Goal: Task Accomplishment & Management: Use online tool/utility

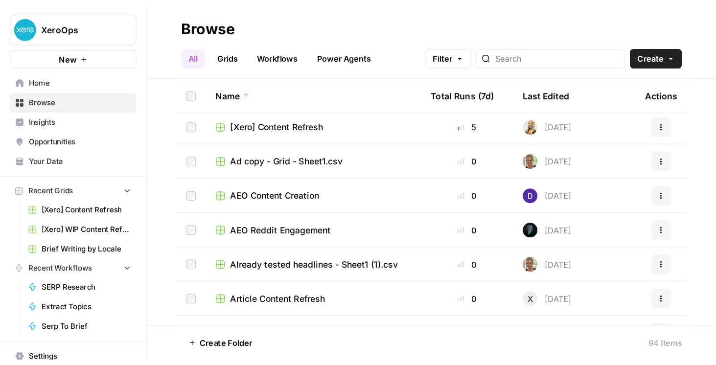
scroll to position [140, 0]
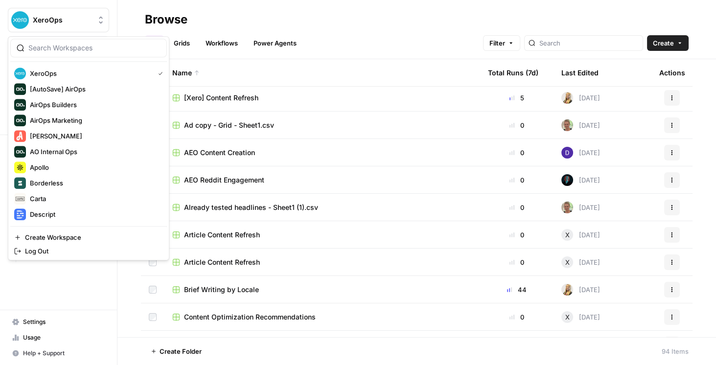
click at [70, 24] on span "XeroOps" at bounding box center [62, 20] width 59 height 10
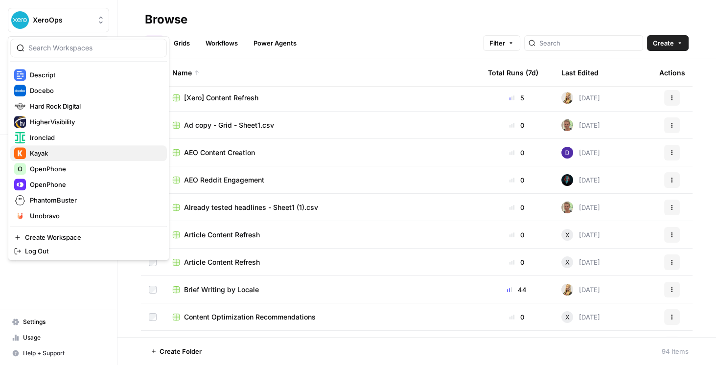
click at [78, 157] on span "Kayak" at bounding box center [94, 153] width 129 height 10
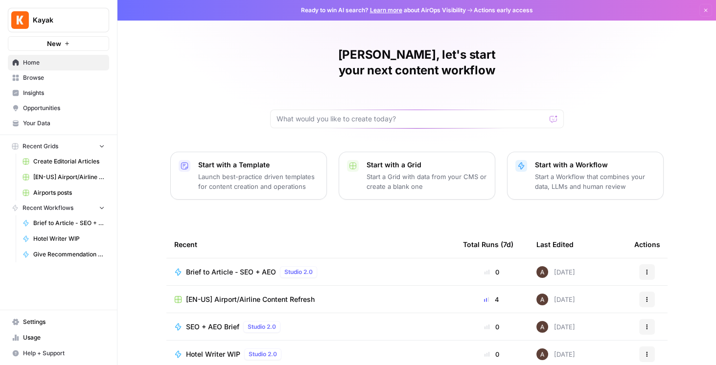
click at [223, 286] on td "[EN-US] Airport/Airline Content Refresh" at bounding box center [310, 299] width 289 height 27
click at [228, 295] on span "[EN-US] Airport/Airline Content Refresh" at bounding box center [250, 300] width 129 height 10
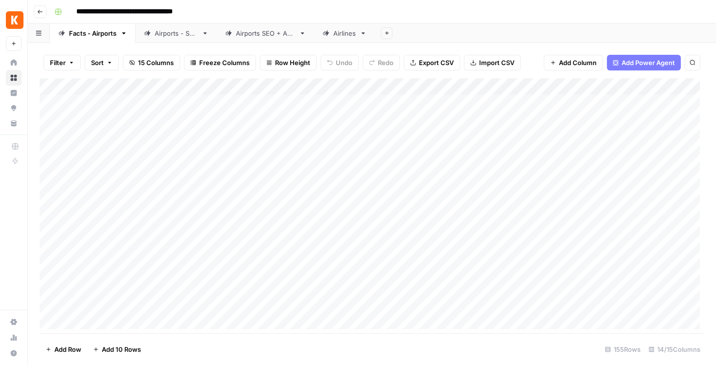
click at [248, 35] on div "Airports SEO + AEO" at bounding box center [265, 33] width 59 height 10
click at [447, 87] on div "Add Column" at bounding box center [372, 144] width 665 height 132
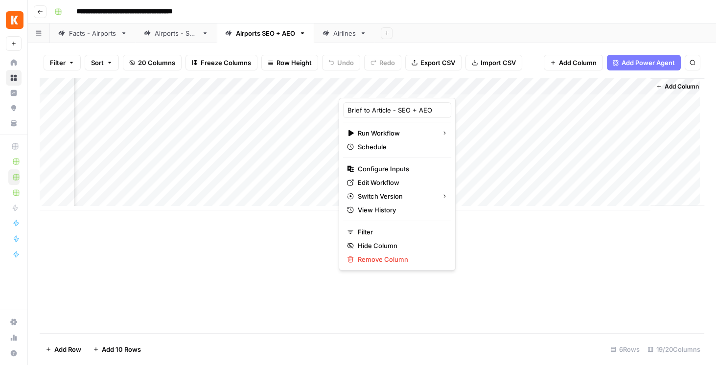
click at [520, 268] on div "Add Column" at bounding box center [372, 205] width 665 height 255
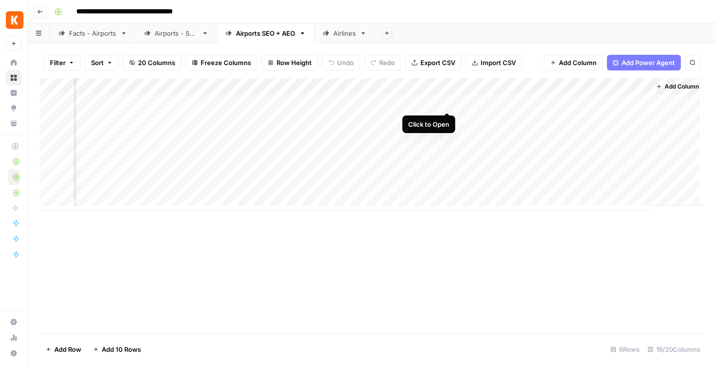
click at [447, 102] on div "Add Column" at bounding box center [372, 144] width 665 height 132
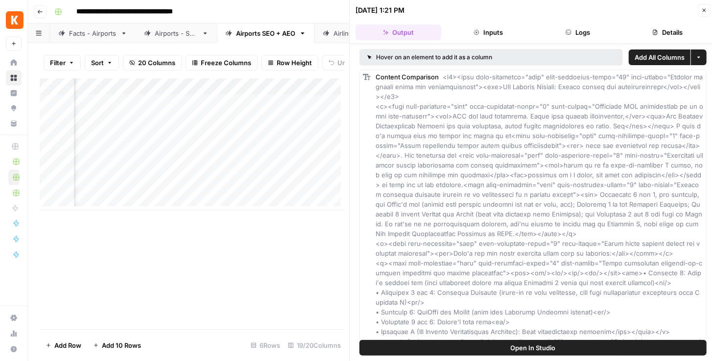
click at [502, 343] on button "Open In Studio" at bounding box center [532, 348] width 347 height 16
click at [287, 92] on div "Add Column" at bounding box center [192, 144] width 305 height 132
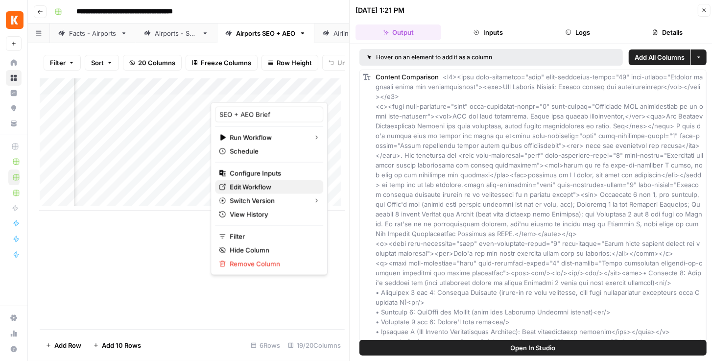
click at [257, 188] on span "Edit Workflow" at bounding box center [273, 187] width 86 height 10
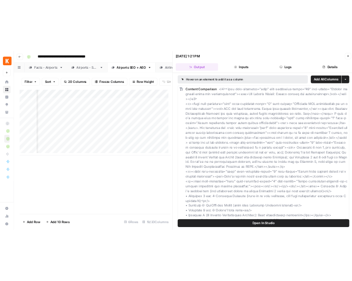
scroll to position [0, 1435]
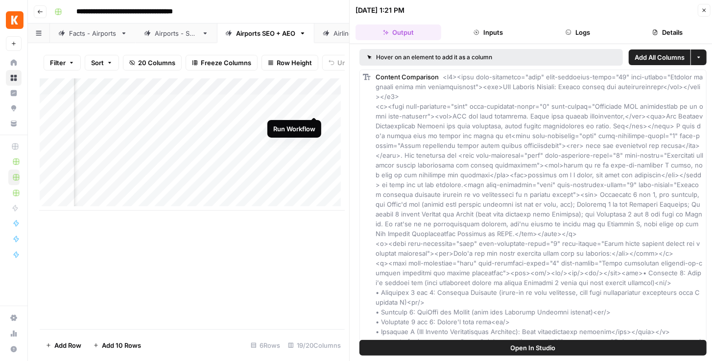
click at [314, 105] on div "Add Column" at bounding box center [192, 144] width 305 height 132
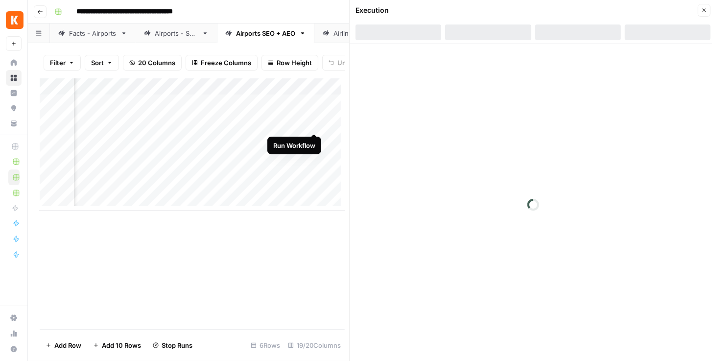
click at [314, 125] on div "Add Column" at bounding box center [192, 144] width 305 height 132
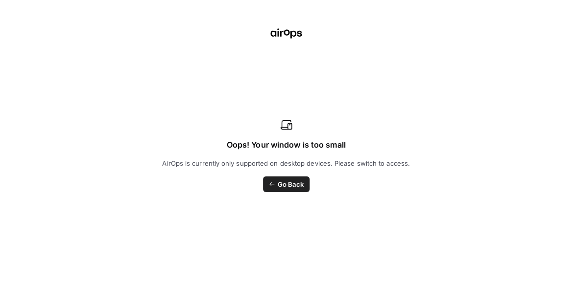
scroll to position [0, 1435]
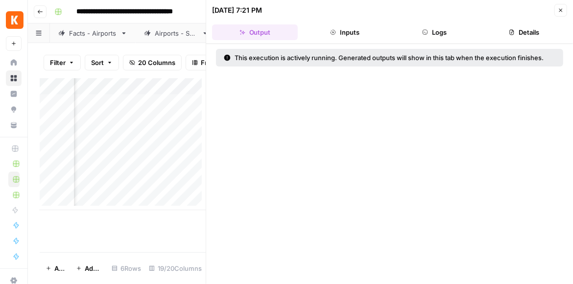
click at [559, 11] on icon "button" at bounding box center [561, 10] width 6 height 6
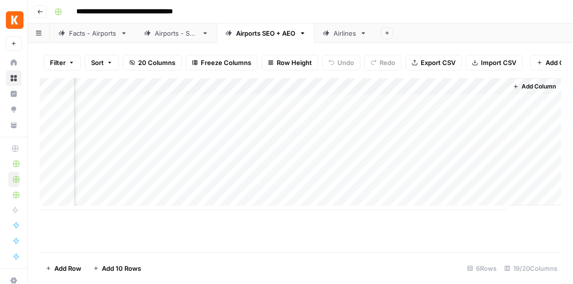
scroll to position [0, 1421]
click at [327, 106] on div "Add Column" at bounding box center [300, 144] width 521 height 132
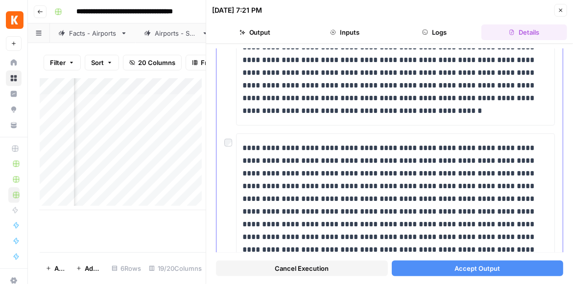
scroll to position [638, 0]
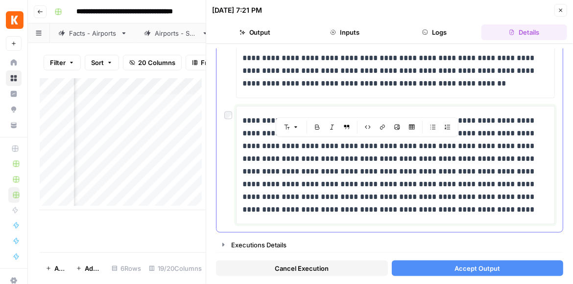
drag, startPoint x: 364, startPoint y: 144, endPoint x: 369, endPoint y: 180, distance: 36.1
click at [369, 180] on p "**********" at bounding box center [393, 166] width 302 height 102
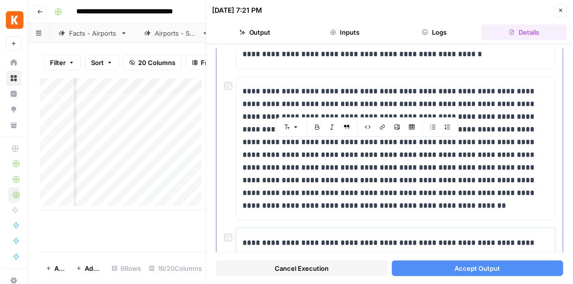
scroll to position [498, 0]
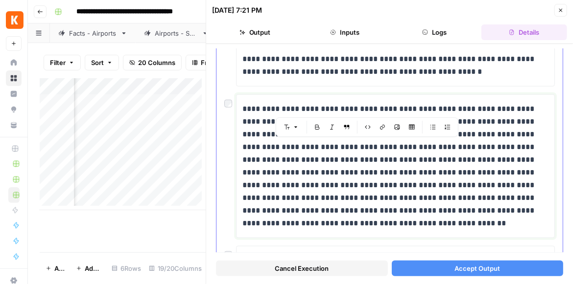
click at [370, 170] on p "**********" at bounding box center [393, 166] width 302 height 127
drag, startPoint x: 334, startPoint y: 160, endPoint x: 334, endPoint y: 183, distance: 23.0
click at [334, 183] on p "**********" at bounding box center [393, 166] width 302 height 127
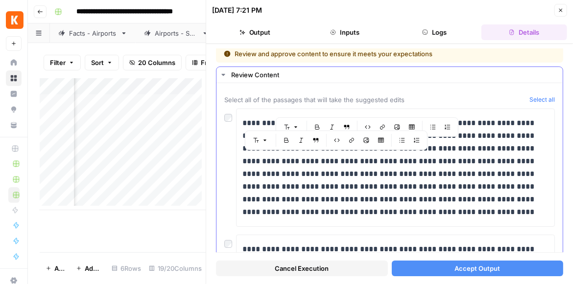
scroll to position [0, 0]
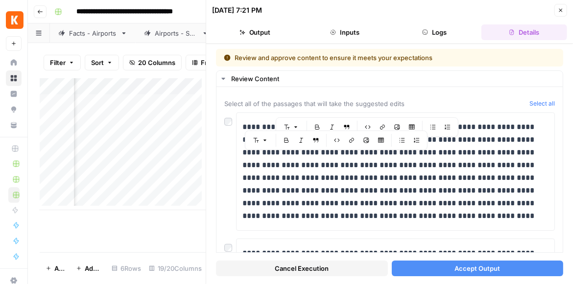
click at [442, 271] on button "Accept Output" at bounding box center [478, 269] width 172 height 16
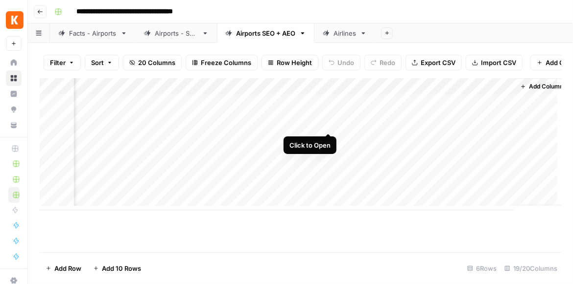
click at [328, 121] on div "Add Column" at bounding box center [300, 144] width 521 height 132
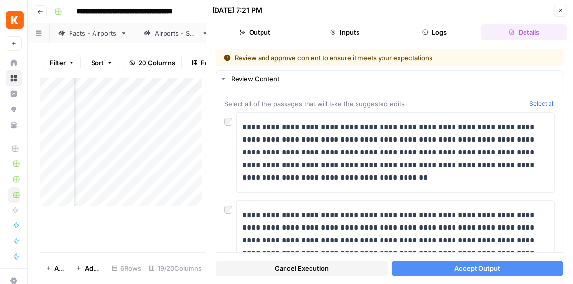
click at [465, 270] on span "Accept Output" at bounding box center [477, 269] width 46 height 10
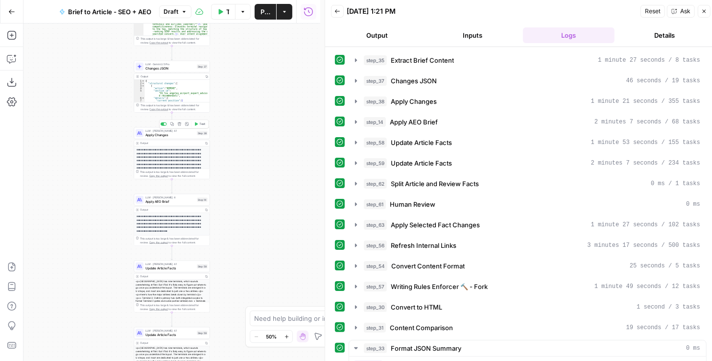
click at [147, 136] on span "Apply Changes" at bounding box center [169, 134] width 49 height 5
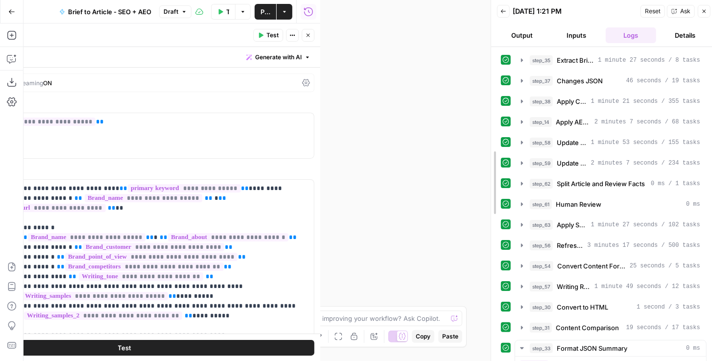
drag, startPoint x: 325, startPoint y: 118, endPoint x: 491, endPoint y: 120, distance: 166.0
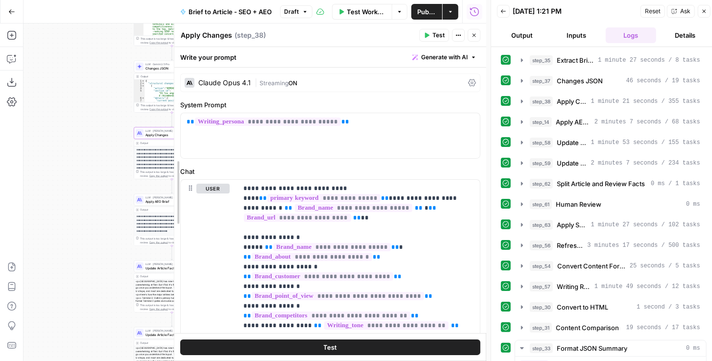
drag, startPoint x: 94, startPoint y: 143, endPoint x: 174, endPoint y: 119, distance: 82.7
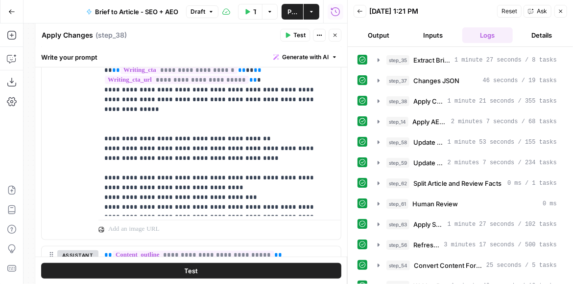
scroll to position [363, 0]
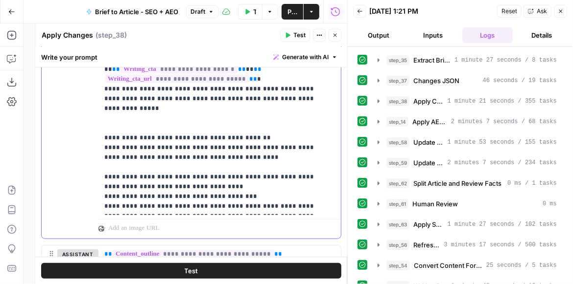
drag, startPoint x: 138, startPoint y: 204, endPoint x: 106, endPoint y: 139, distance: 72.5
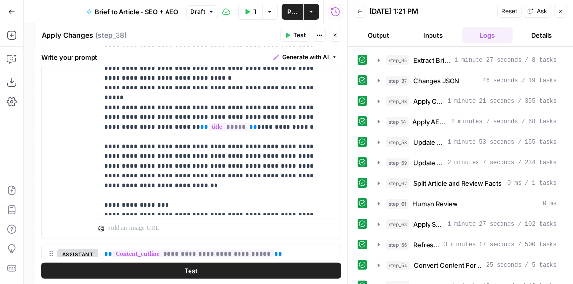
scroll to position [472, 0]
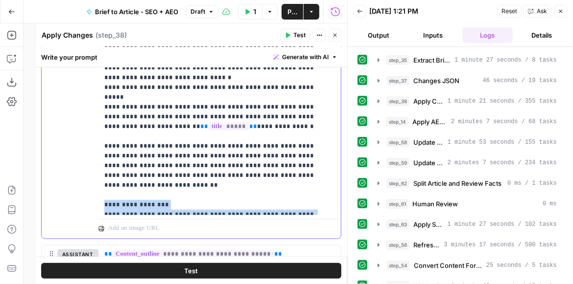
drag, startPoint x: 152, startPoint y: 168, endPoint x: 101, endPoint y: 81, distance: 100.3
click at [101, 81] on div "**********" at bounding box center [217, 15] width 238 height 399
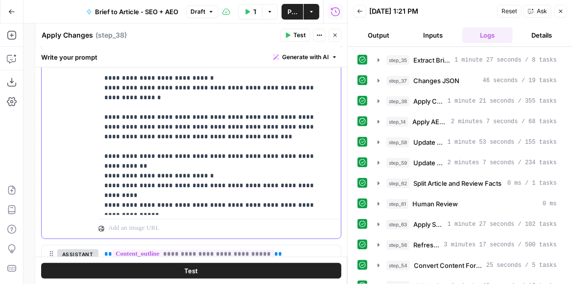
scroll to position [360, 0]
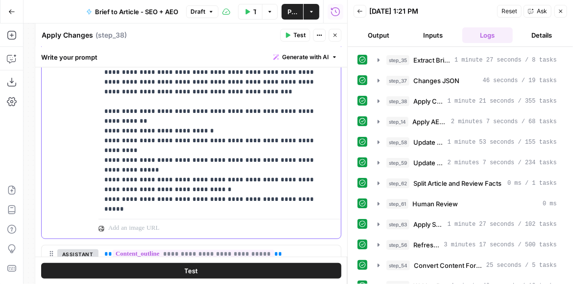
click at [127, 188] on p "**********" at bounding box center [215, 121] width 222 height 1322
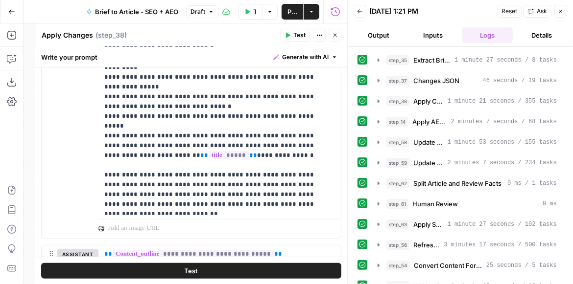
scroll to position [444, 0]
drag, startPoint x: 102, startPoint y: 105, endPoint x: 204, endPoint y: 197, distance: 137.6
click at [204, 197] on div "**********" at bounding box center [217, 15] width 238 height 399
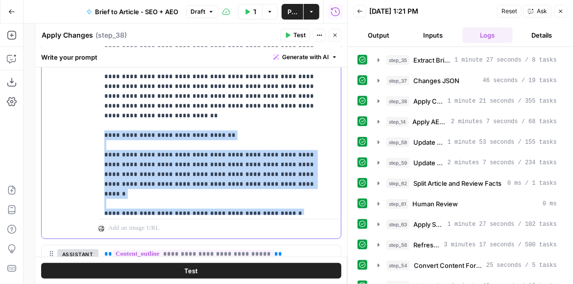
scroll to position [556, 0]
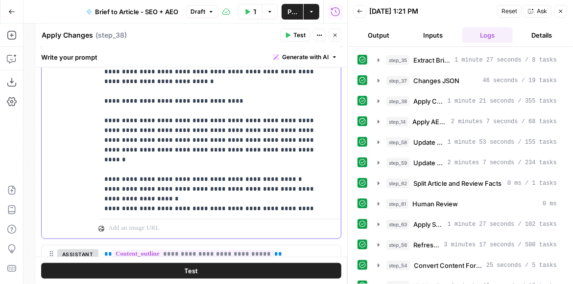
scroll to position [779, 0]
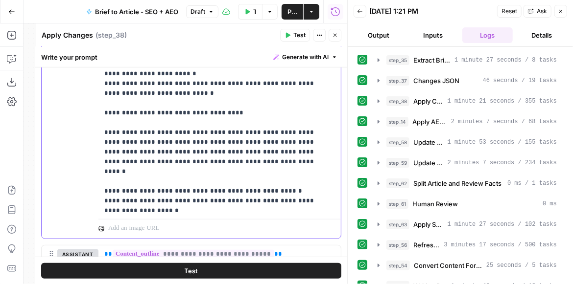
drag, startPoint x: 154, startPoint y: 111, endPoint x: 106, endPoint y: 116, distance: 48.7
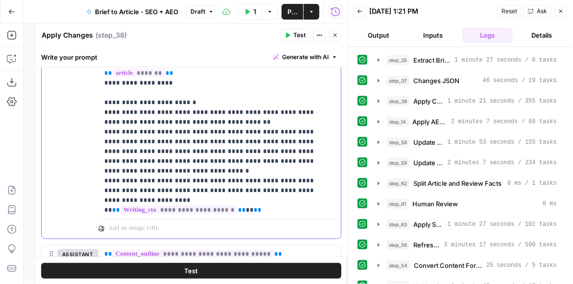
scroll to position [1003, 0]
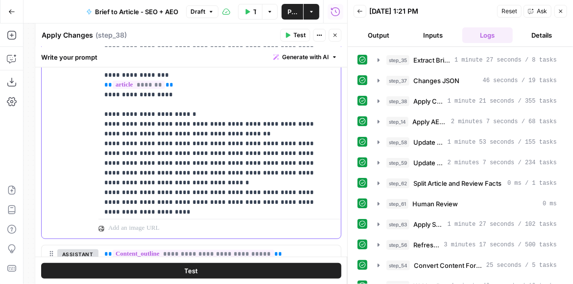
drag, startPoint x: 222, startPoint y: 135, endPoint x: 193, endPoint y: 136, distance: 28.9
drag, startPoint x: 159, startPoint y: 132, endPoint x: 147, endPoint y: 133, distance: 11.8
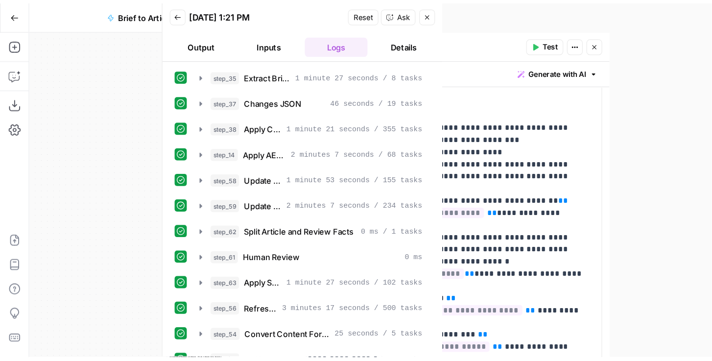
scroll to position [0, 0]
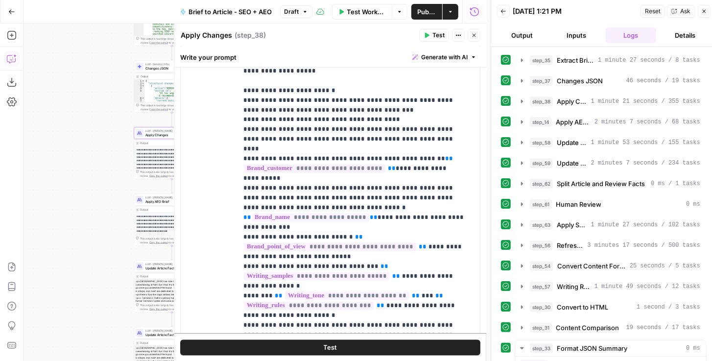
click at [13, 62] on icon "button" at bounding box center [12, 59] width 10 height 10
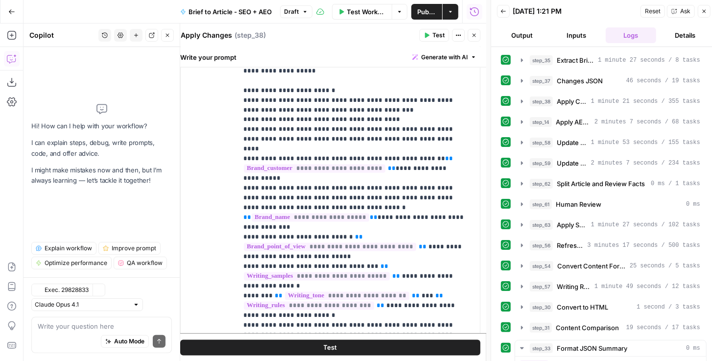
click at [73, 333] on div "Auto Mode Send" at bounding box center [102, 342] width 128 height 22
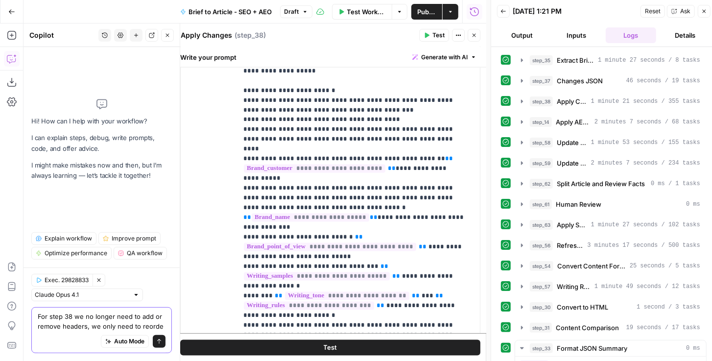
type textarea "For step 38 we no longer need to add or remove headers, we only need to reorder"
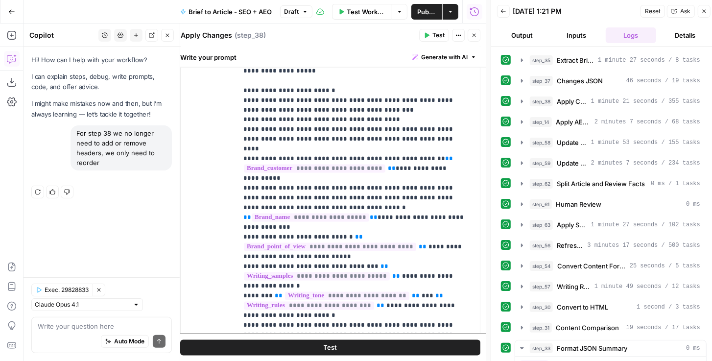
click at [37, 192] on icon "button" at bounding box center [38, 192] width 6 height 6
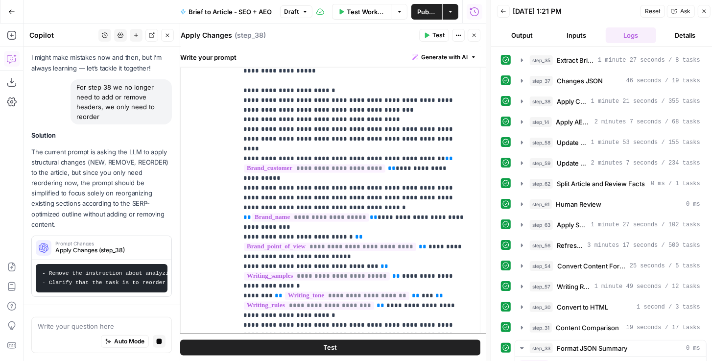
scroll to position [50, 0]
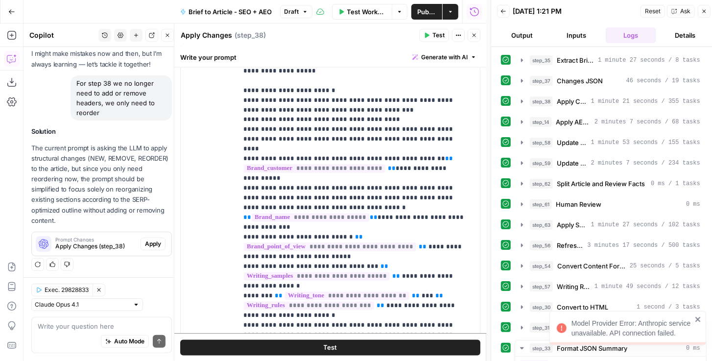
click at [702, 318] on icon "close" at bounding box center [698, 319] width 7 height 8
click at [145, 244] on span "Apply" at bounding box center [153, 243] width 16 height 9
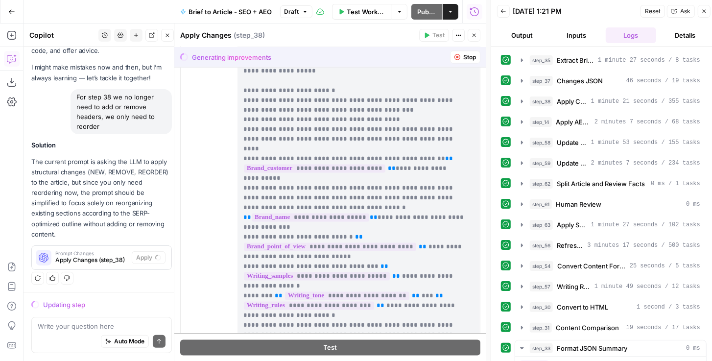
scroll to position [0, 0]
click at [117, 254] on span "Prompt Changes" at bounding box center [91, 253] width 72 height 5
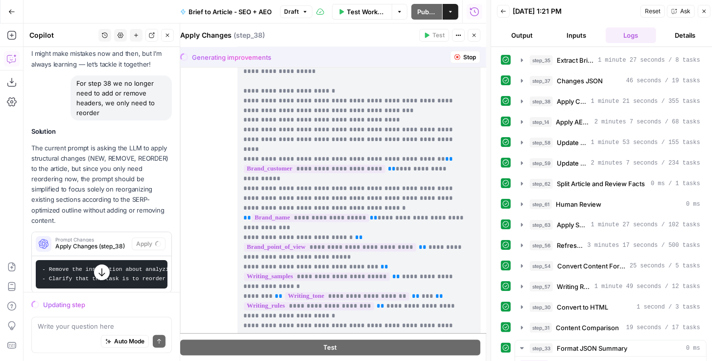
click at [114, 250] on div "Prompt Changes Apply Changes (step_38)" at bounding box center [82, 244] width 100 height 24
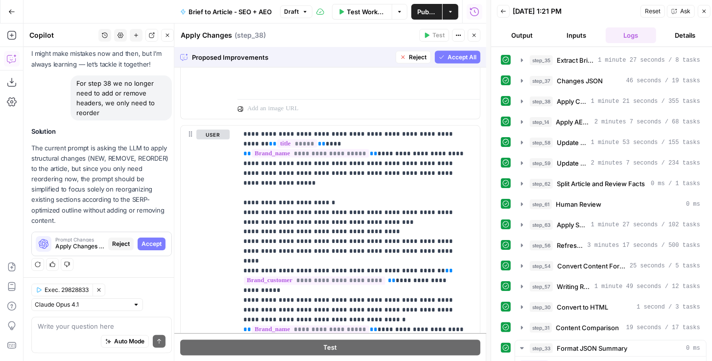
scroll to position [0, 0]
click span "Accept All"
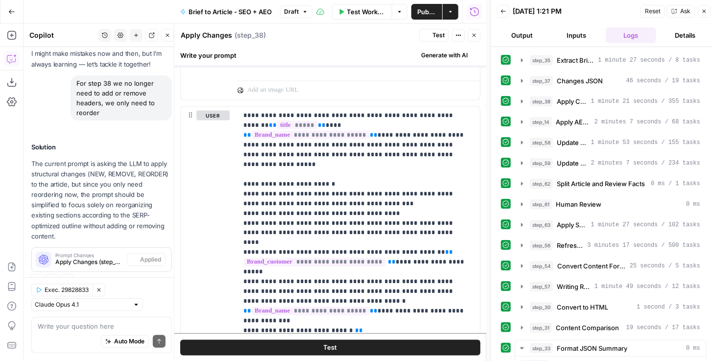
scroll to position [0, 0]
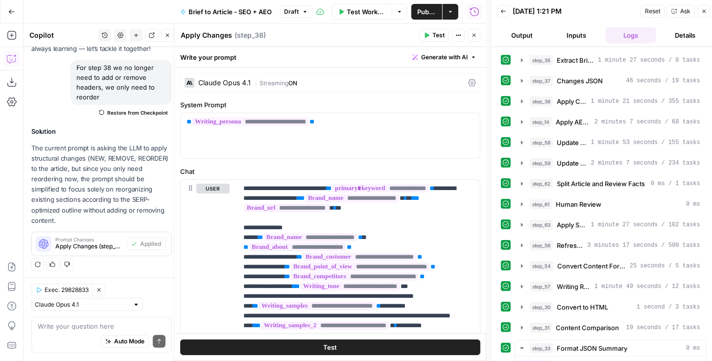
click span "Test"
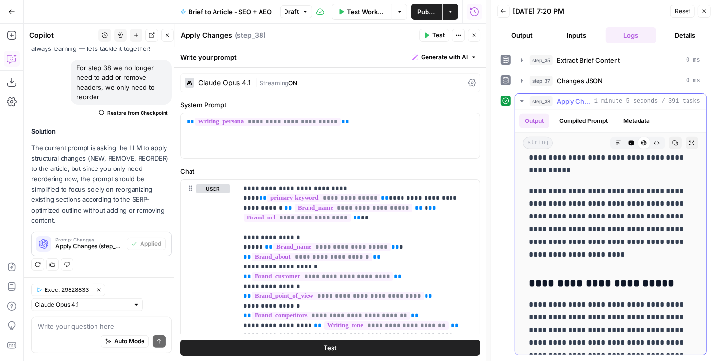
scroll to position [335, 0]
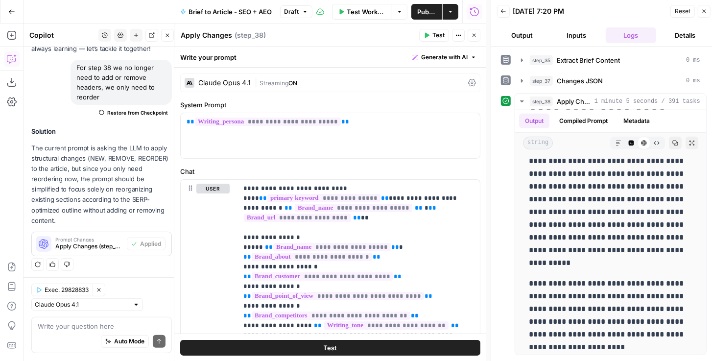
click icon "button"
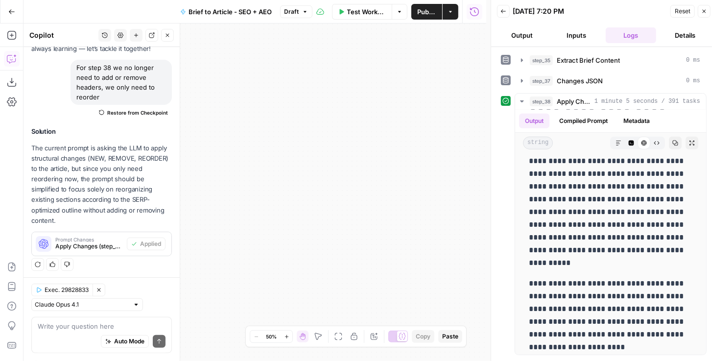
click span "Publish"
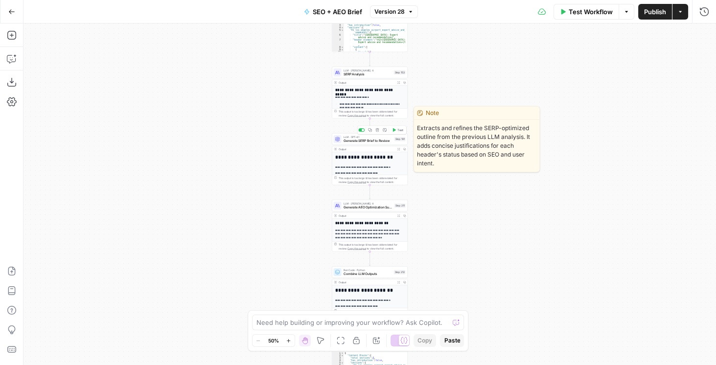
click at [353, 140] on span "Generate SERP Brief to Review" at bounding box center [368, 141] width 49 height 5
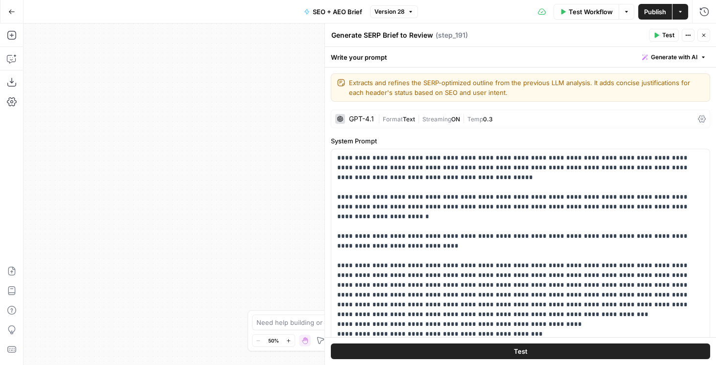
drag, startPoint x: 699, startPoint y: 36, endPoint x: 646, endPoint y: 44, distance: 53.4
click at [699, 36] on button "Close" at bounding box center [704, 35] width 13 height 13
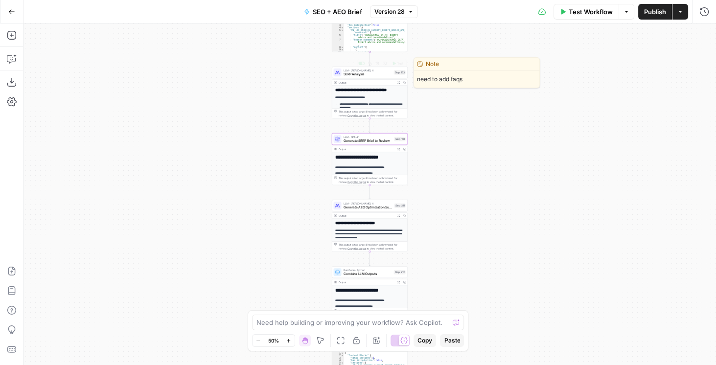
click at [360, 76] on div "LLM · Claude Sonnet 4 SERP Analysis Step 153 Copy step Delete step Edit Note Te…" at bounding box center [370, 73] width 76 height 12
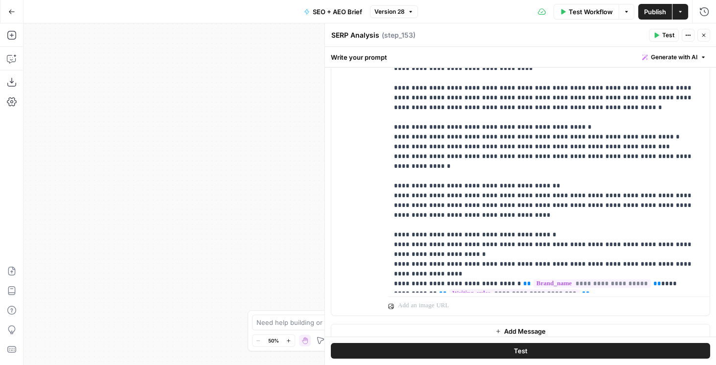
scroll to position [320, 0]
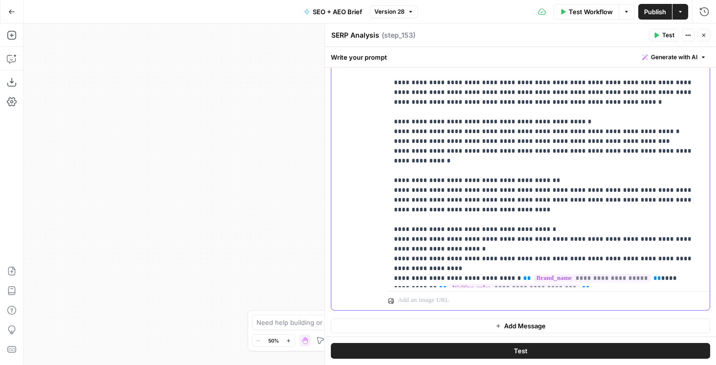
drag, startPoint x: 624, startPoint y: 281, endPoint x: 379, endPoint y: 250, distance: 246.2
click at [379, 250] on div "**********" at bounding box center [520, 99] width 378 height 422
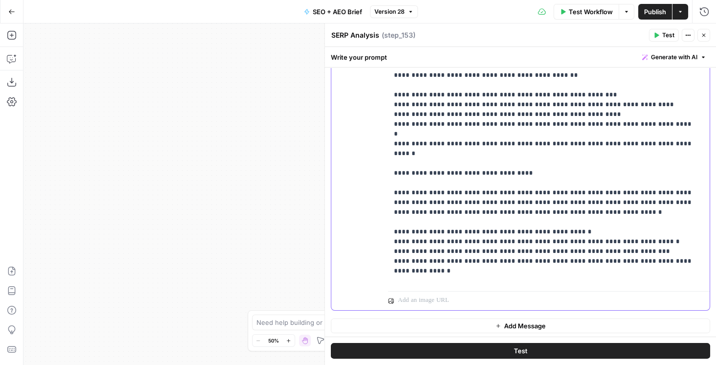
scroll to position [662, 0]
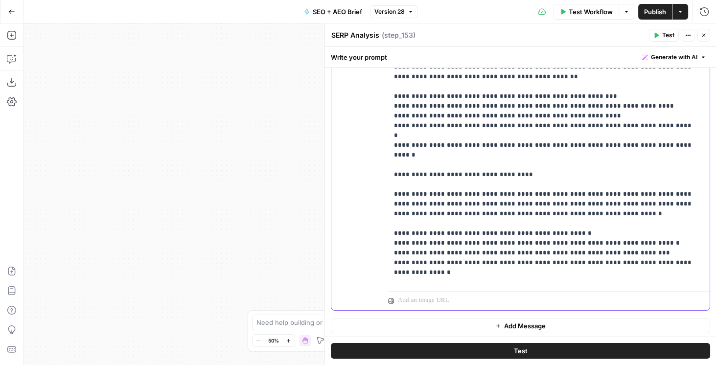
drag, startPoint x: 388, startPoint y: 105, endPoint x: 690, endPoint y: 190, distance: 313.4
click at [690, 190] on div "**********" at bounding box center [547, 87] width 318 height 399
copy p "**********"
drag, startPoint x: 392, startPoint y: 96, endPoint x: 685, endPoint y: 196, distance: 309.8
click at [685, 196] on div "**********" at bounding box center [547, 87] width 318 height 399
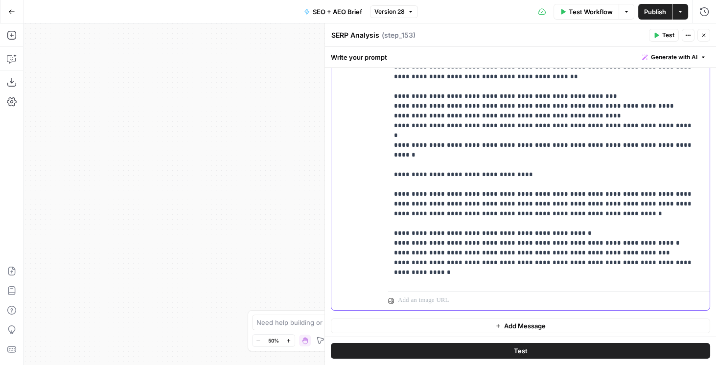
copy p "**********"
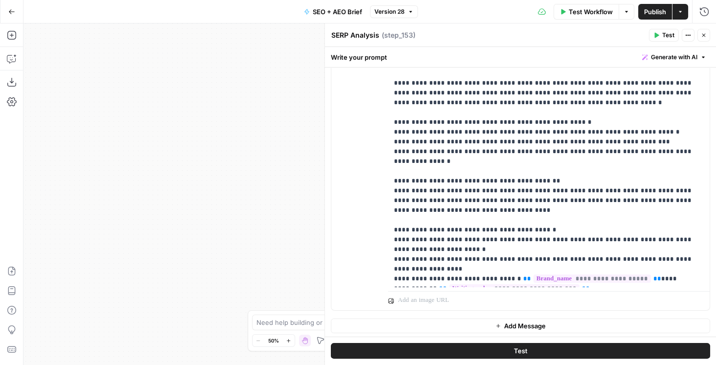
scroll to position [774, 0]
click at [700, 35] on button "Close" at bounding box center [704, 35] width 13 height 13
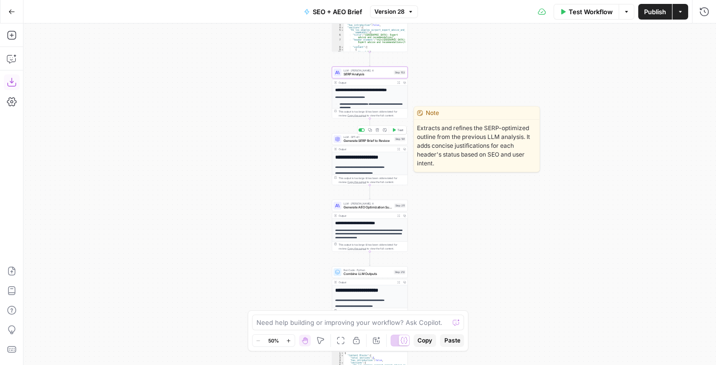
click at [373, 142] on span "Generate SERP Brief to Review" at bounding box center [368, 141] width 49 height 5
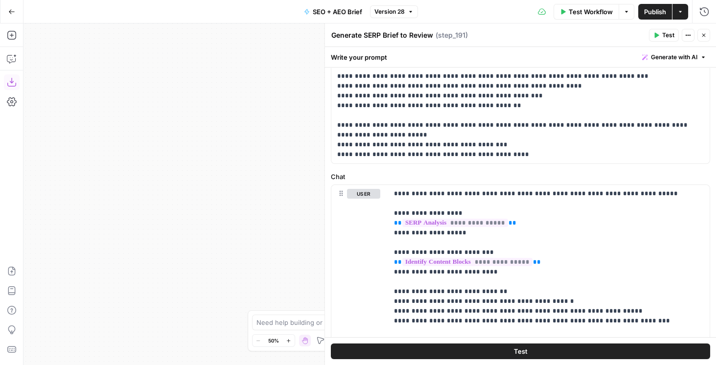
scroll to position [369, 0]
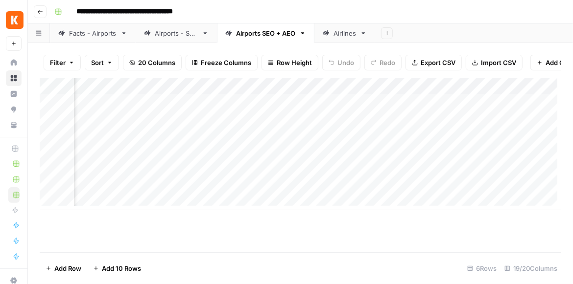
scroll to position [0, 1421]
click at [503, 107] on div "Add Column" at bounding box center [300, 144] width 521 height 132
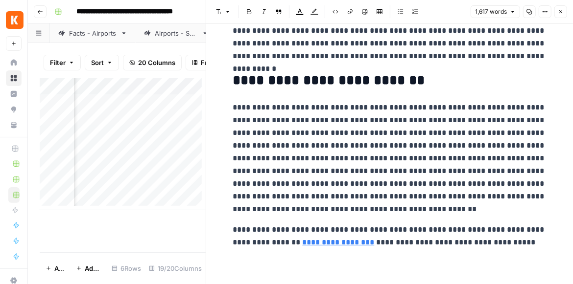
scroll to position [1898, 0]
click at [560, 11] on icon "button" at bounding box center [560, 11] width 3 height 3
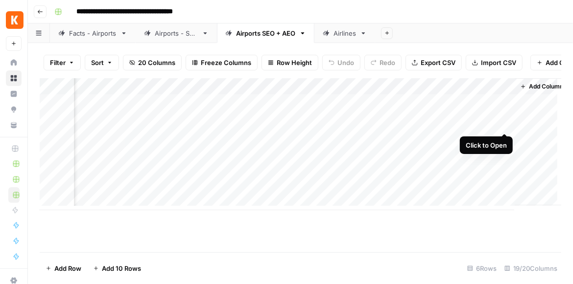
click at [506, 123] on div "Add Column" at bounding box center [300, 144] width 521 height 132
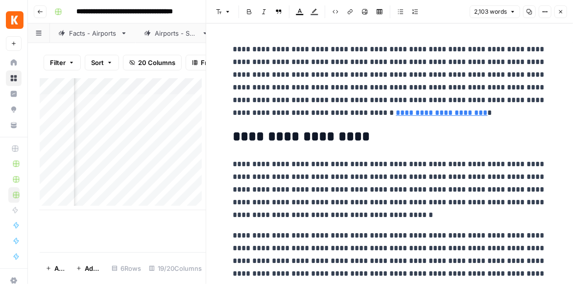
drag, startPoint x: 560, startPoint y: 14, endPoint x: 557, endPoint y: 19, distance: 6.0
click at [560, 14] on icon "button" at bounding box center [561, 12] width 6 height 6
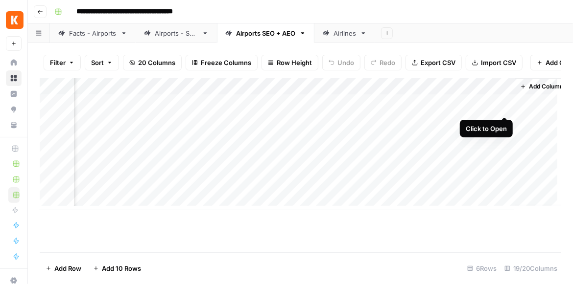
click at [502, 105] on div "Add Column" at bounding box center [300, 144] width 521 height 132
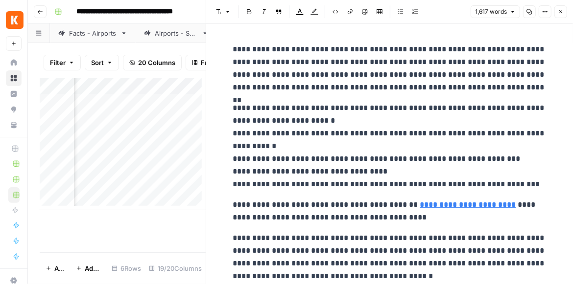
click at [558, 14] on icon "button" at bounding box center [561, 12] width 6 height 6
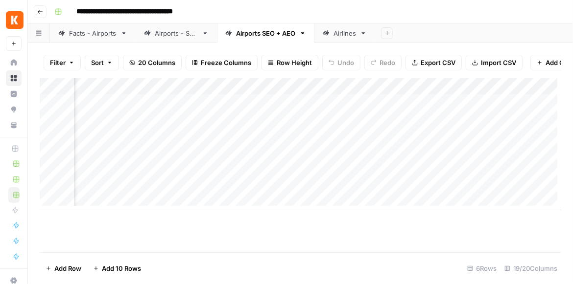
scroll to position [0, 1096]
click at [349, 106] on div "Add Column" at bounding box center [300, 144] width 521 height 132
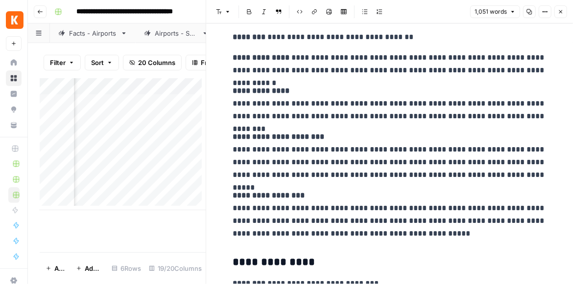
scroll to position [1063, 0]
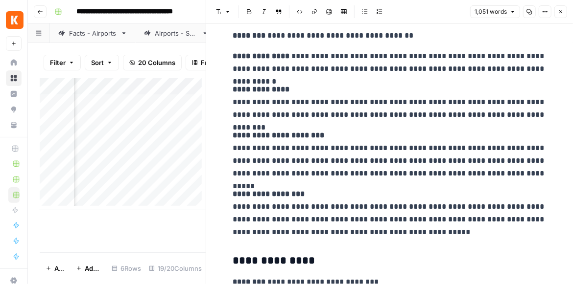
click at [559, 16] on button "Close" at bounding box center [560, 11] width 13 height 13
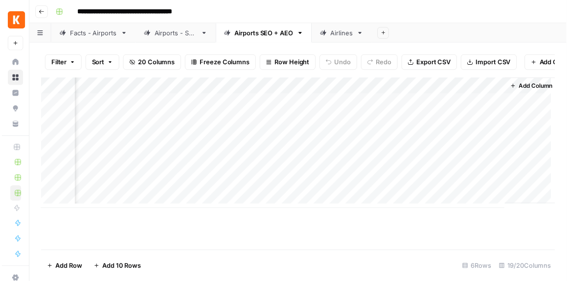
scroll to position [0, 1433]
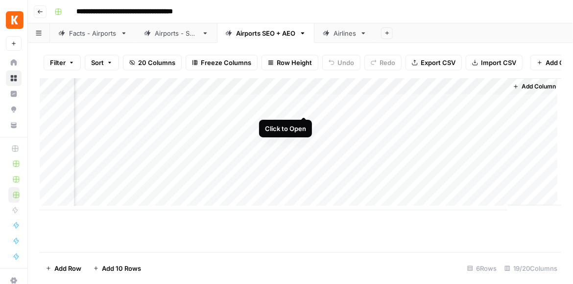
click at [302, 109] on div "Add Column" at bounding box center [300, 144] width 521 height 132
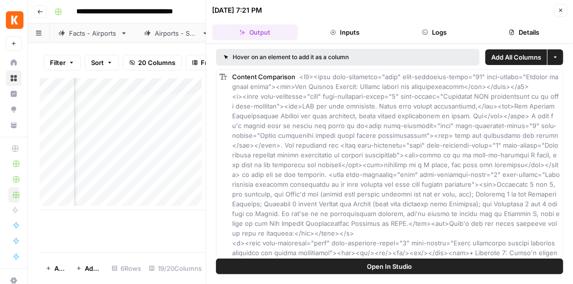
click at [374, 267] on span "Open In Studio" at bounding box center [389, 267] width 45 height 10
click at [564, 14] on button "Close" at bounding box center [560, 10] width 13 height 13
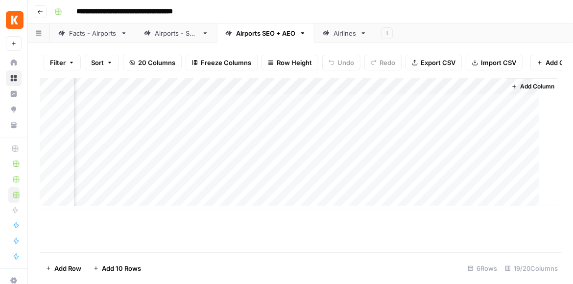
scroll to position [0, 1421]
click at [404, 124] on div "Add Column" at bounding box center [300, 144] width 521 height 132
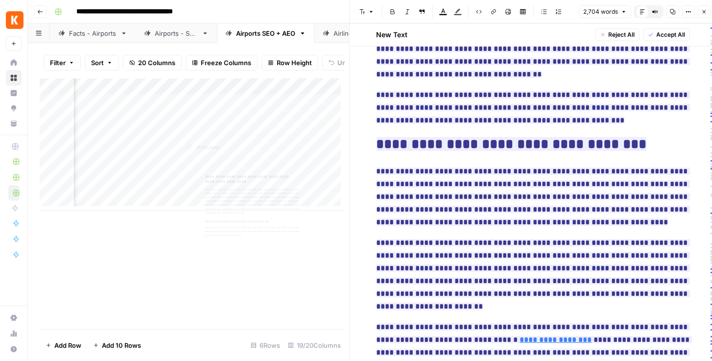
scroll to position [3228, 0]
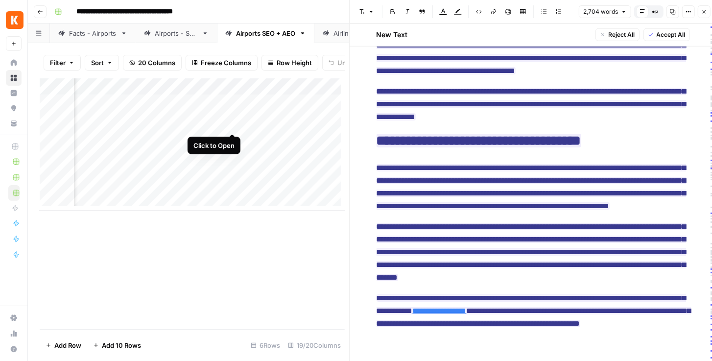
click at [230, 122] on div "Add Column" at bounding box center [192, 144] width 305 height 132
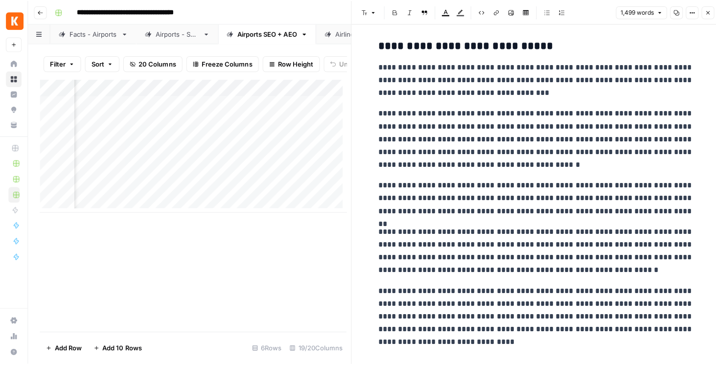
scroll to position [1608, 0]
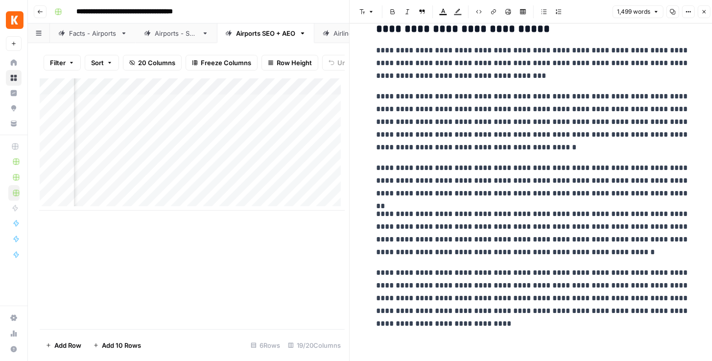
click at [572, 15] on button "Close" at bounding box center [704, 11] width 13 height 13
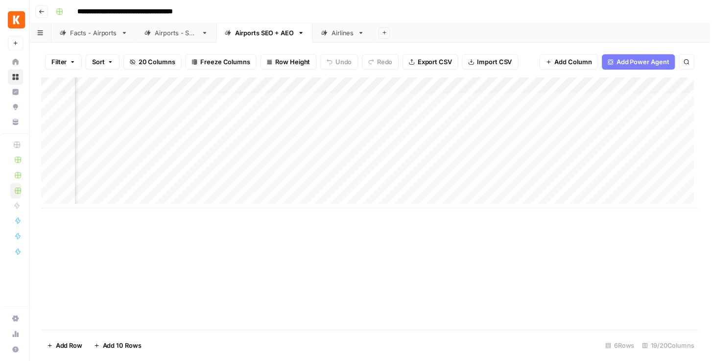
scroll to position [0, 1046]
click at [311, 118] on div "Add Column" at bounding box center [372, 144] width 665 height 132
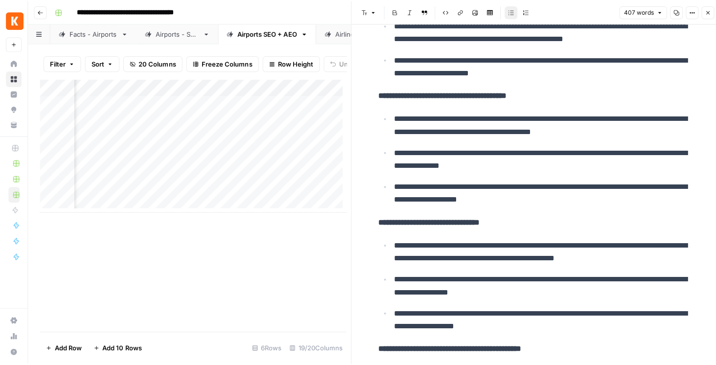
scroll to position [34, 0]
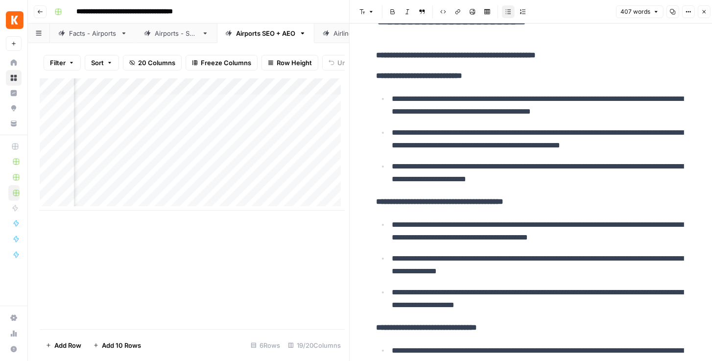
click at [572, 16] on button "Close" at bounding box center [704, 11] width 13 height 13
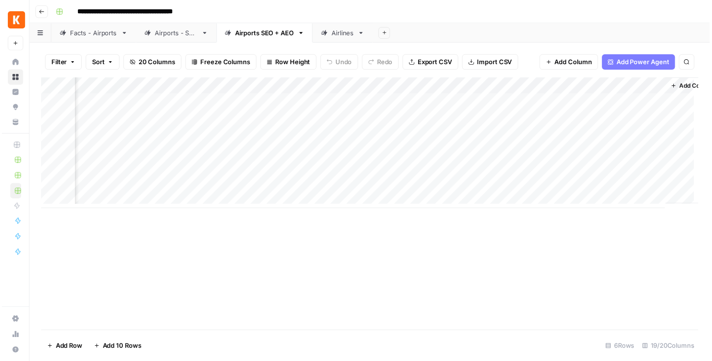
scroll to position [0, 1290]
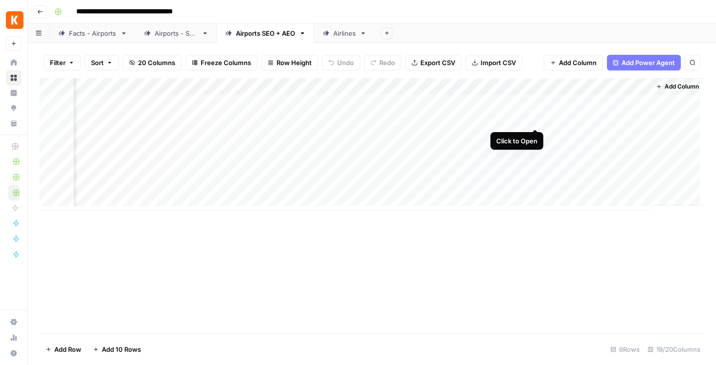
click at [534, 118] on div "Add Column" at bounding box center [372, 144] width 665 height 132
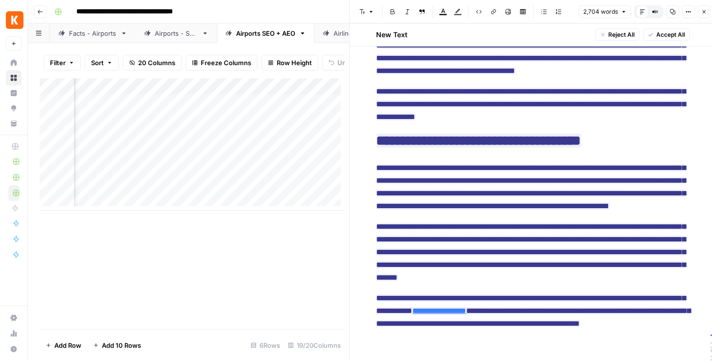
scroll to position [0, 510]
click at [292, 103] on div "Add Column" at bounding box center [192, 144] width 305 height 132
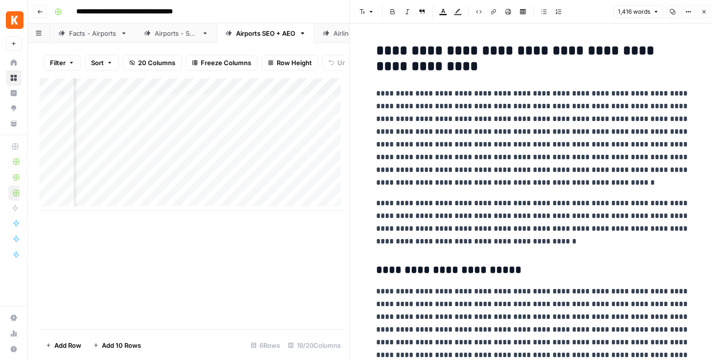
click at [572, 11] on icon "button" at bounding box center [704, 12] width 6 height 6
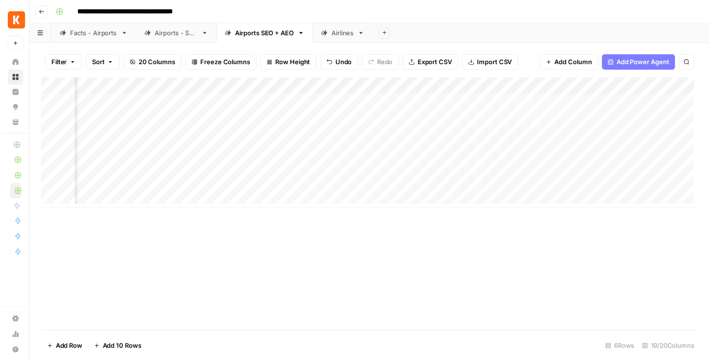
scroll to position [0, 510]
click at [294, 104] on div "Add Column" at bounding box center [372, 144] width 665 height 132
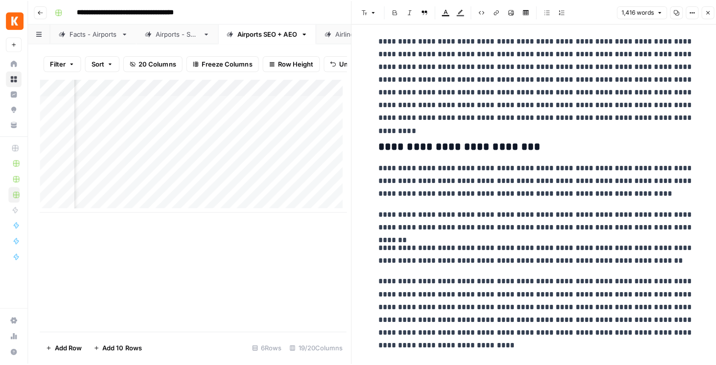
scroll to position [252, 0]
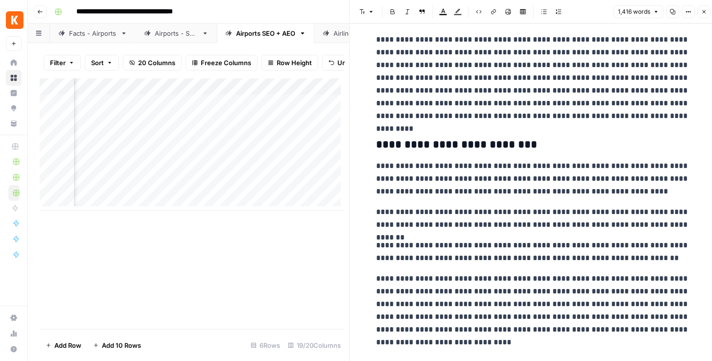
click at [572, 13] on button "Close" at bounding box center [704, 11] width 13 height 13
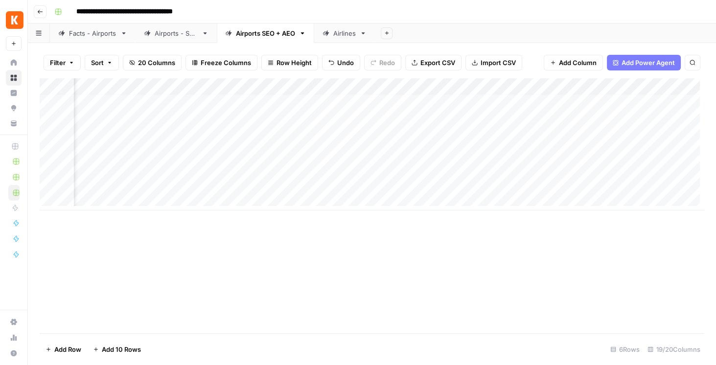
click at [289, 210] on div "Add Column" at bounding box center [372, 205] width 665 height 255
click at [572, 101] on div "Add Column" at bounding box center [372, 144] width 665 height 132
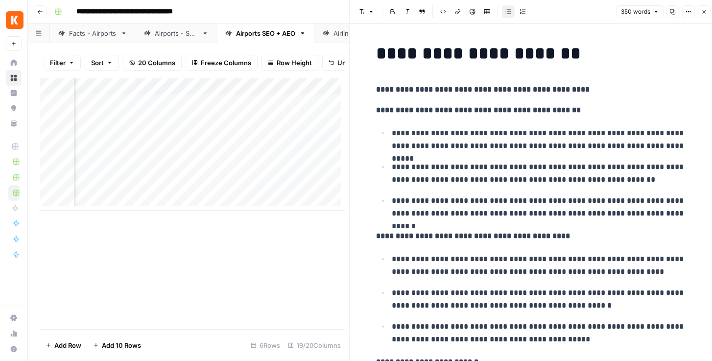
click at [572, 14] on icon "button" at bounding box center [704, 12] width 6 height 6
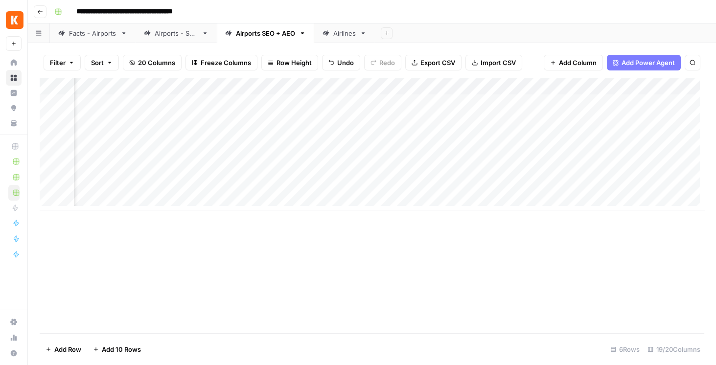
click at [572, 100] on div "Add Column" at bounding box center [372, 144] width 665 height 132
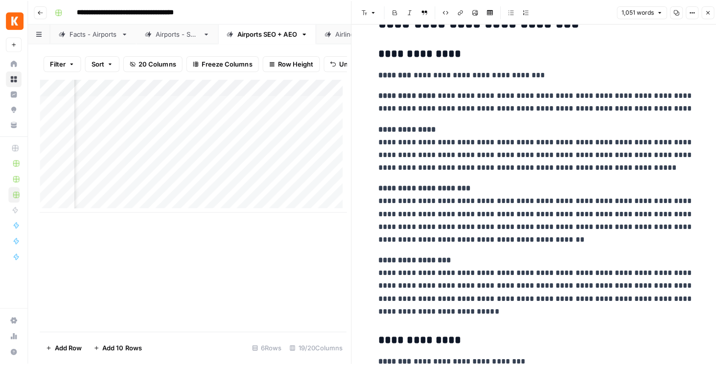
scroll to position [363, 0]
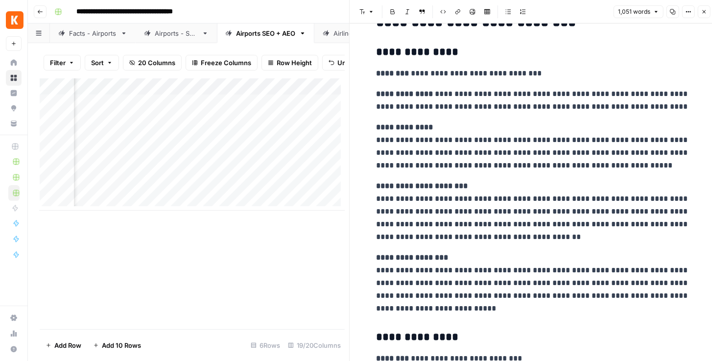
click at [572, 12] on icon "button" at bounding box center [704, 12] width 6 height 6
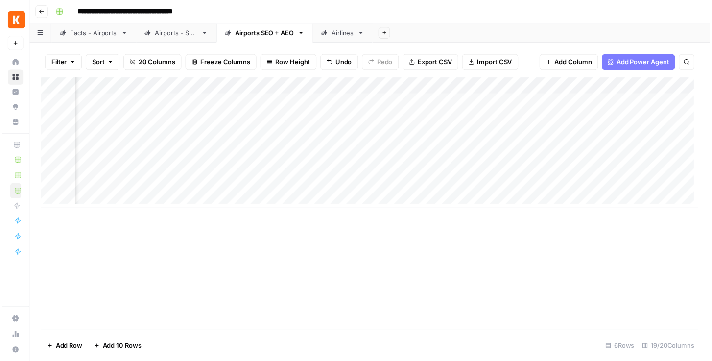
scroll to position [0, 1102]
click at [517, 104] on div "Add Column" at bounding box center [372, 144] width 665 height 132
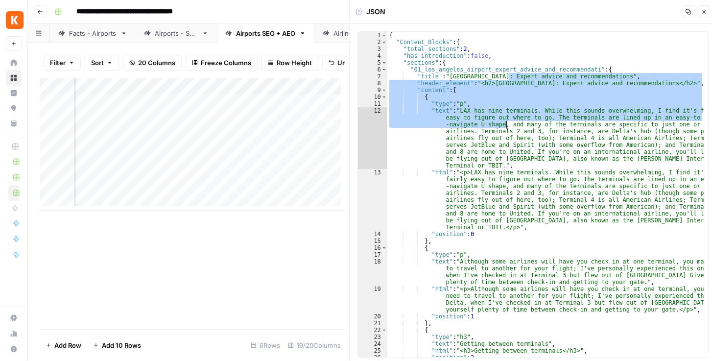
drag, startPoint x: 509, startPoint y: 75, endPoint x: 506, endPoint y: 122, distance: 47.1
click at [506, 122] on div "{ "Content_Blocks" : { "total_sections" : 2 , "has_introduction" : false , "sec…" at bounding box center [545, 201] width 317 height 339
type textarea "**********"
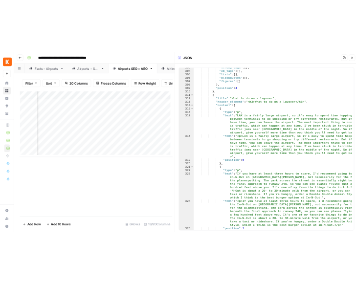
scroll to position [1542, 0]
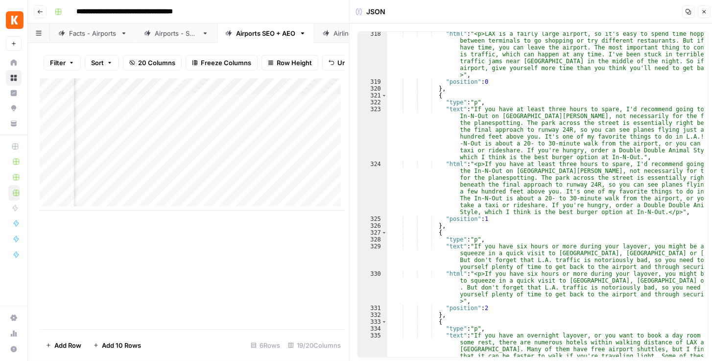
click at [572, 11] on button "Close" at bounding box center [704, 11] width 13 height 13
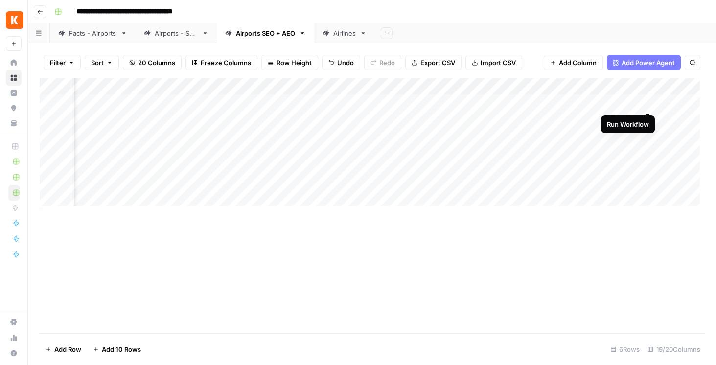
click at [572, 101] on div "Add Column" at bounding box center [372, 144] width 665 height 132
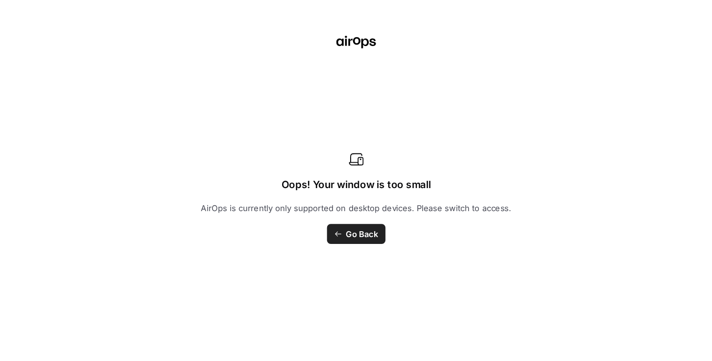
scroll to position [0, 1102]
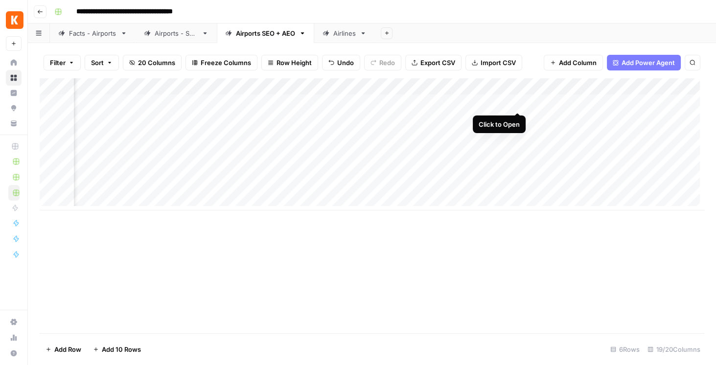
click at [520, 99] on div "Add Column" at bounding box center [372, 144] width 665 height 132
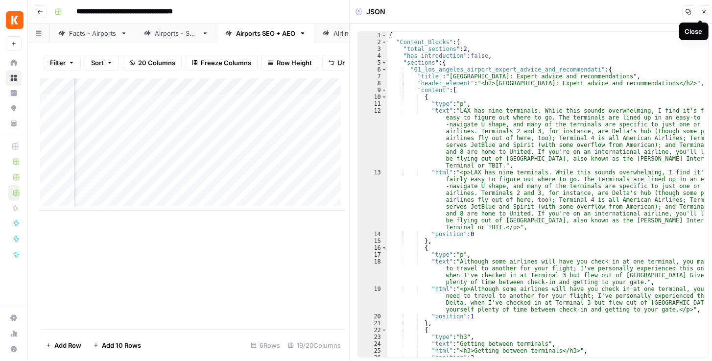
click at [572, 14] on icon "button" at bounding box center [704, 12] width 6 height 6
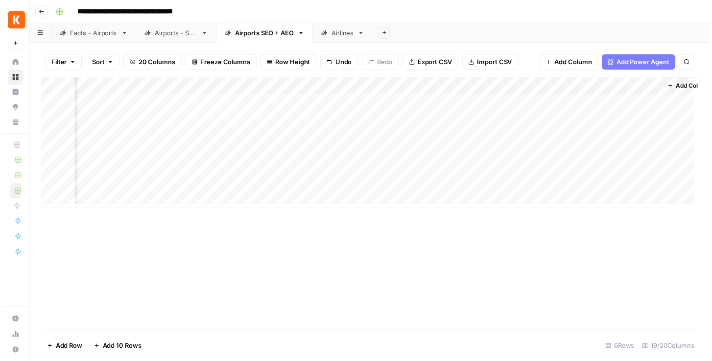
scroll to position [0, 1290]
click at [445, 103] on div "Add Column" at bounding box center [372, 144] width 665 height 132
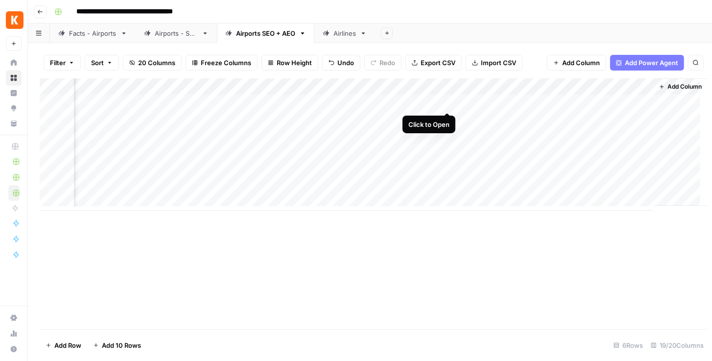
scroll to position [0, 1286]
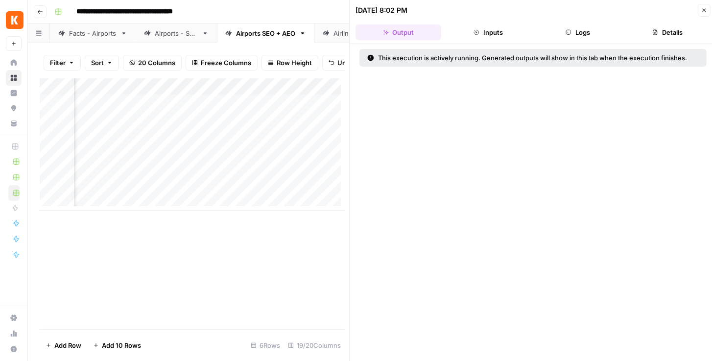
click at [572, 26] on button "Logs" at bounding box center [578, 32] width 86 height 16
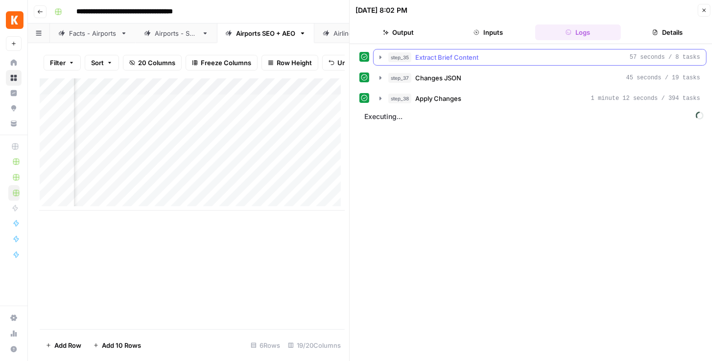
click at [379, 59] on icon "button" at bounding box center [380, 57] width 8 height 8
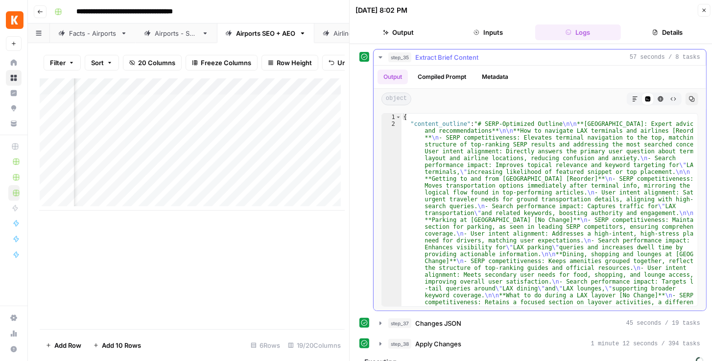
click at [379, 59] on icon "button" at bounding box center [380, 57] width 8 height 8
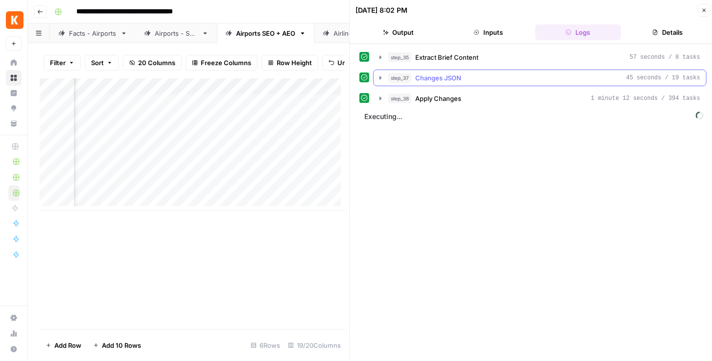
click at [377, 75] on icon "button" at bounding box center [380, 78] width 8 height 8
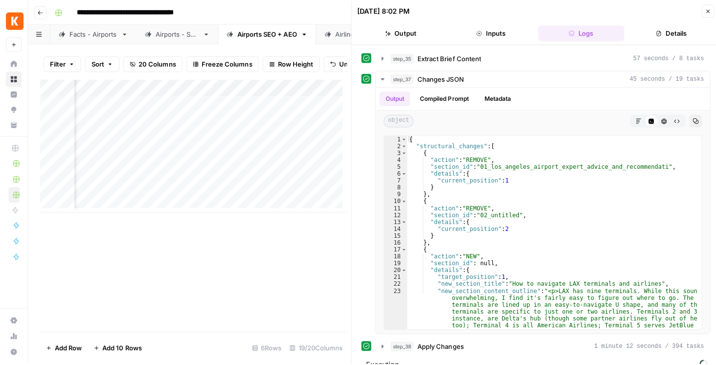
scroll to position [0, 1176]
click at [572, 15] on button "Close" at bounding box center [704, 10] width 13 height 13
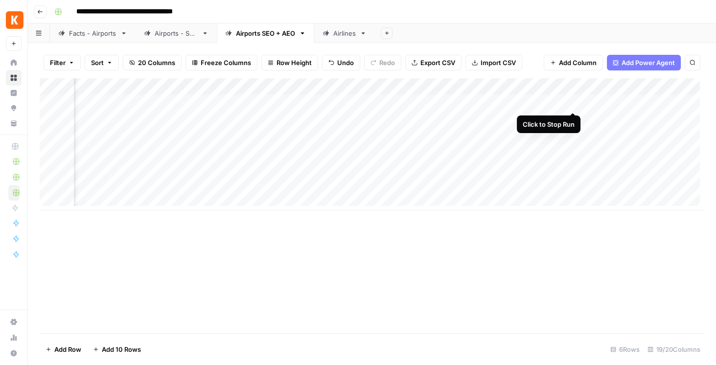
click at [572, 102] on div "Add Column" at bounding box center [372, 144] width 665 height 132
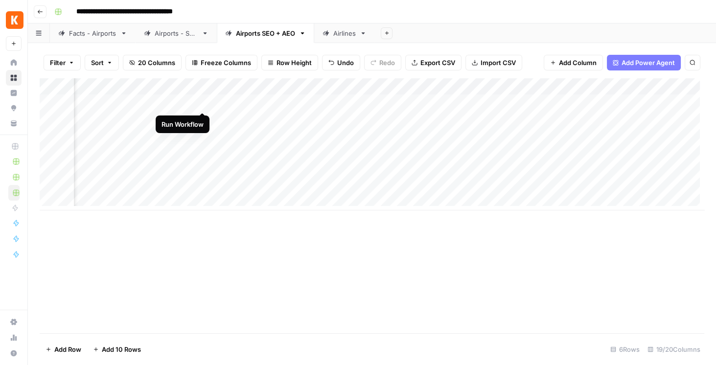
click at [200, 100] on div "Add Column" at bounding box center [372, 144] width 665 height 132
click at [204, 103] on div "Add Column" at bounding box center [372, 144] width 665 height 132
click at [187, 118] on div "Add Column" at bounding box center [372, 144] width 665 height 132
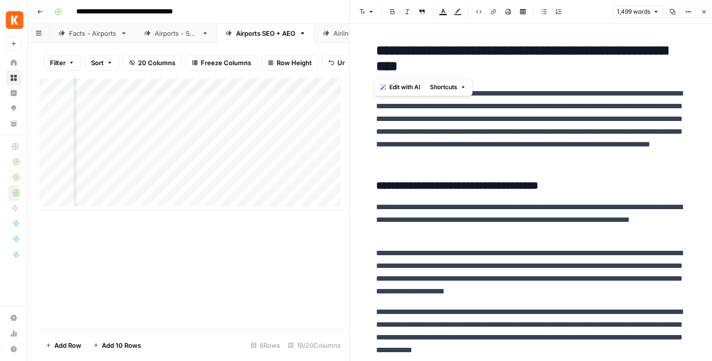
drag, startPoint x: 470, startPoint y: 67, endPoint x: 368, endPoint y: 48, distance: 104.0
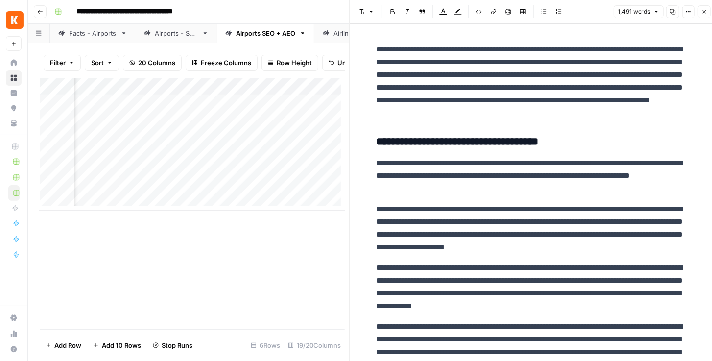
click at [572, 17] on button "Close" at bounding box center [704, 11] width 13 height 13
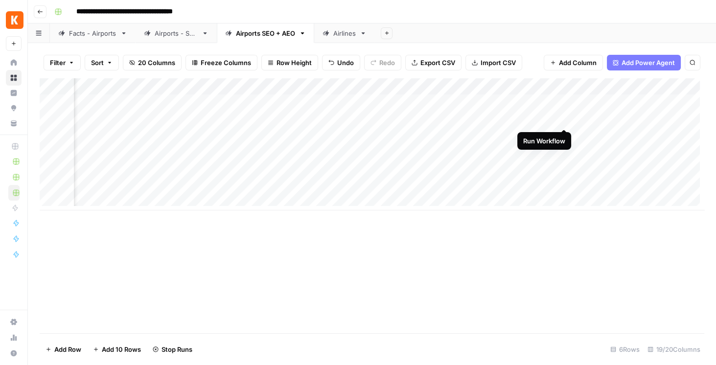
click at [563, 119] on div "Add Column" at bounding box center [372, 144] width 665 height 132
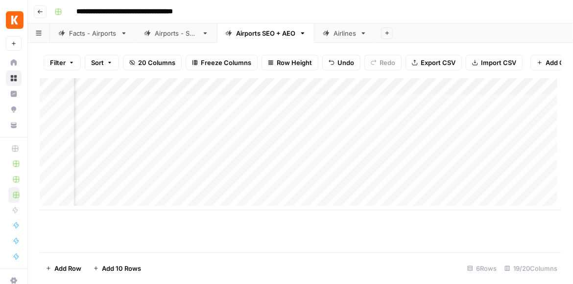
scroll to position [0, 1338]
click at [409, 123] on div "Add Column" at bounding box center [300, 144] width 521 height 132
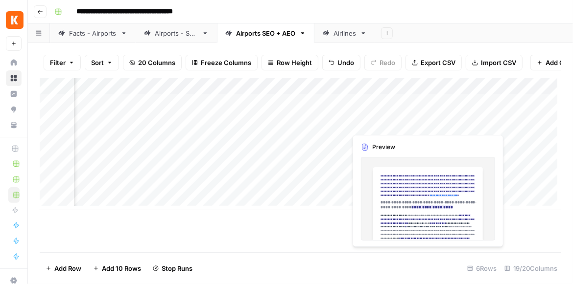
click at [337, 231] on div "Add Column" at bounding box center [300, 165] width 521 height 174
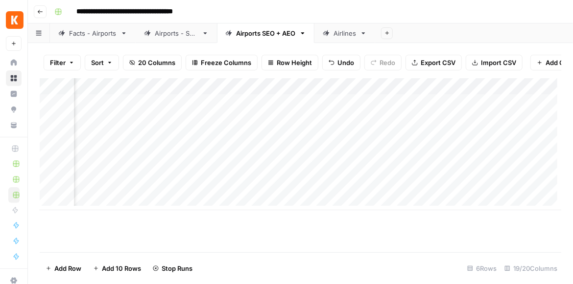
scroll to position [0, 1252]
click at [498, 105] on div "Add Column" at bounding box center [300, 144] width 521 height 132
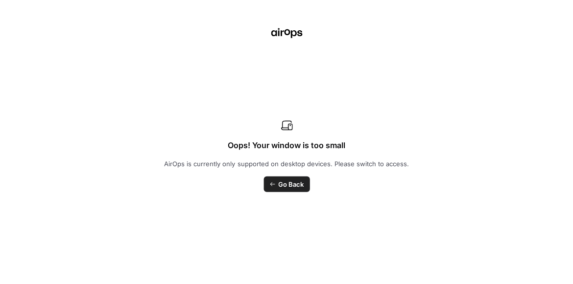
scroll to position [0, 1290]
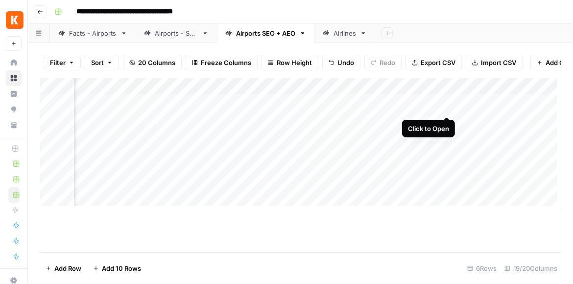
click at [446, 106] on div "Add Column" at bounding box center [300, 144] width 521 height 132
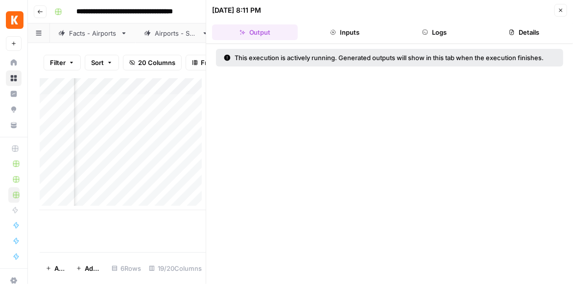
click at [445, 27] on button "Logs" at bounding box center [435, 32] width 86 height 16
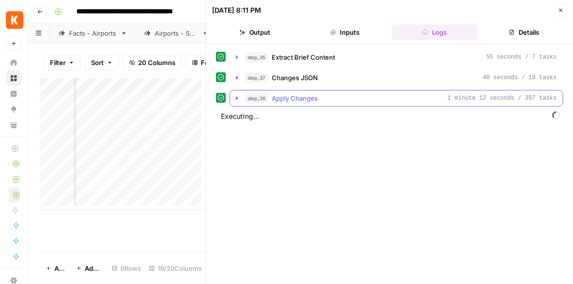
click at [237, 94] on icon "button" at bounding box center [237, 98] width 8 height 8
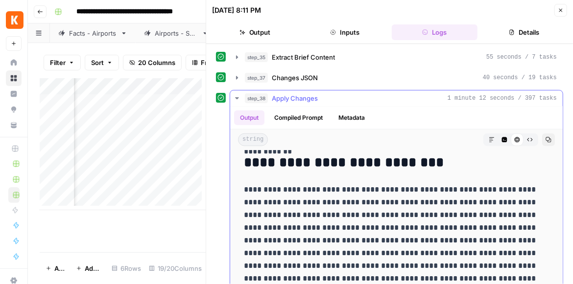
scroll to position [639, 0]
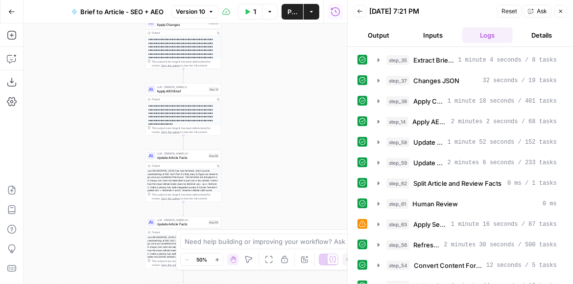
click at [192, 93] on span "Apply AEO Brief" at bounding box center [182, 91] width 50 height 5
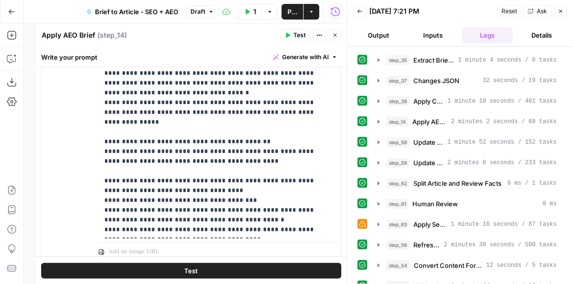
scroll to position [392, 0]
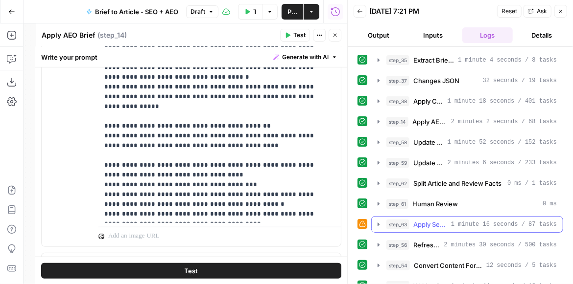
click at [378, 223] on icon "button" at bounding box center [378, 224] width 2 height 3
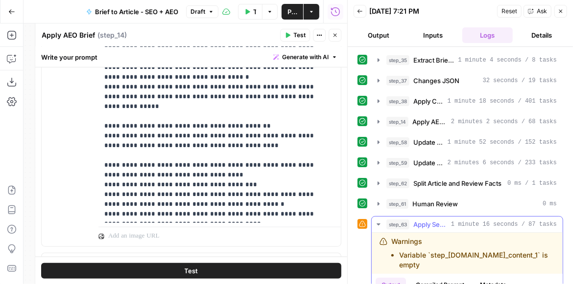
click at [378, 224] on icon "button" at bounding box center [377, 225] width 3 height 2
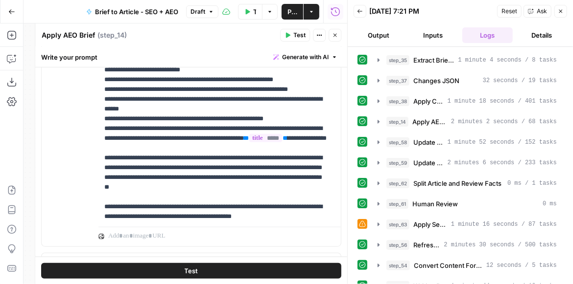
scroll to position [268, 0]
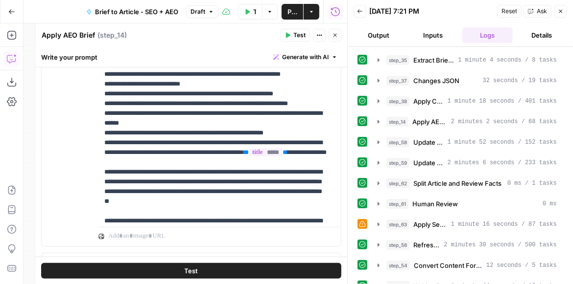
click at [16, 57] on button "Copilot" at bounding box center [12, 59] width 16 height 16
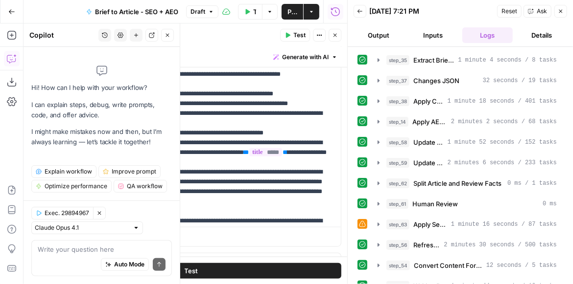
click at [79, 250] on textarea at bounding box center [102, 250] width 128 height 10
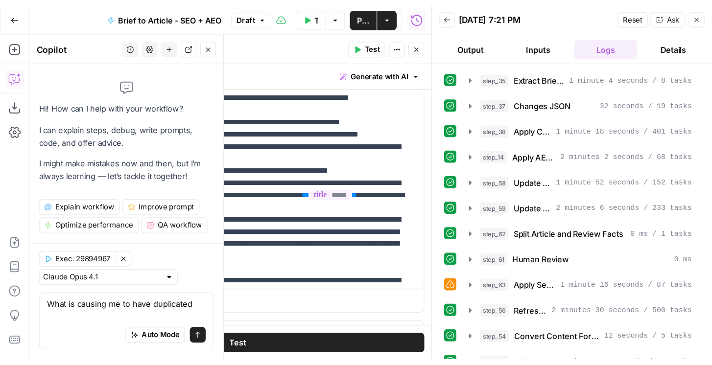
scroll to position [0, 0]
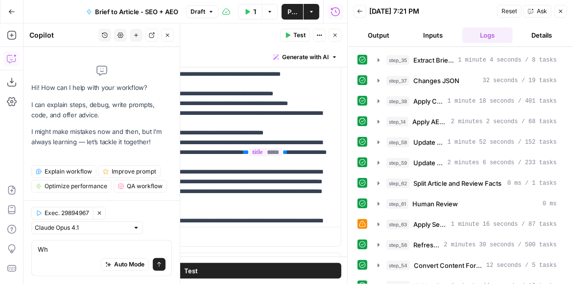
type textarea "W"
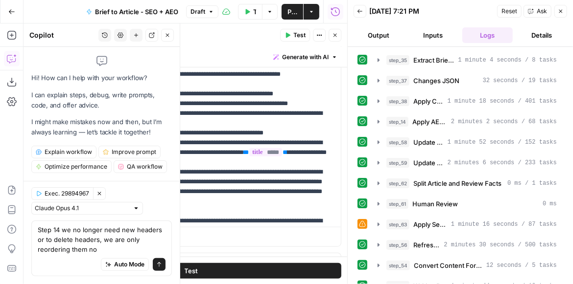
type textarea "Step 14 we no longer need new headers or to delete headers, we are only reorder…"
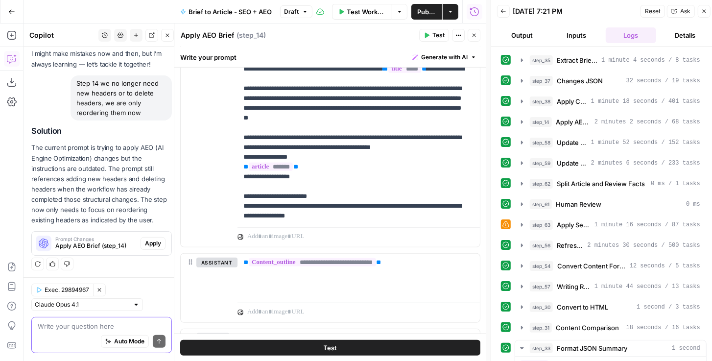
scroll to position [380, 0]
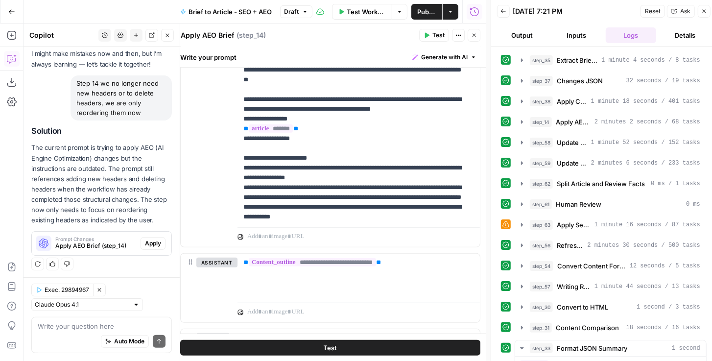
click at [153, 245] on span "Apply" at bounding box center [153, 243] width 16 height 9
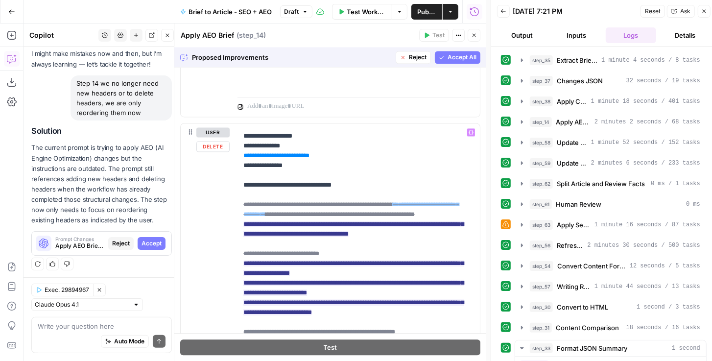
scroll to position [252, 0]
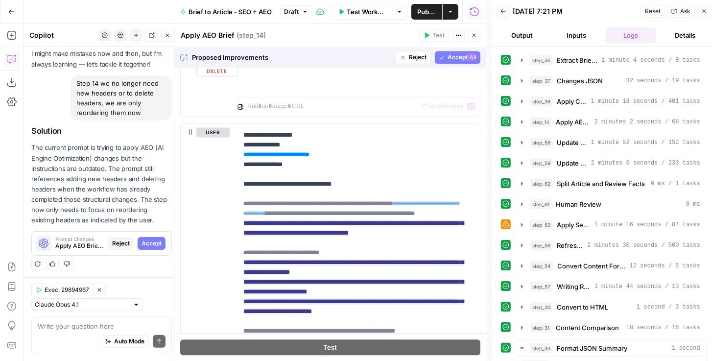
click at [414, 59] on span "Reject" at bounding box center [418, 57] width 18 height 9
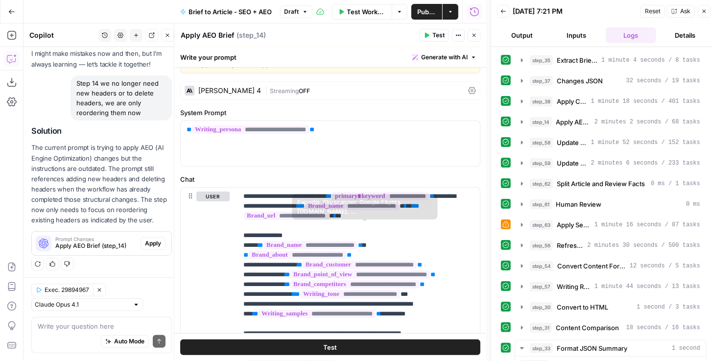
scroll to position [0, 0]
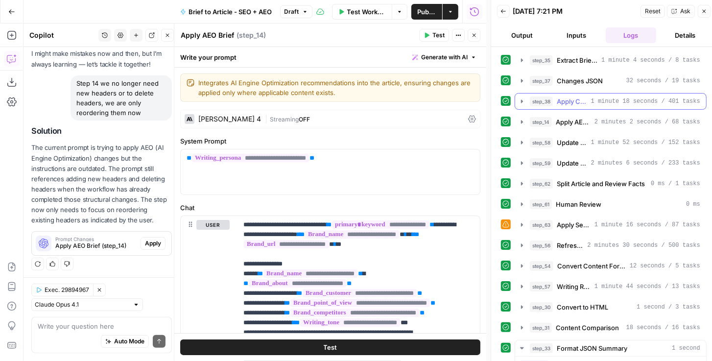
click at [518, 103] on button "step_38 Apply Changes 1 minute 18 seconds / 401 tasks" at bounding box center [610, 102] width 191 height 16
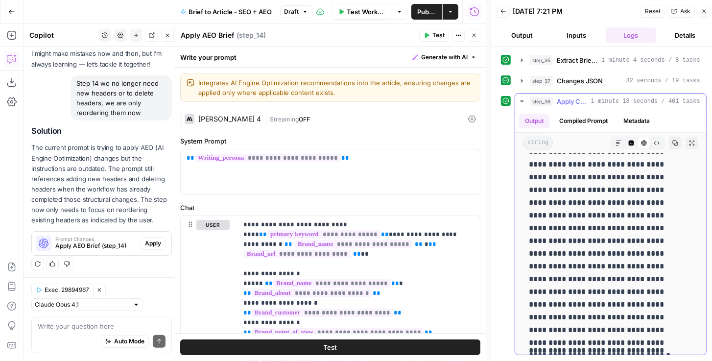
scroll to position [28, 0]
click at [521, 81] on icon "button" at bounding box center [522, 81] width 8 height 8
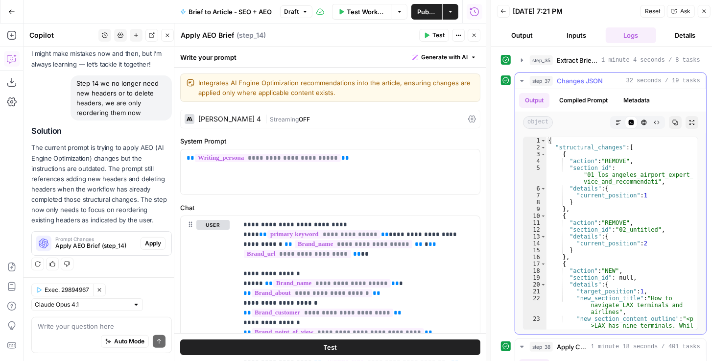
click at [518, 77] on icon "button" at bounding box center [522, 81] width 8 height 8
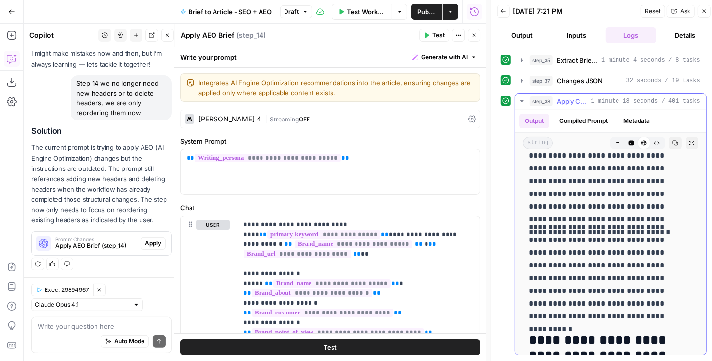
scroll to position [0, 0]
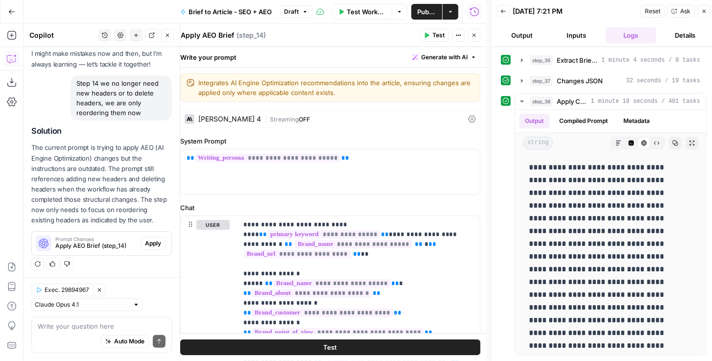
click at [133, 32] on button "New chat" at bounding box center [136, 35] width 13 height 13
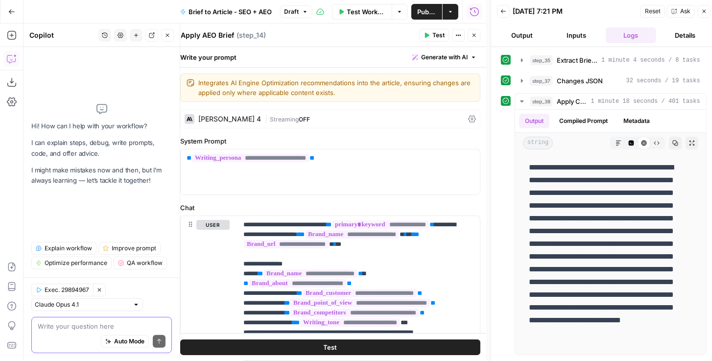
click at [55, 284] on textarea at bounding box center [102, 326] width 128 height 10
type textarea "Why is step 38 duplicating the intro?"
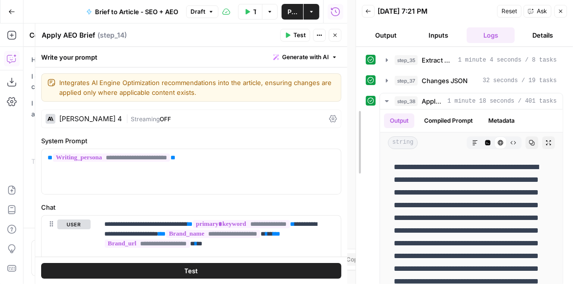
drag, startPoint x: 348, startPoint y: 77, endPoint x: 353, endPoint y: 47, distance: 30.8
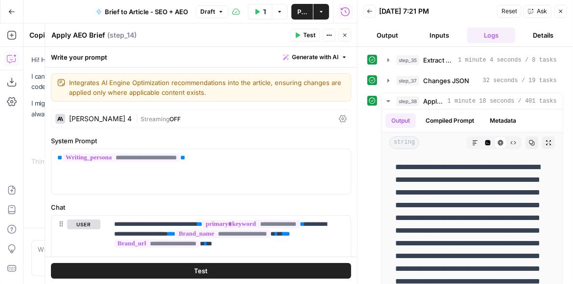
click at [339, 36] on button "Close" at bounding box center [344, 35] width 13 height 13
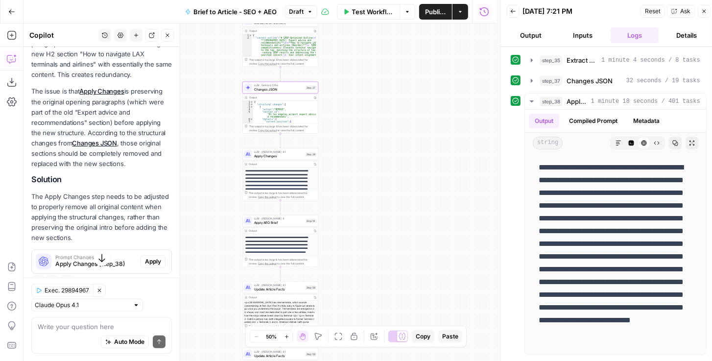
scroll to position [166, 0]
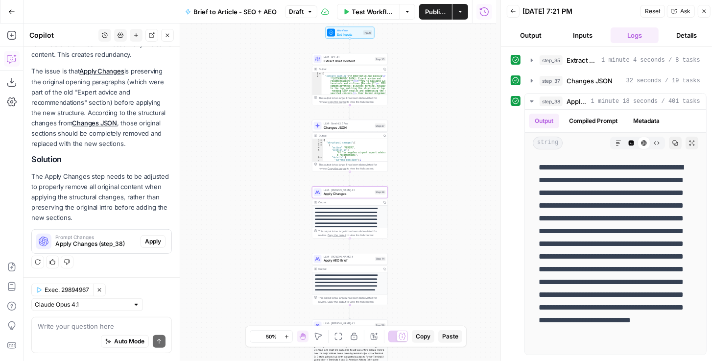
click at [111, 239] on span "Prompt Changes" at bounding box center [95, 237] width 81 height 5
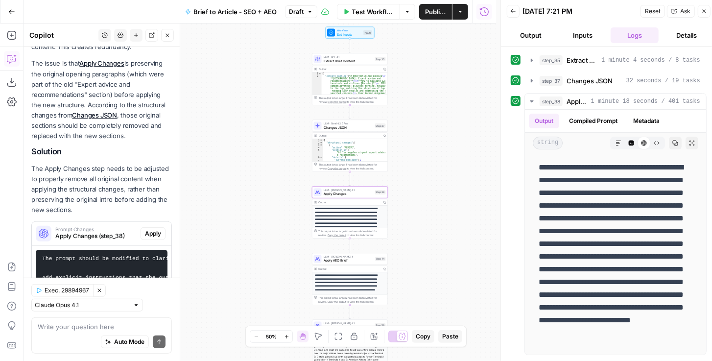
click at [145, 238] on span "Apply" at bounding box center [153, 233] width 16 height 9
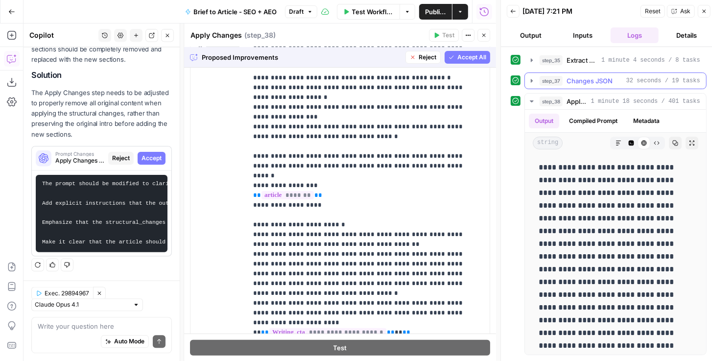
scroll to position [255, 0]
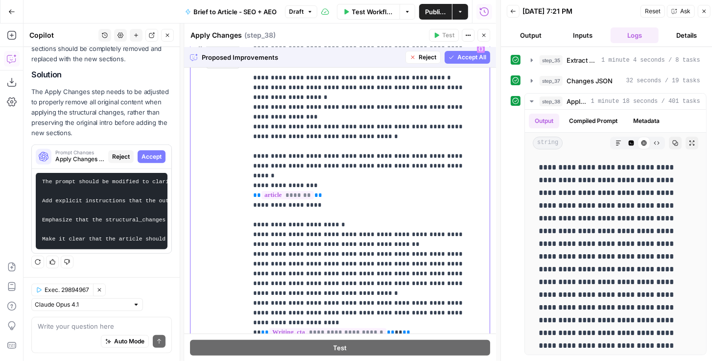
drag, startPoint x: 402, startPoint y: 153, endPoint x: 241, endPoint y: 123, distance: 163.8
click at [241, 123] on div "**********" at bounding box center [339, 251] width 299 height 422
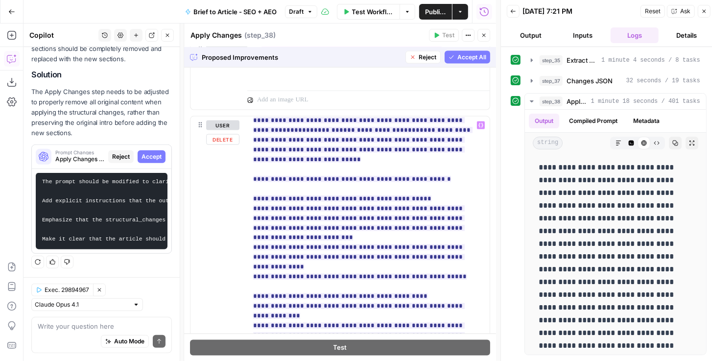
scroll to position [56, 0]
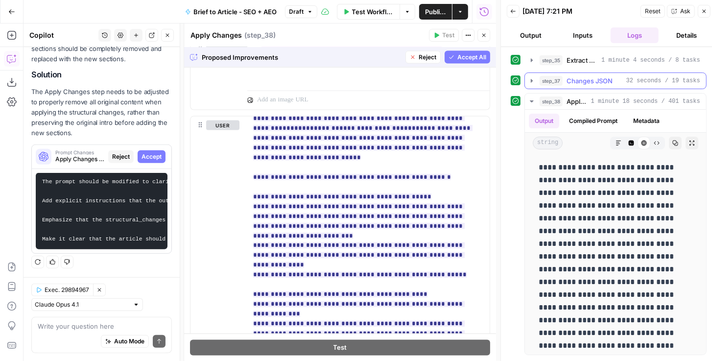
click at [531, 79] on icon "button" at bounding box center [532, 80] width 2 height 3
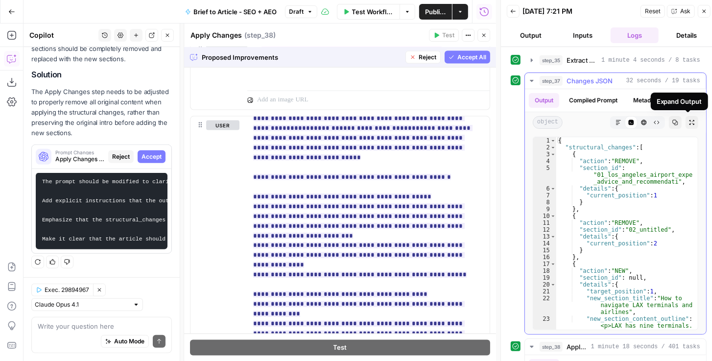
scroll to position [0, 0]
click at [413, 59] on button "Reject" at bounding box center [422, 57] width 35 height 13
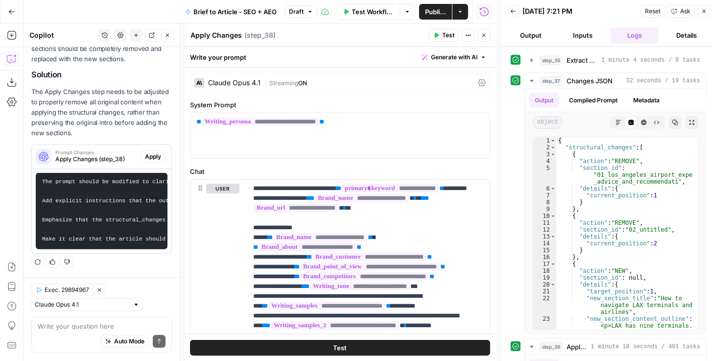
click at [438, 14] on span "Publish" at bounding box center [435, 12] width 21 height 10
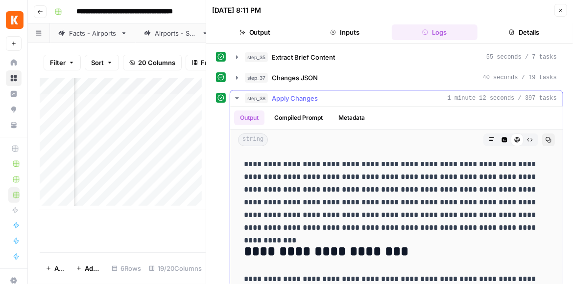
click at [235, 98] on icon "button" at bounding box center [237, 98] width 8 height 8
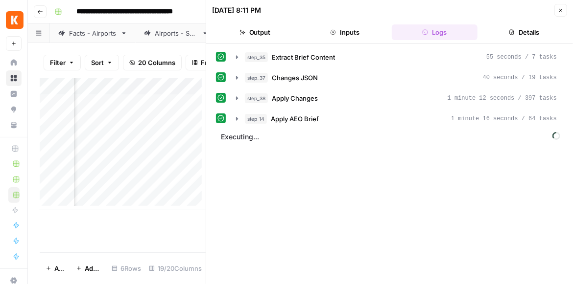
click at [558, 15] on button "Close" at bounding box center [560, 10] width 13 height 13
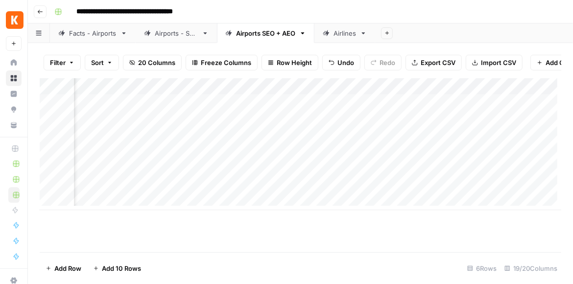
scroll to position [0, 1072]
click at [283, 103] on div "Add Column" at bounding box center [300, 144] width 521 height 132
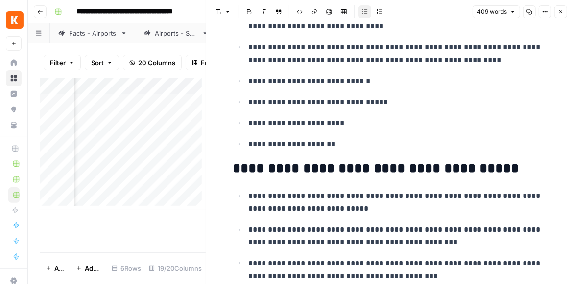
scroll to position [570, 0]
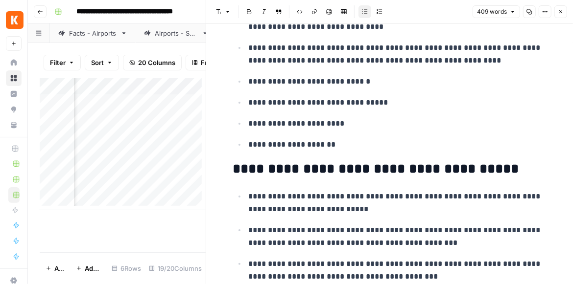
click at [556, 11] on button "Close" at bounding box center [560, 11] width 13 height 13
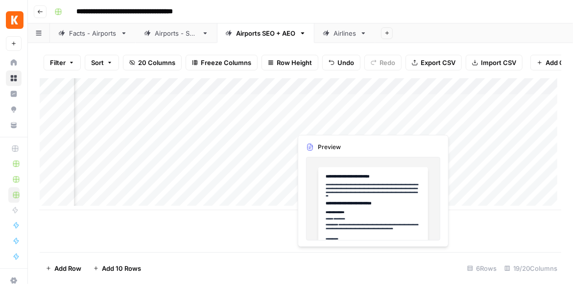
click at [282, 123] on div "Add Column" at bounding box center [300, 144] width 521 height 132
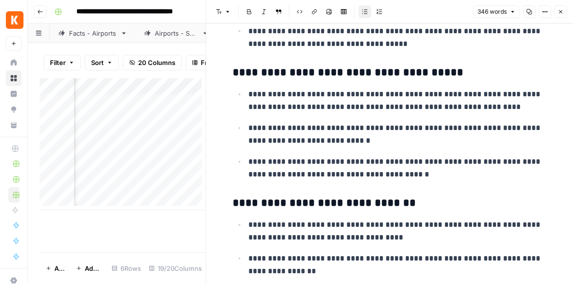
scroll to position [634, 0]
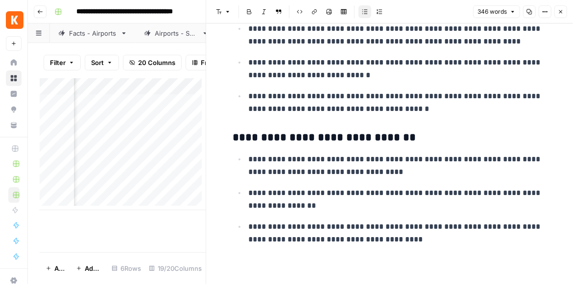
click at [557, 18] on button "Close" at bounding box center [560, 11] width 13 height 13
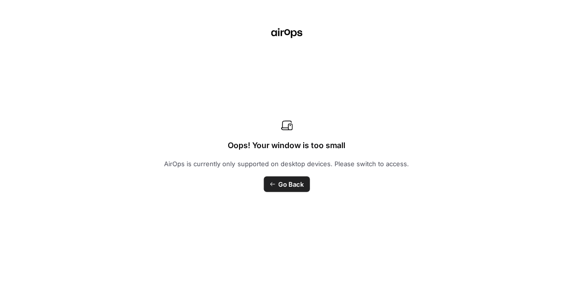
scroll to position [0, 1290]
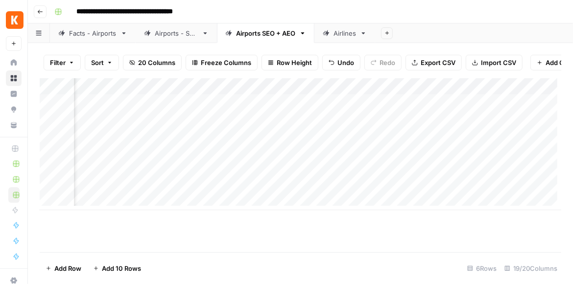
click at [456, 124] on div "Add Column" at bounding box center [300, 144] width 521 height 132
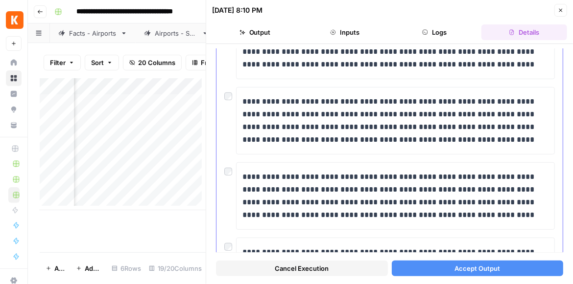
scroll to position [252, 0]
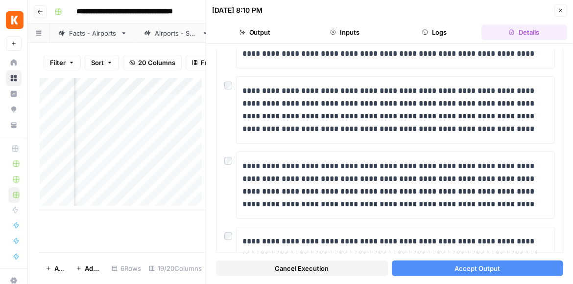
click at [485, 266] on span "Accept Output" at bounding box center [477, 269] width 46 height 10
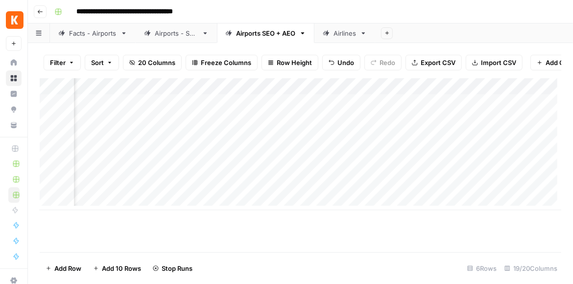
click at [459, 106] on div "Add Column" at bounding box center [300, 144] width 521 height 132
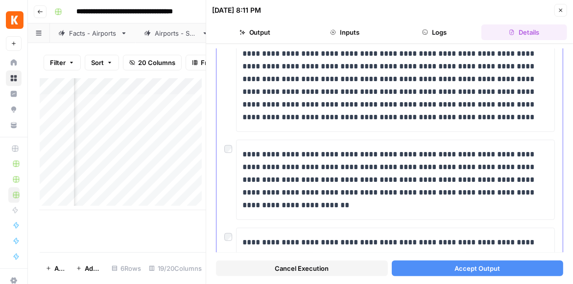
scroll to position [503, 0]
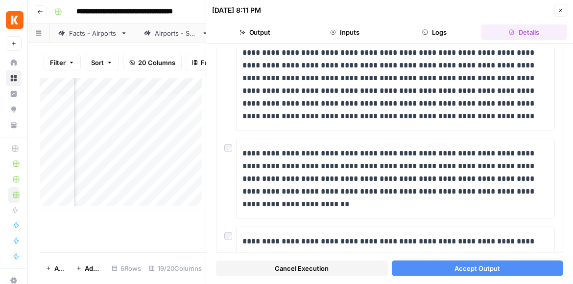
click at [467, 269] on span "Accept Output" at bounding box center [477, 269] width 46 height 10
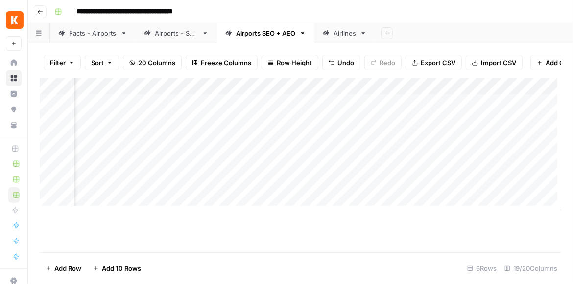
drag, startPoint x: 459, startPoint y: 108, endPoint x: 420, endPoint y: 89, distance: 43.6
click at [420, 89] on div "Add Column" at bounding box center [300, 144] width 521 height 132
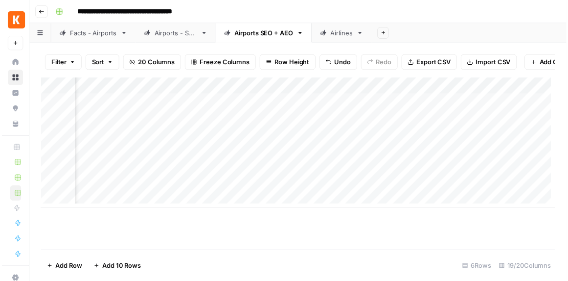
scroll to position [0, 1433]
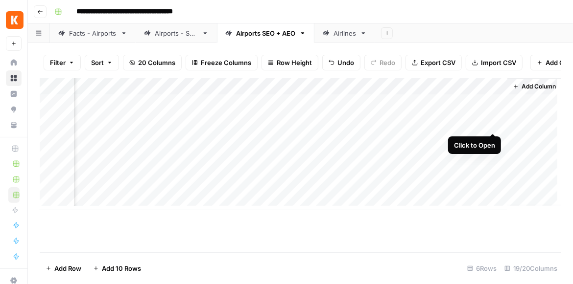
click at [491, 123] on div "Add Column" at bounding box center [300, 144] width 521 height 132
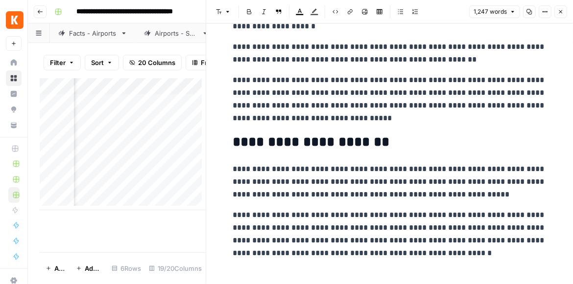
scroll to position [1579, 0]
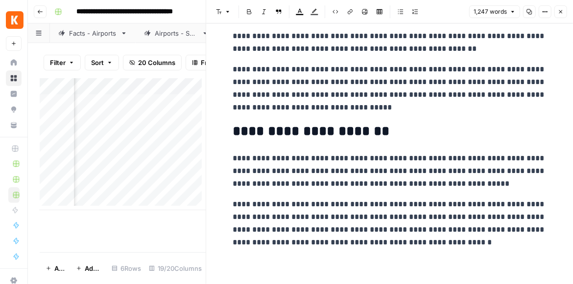
click at [554, 14] on button "Close" at bounding box center [560, 11] width 13 height 13
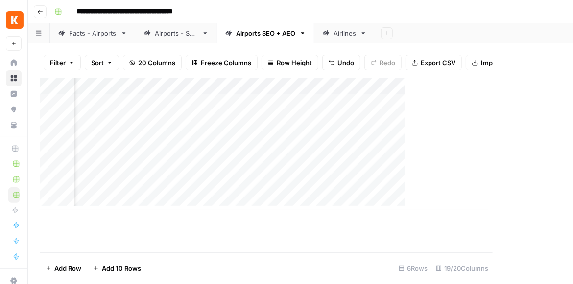
scroll to position [0, 1421]
click at [402, 123] on div "Add Column" at bounding box center [300, 144] width 521 height 132
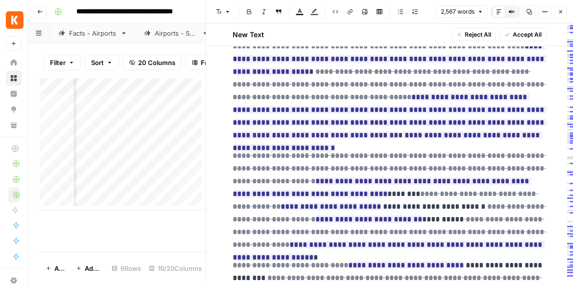
scroll to position [475, 0]
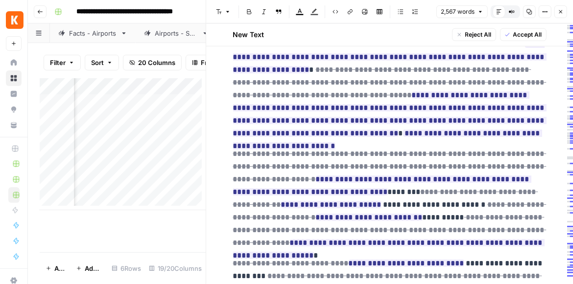
click at [559, 14] on icon "button" at bounding box center [561, 12] width 6 height 6
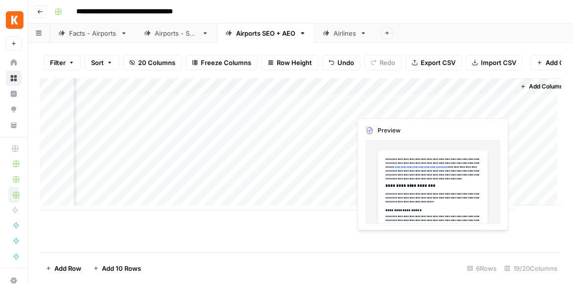
click at [502, 107] on div "Add Column" at bounding box center [300, 144] width 521 height 132
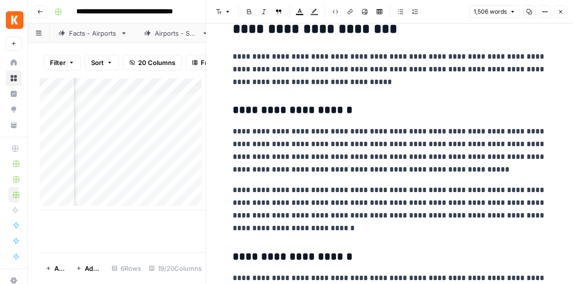
scroll to position [112, 0]
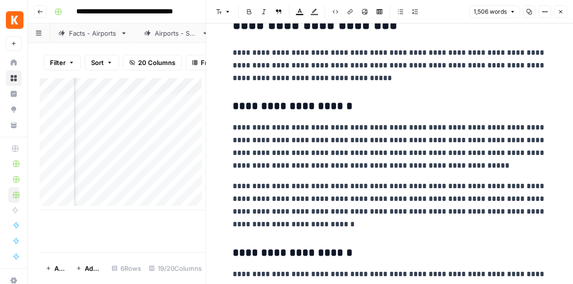
click at [557, 13] on button "Close" at bounding box center [560, 11] width 13 height 13
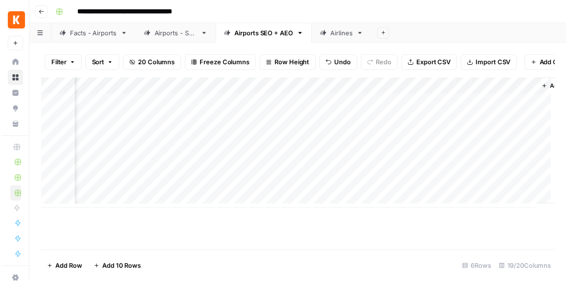
scroll to position [0, 1433]
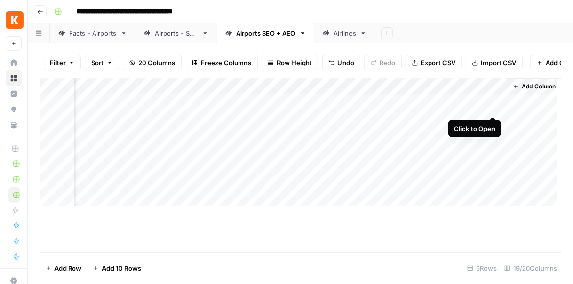
click at [492, 105] on div "Add Column" at bounding box center [300, 144] width 521 height 132
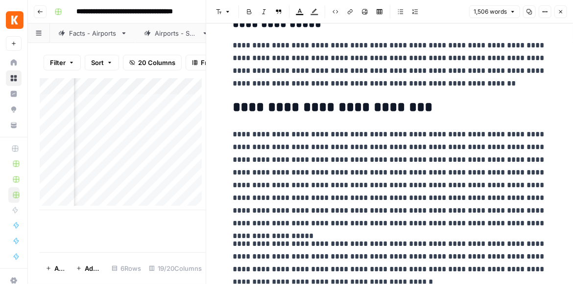
scroll to position [588, 0]
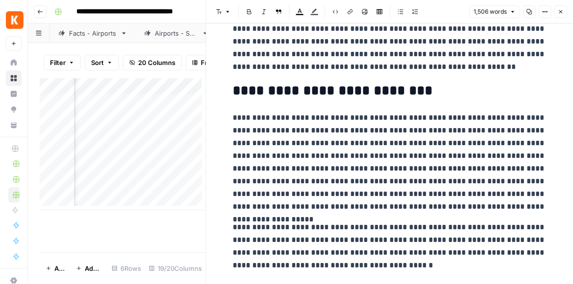
click at [564, 10] on button "Close" at bounding box center [560, 11] width 13 height 13
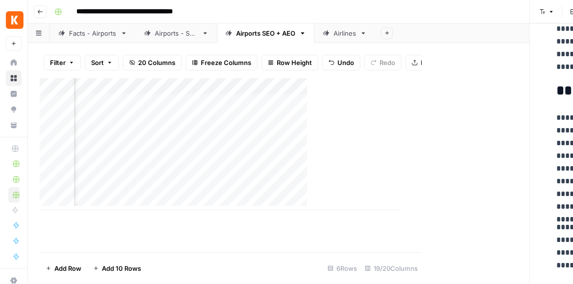
scroll to position [0, 1421]
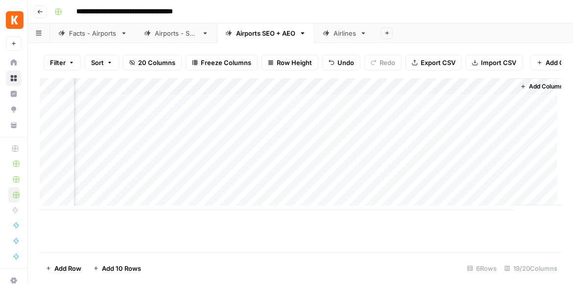
click at [502, 106] on div "Add Column" at bounding box center [300, 144] width 521 height 132
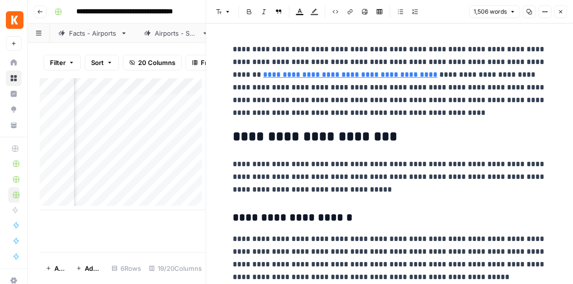
click at [532, 14] on icon "button" at bounding box center [529, 12] width 6 height 6
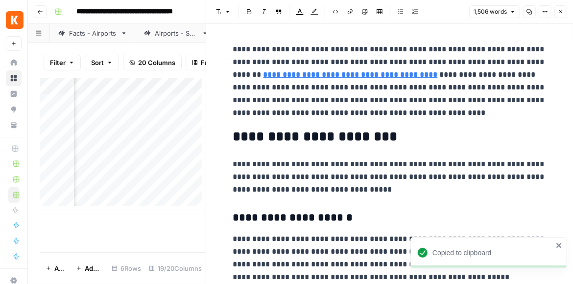
click at [556, 12] on button "Close" at bounding box center [560, 11] width 13 height 13
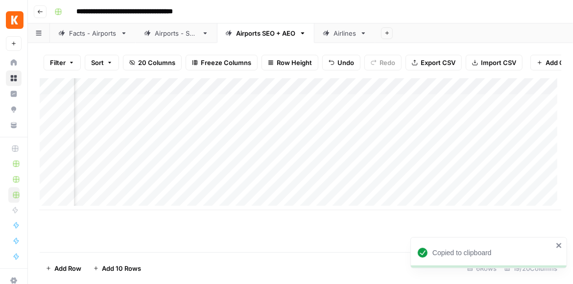
scroll to position [0, 546]
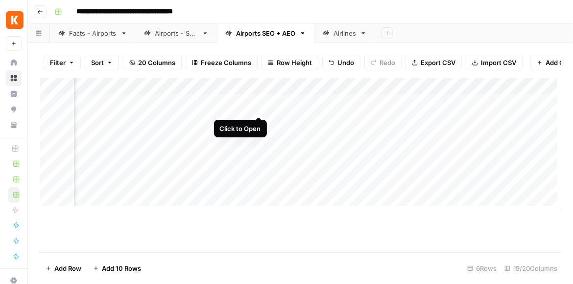
click at [258, 107] on div "Add Column" at bounding box center [300, 144] width 521 height 132
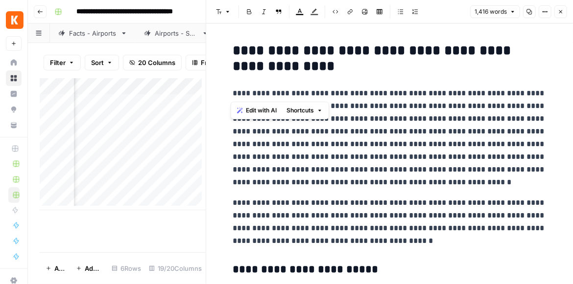
drag, startPoint x: 250, startPoint y: 84, endPoint x: 224, endPoint y: 56, distance: 37.8
drag, startPoint x: 228, startPoint y: 91, endPoint x: 231, endPoint y: 47, distance: 44.7
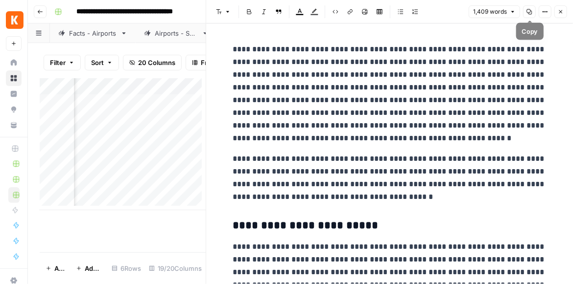
click at [527, 14] on icon "button" at bounding box center [529, 12] width 6 height 6
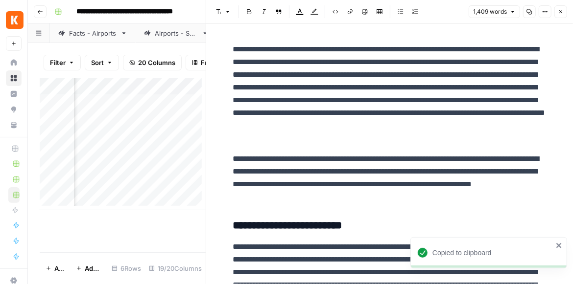
click at [559, 17] on button "Close" at bounding box center [560, 11] width 13 height 13
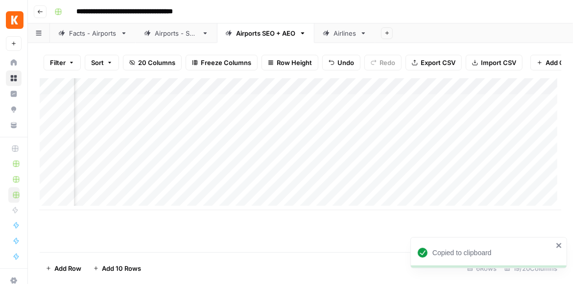
scroll to position [0, 1014]
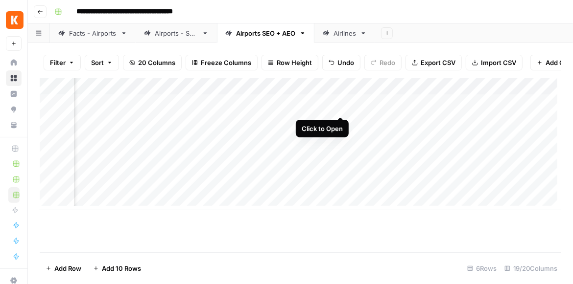
click at [341, 102] on div "Add Column" at bounding box center [300, 144] width 521 height 132
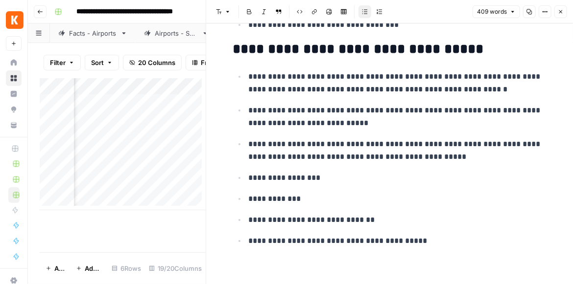
scroll to position [1102, 0]
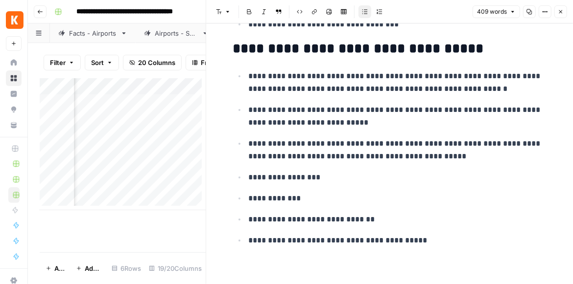
click at [559, 12] on icon "button" at bounding box center [561, 12] width 6 height 6
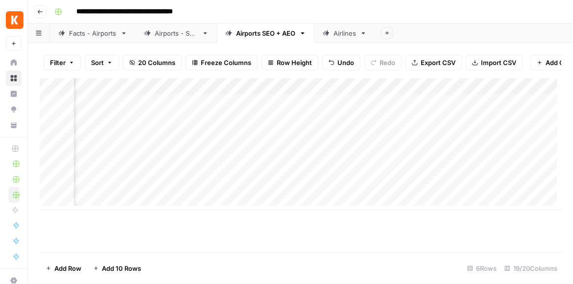
scroll to position [0, 1336]
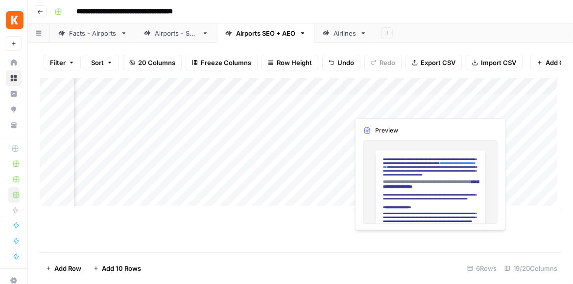
click at [489, 106] on div "Add Column" at bounding box center [300, 144] width 521 height 132
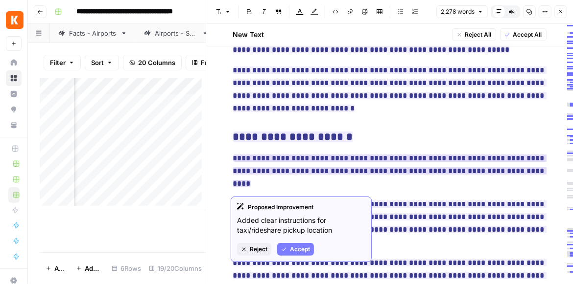
scroll to position [224, 0]
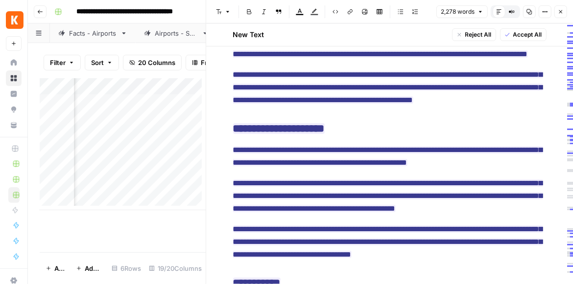
click at [560, 16] on button "Close" at bounding box center [560, 11] width 13 height 13
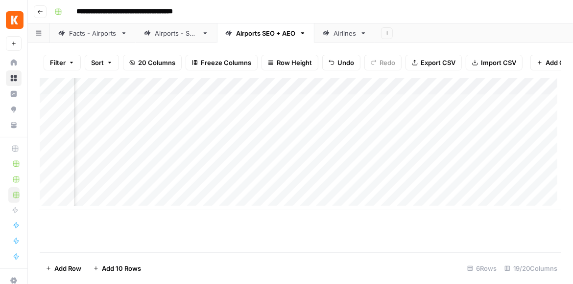
scroll to position [0, 1118]
click at [236, 109] on div "Add Column" at bounding box center [300, 144] width 521 height 132
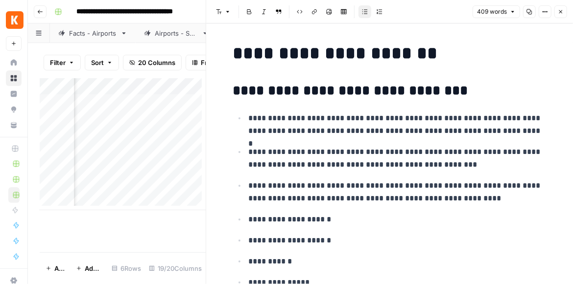
scroll to position [0, 259]
click at [68, 221] on div "Add Column" at bounding box center [123, 165] width 166 height 174
click at [173, 107] on div "Add Column" at bounding box center [123, 144] width 166 height 132
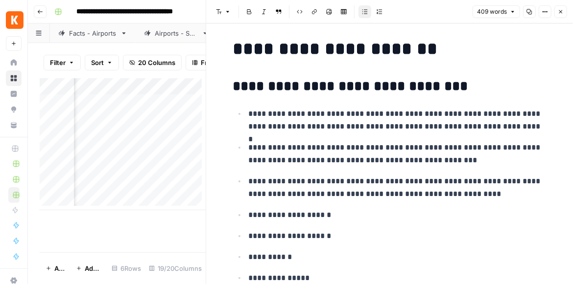
scroll to position [0, 0]
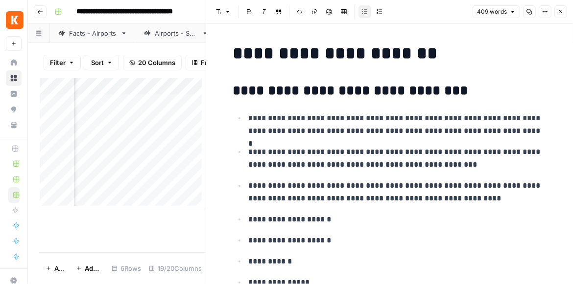
click at [557, 13] on button "Close" at bounding box center [560, 11] width 13 height 13
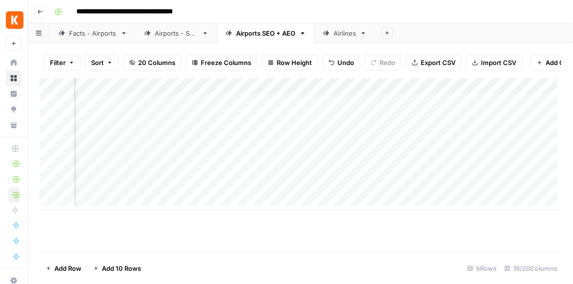
scroll to position [0, 940]
click at [414, 109] on div "Add Column" at bounding box center [300, 144] width 521 height 132
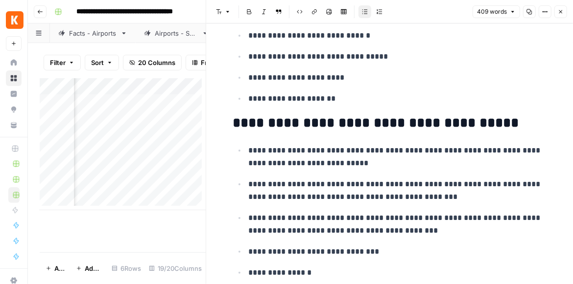
scroll to position [615, 0]
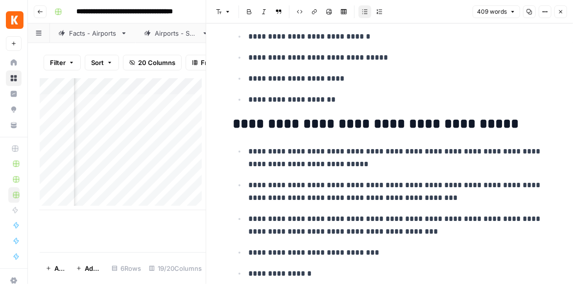
click at [560, 13] on icon "button" at bounding box center [561, 12] width 6 height 6
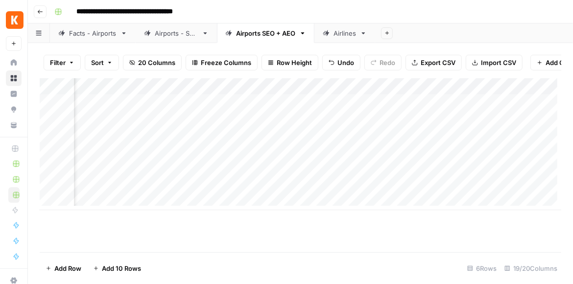
scroll to position [0, 891]
click at [462, 121] on div "Add Column" at bounding box center [300, 144] width 521 height 132
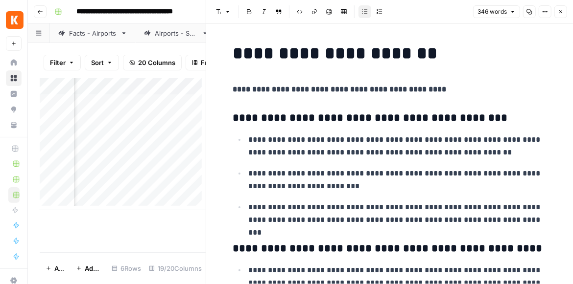
scroll to position [0, 112]
click at [149, 121] on div "Add Column" at bounding box center [123, 144] width 166 height 132
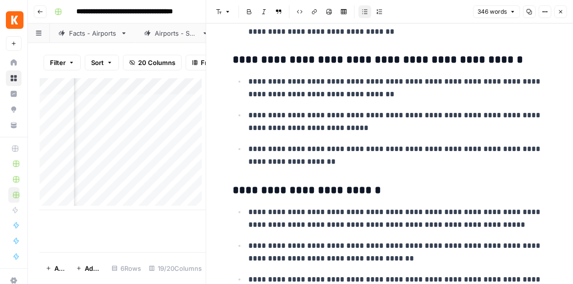
scroll to position [298, 0]
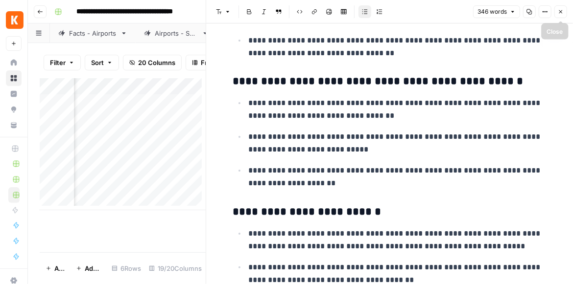
click at [564, 11] on button "Close" at bounding box center [560, 11] width 13 height 13
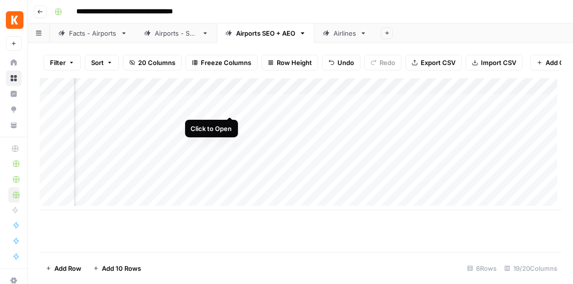
click at [227, 106] on div "Add Column" at bounding box center [300, 144] width 521 height 132
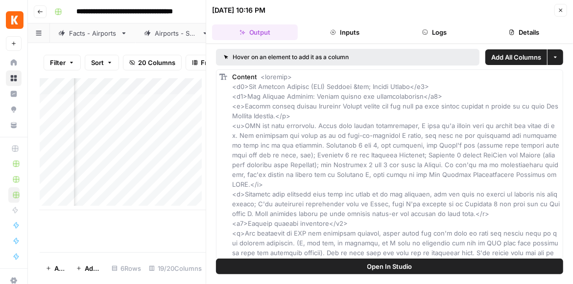
click at [429, 268] on button "Open In Studio" at bounding box center [389, 267] width 347 height 16
click at [561, 11] on icon "button" at bounding box center [561, 10] width 6 height 6
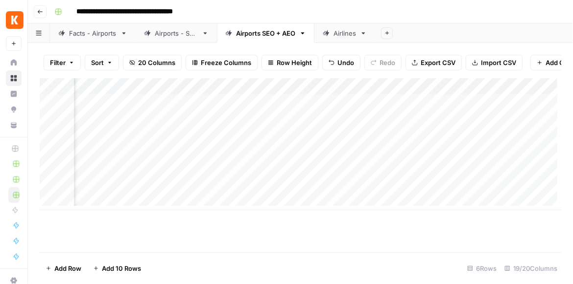
scroll to position [0, 779]
click at [386, 105] on div "Add Column" at bounding box center [300, 144] width 521 height 132
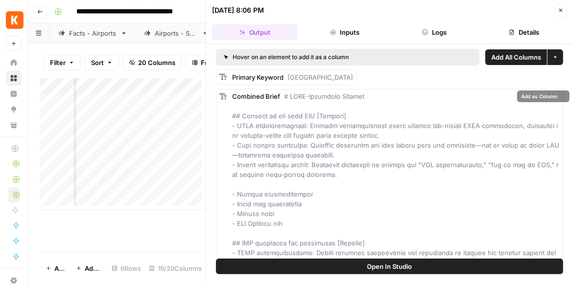
click at [413, 261] on button "Open In Studio" at bounding box center [389, 267] width 347 height 16
click at [556, 9] on button "Close" at bounding box center [560, 10] width 13 height 13
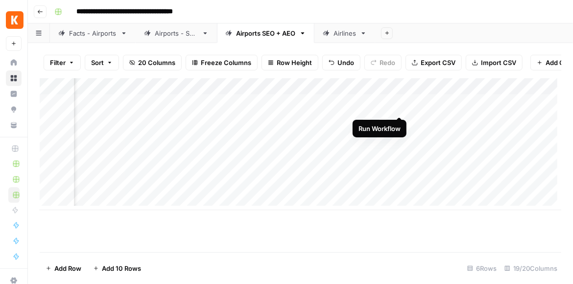
click at [400, 106] on div "Add Column" at bounding box center [300, 144] width 521 height 132
click at [382, 103] on div "Add Column" at bounding box center [300, 144] width 521 height 132
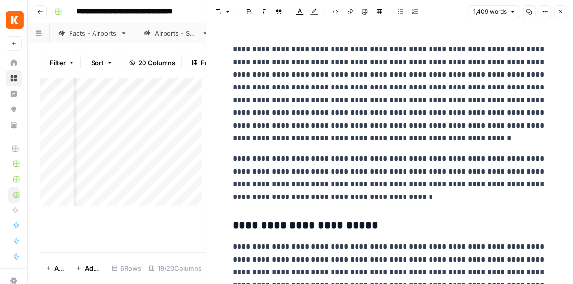
click at [559, 11] on icon "button" at bounding box center [561, 12] width 6 height 6
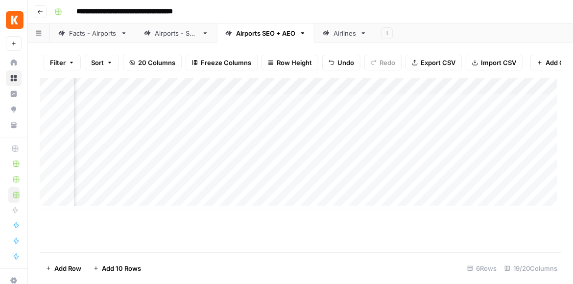
scroll to position [0, 114]
click at [316, 106] on div "Add Column" at bounding box center [300, 144] width 521 height 132
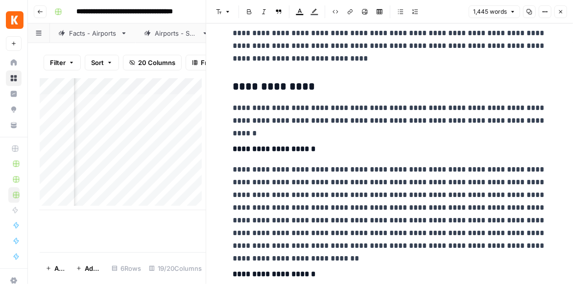
scroll to position [755, 0]
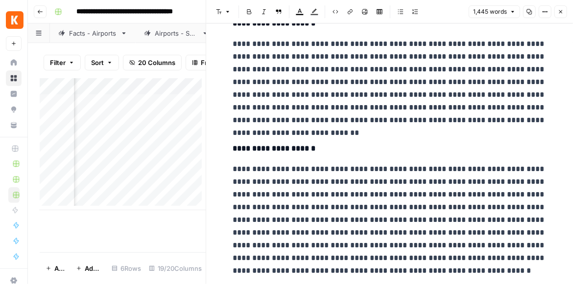
click at [556, 11] on button "Close" at bounding box center [560, 11] width 13 height 13
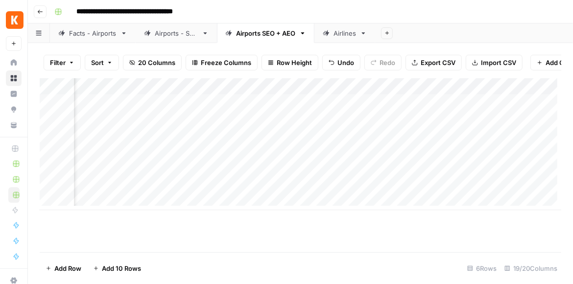
scroll to position [0, 865]
click at [489, 120] on div "Add Column" at bounding box center [300, 144] width 521 height 132
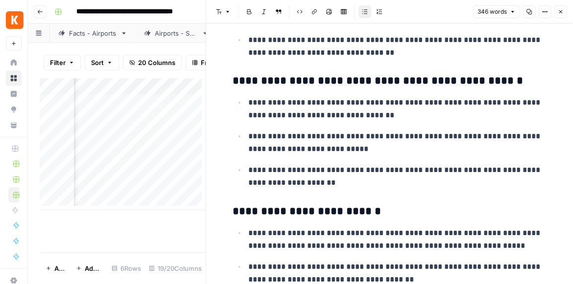
scroll to position [298, 0]
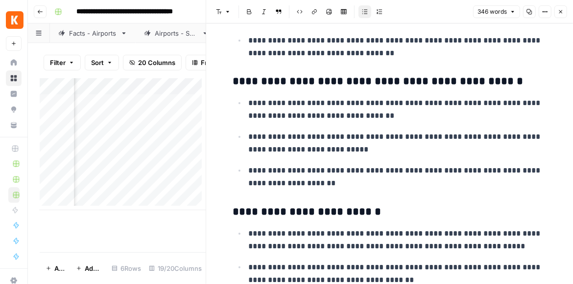
click at [561, 14] on icon "button" at bounding box center [561, 12] width 6 height 6
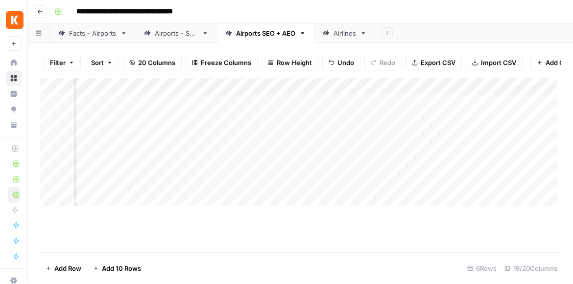
scroll to position [0, 974]
click at [385, 104] on div "Add Column" at bounding box center [300, 144] width 521 height 132
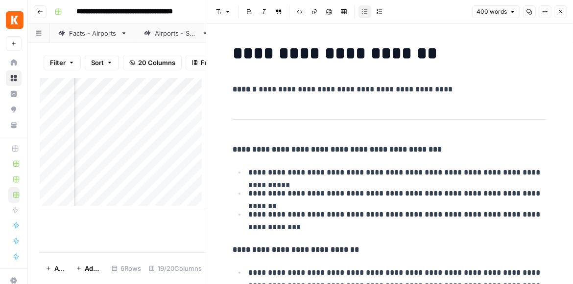
click at [560, 15] on button "Close" at bounding box center [560, 11] width 13 height 13
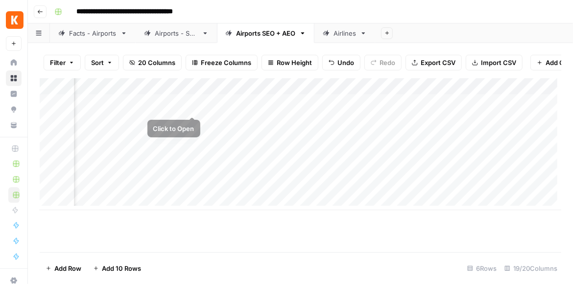
click at [191, 107] on div "Add Column" at bounding box center [300, 144] width 521 height 132
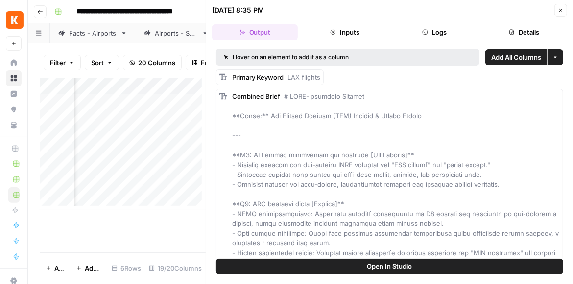
click at [410, 265] on span "Open In Studio" at bounding box center [389, 267] width 45 height 10
click at [444, 27] on button "Logs" at bounding box center [435, 32] width 86 height 16
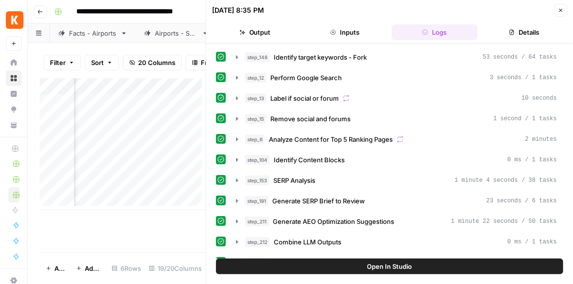
click at [562, 9] on icon "button" at bounding box center [561, 10] width 6 height 6
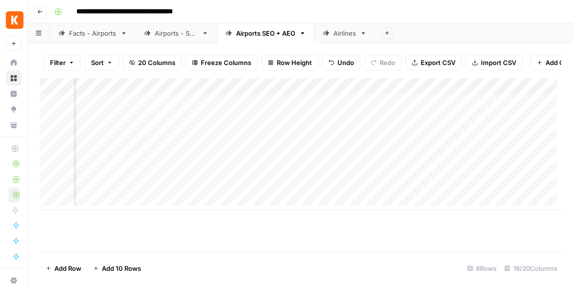
click at [376, 108] on div "Add Column" at bounding box center [300, 144] width 521 height 132
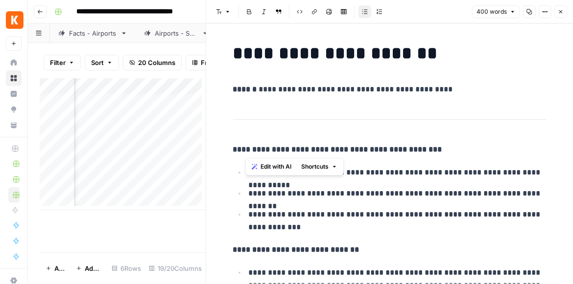
drag, startPoint x: 246, startPoint y: 148, endPoint x: 425, endPoint y: 149, distance: 179.2
click at [425, 149] on p "**********" at bounding box center [389, 149] width 313 height 13
copy strong "**********"
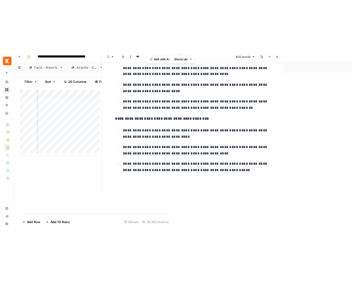
scroll to position [689, 0]
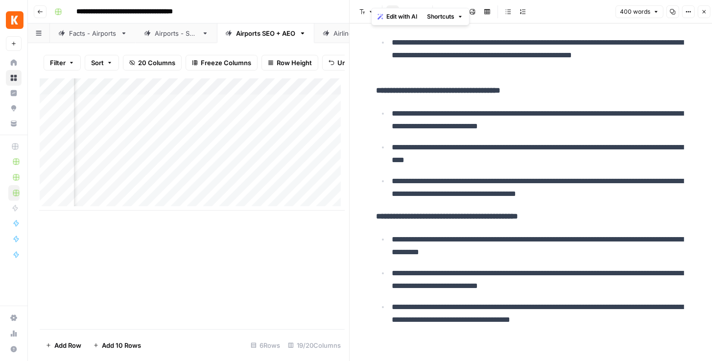
click at [205, 106] on div "Add Column" at bounding box center [192, 144] width 305 height 132
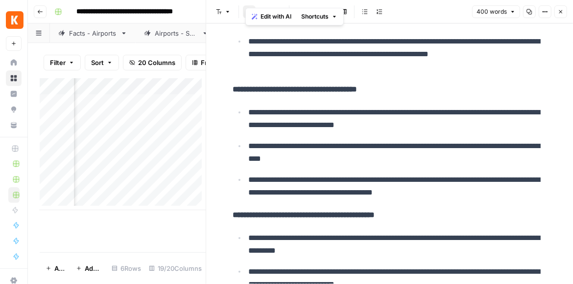
click at [555, 16] on button "Close" at bounding box center [560, 11] width 13 height 13
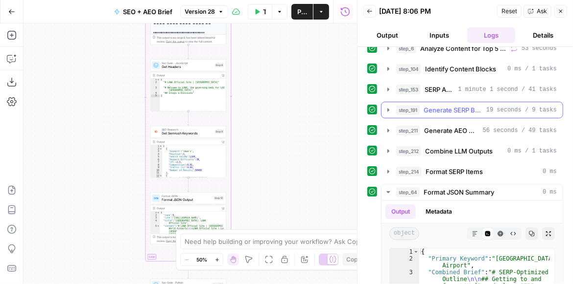
scroll to position [112, 0]
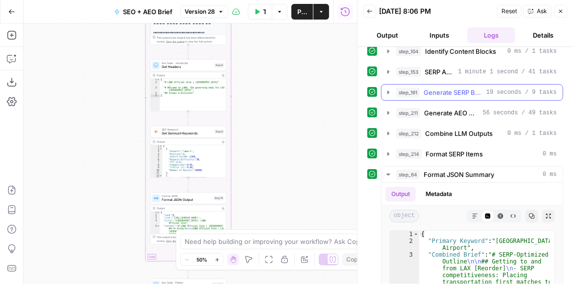
click at [387, 91] on icon "button" at bounding box center [388, 92] width 2 height 3
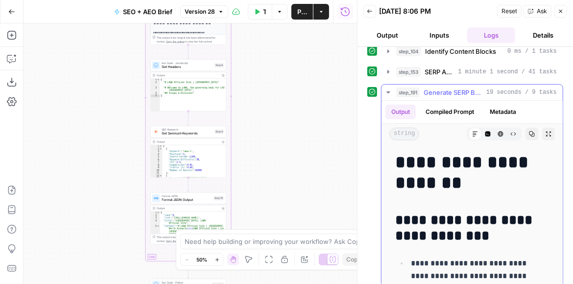
click at [387, 93] on icon "button" at bounding box center [388, 93] width 8 height 8
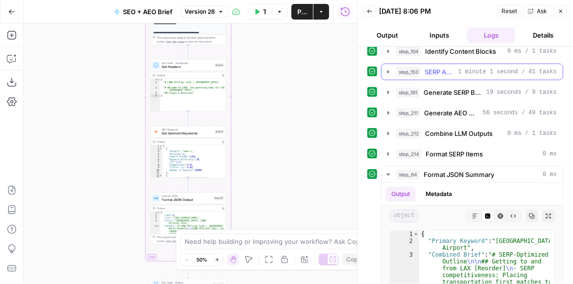
click at [389, 70] on icon "button" at bounding box center [388, 72] width 8 height 8
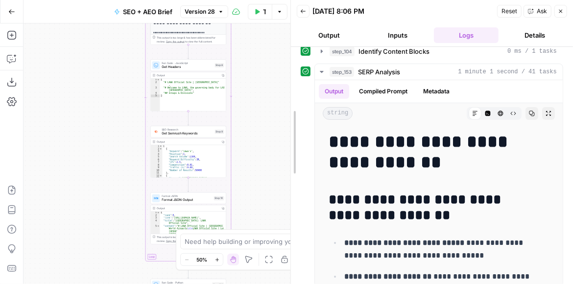
drag, startPoint x: 358, startPoint y: 94, endPoint x: 261, endPoint y: 100, distance: 97.2
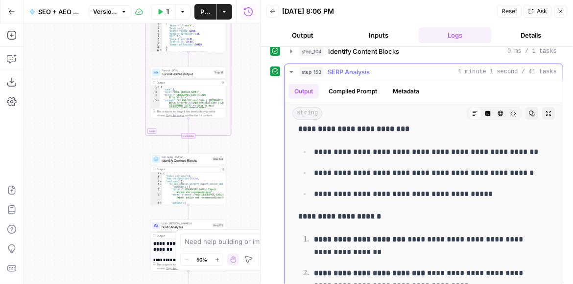
scroll to position [1846, 0]
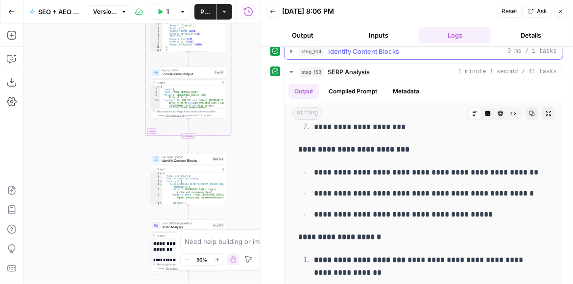
click at [292, 50] on icon "button" at bounding box center [291, 50] width 2 height 3
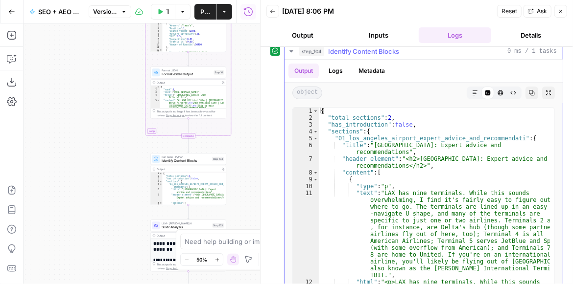
click at [290, 50] on icon "button" at bounding box center [290, 51] width 3 height 2
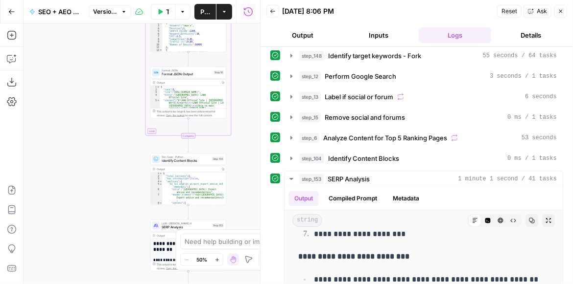
scroll to position [0, 0]
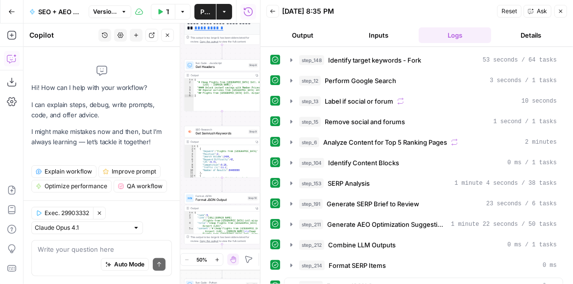
click at [102, 251] on textarea at bounding box center [102, 250] width 128 height 10
click at [138, 246] on textarea "Why is it adding a new section" at bounding box center [102, 250] width 128 height 10
paste textarea "LAX flight information and airlines [New Section]"
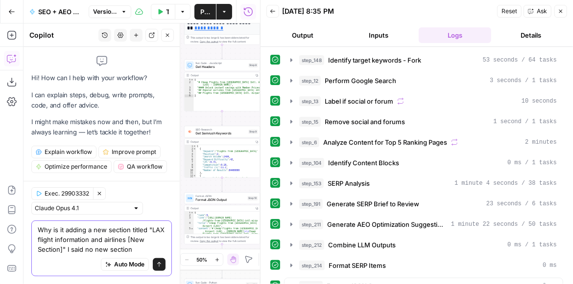
type textarea "Why is it adding a new section titled "LAX flight information and airlines [New…"
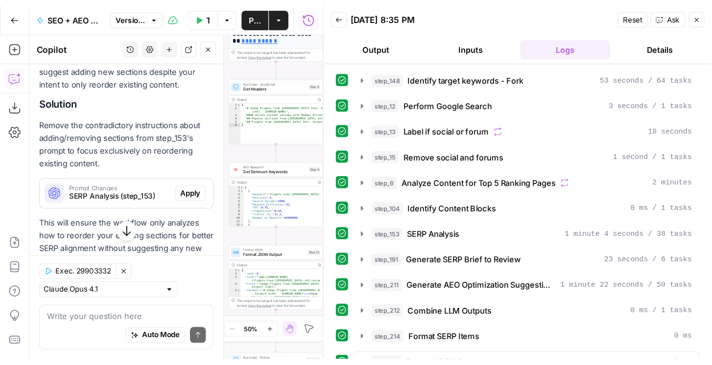
scroll to position [323, 0]
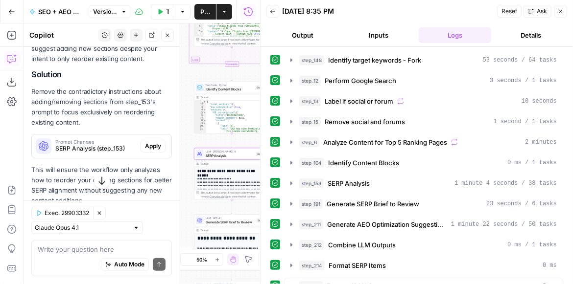
click at [145, 145] on span "Apply" at bounding box center [153, 146] width 16 height 9
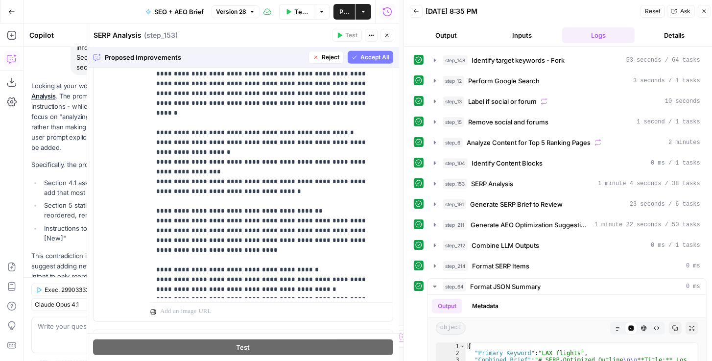
scroll to position [333, 0]
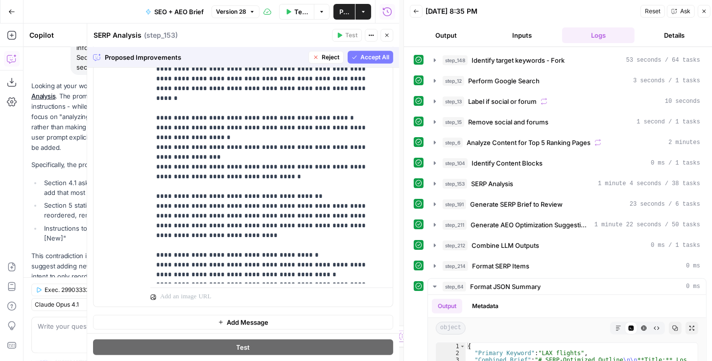
click at [382, 57] on span "Accept All" at bounding box center [374, 57] width 29 height 9
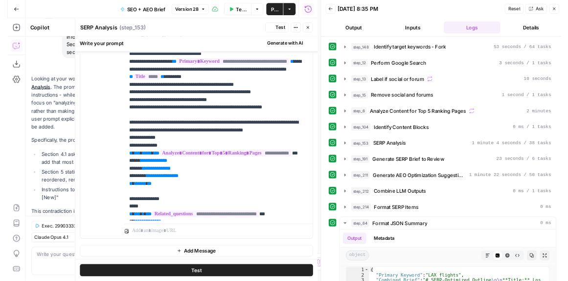
scroll to position [0, 0]
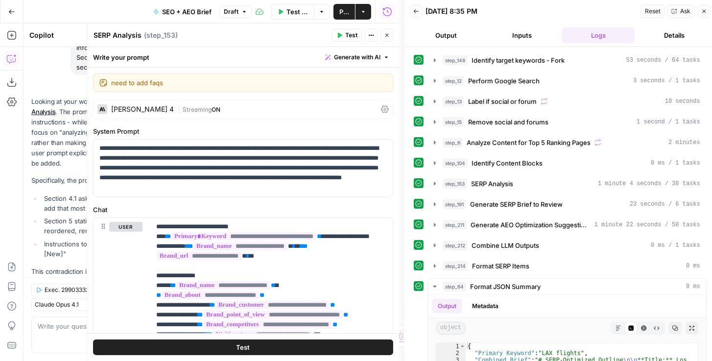
click at [344, 16] on button "Publish" at bounding box center [344, 12] width 22 height 16
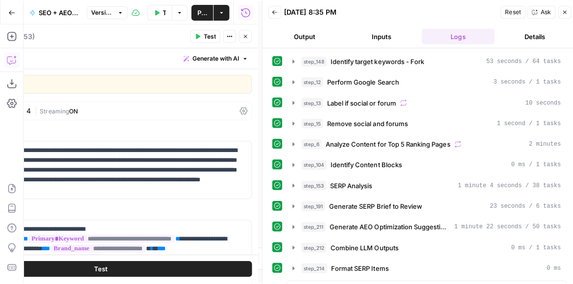
scroll to position [105, 0]
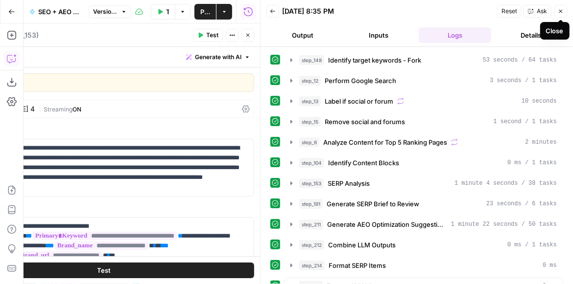
click at [557, 14] on button "Close" at bounding box center [560, 11] width 13 height 13
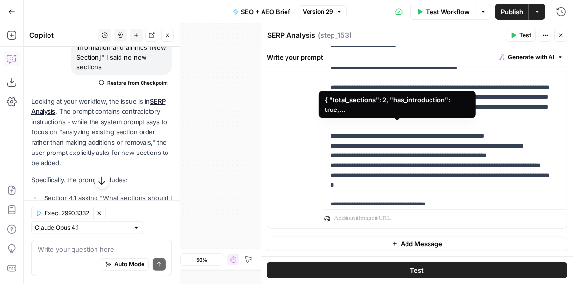
scroll to position [559, 0]
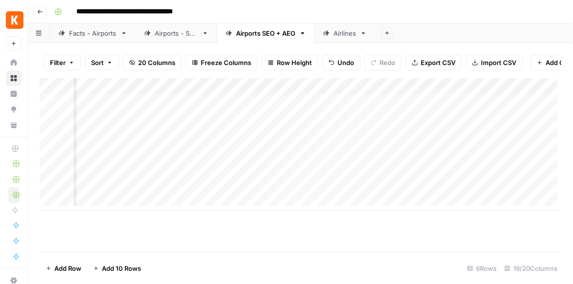
scroll to position [0, 1326]
click at [412, 123] on div "Add Column" at bounding box center [300, 144] width 521 height 132
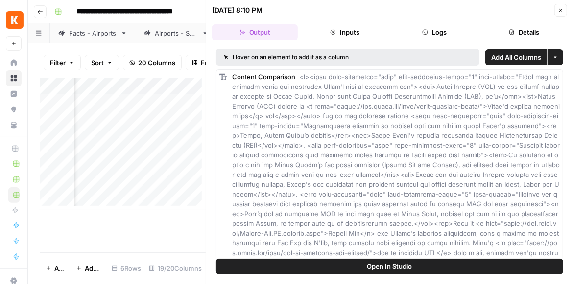
click at [401, 271] on span "Open In Studio" at bounding box center [389, 267] width 45 height 10
click at [561, 11] on icon "button" at bounding box center [561, 10] width 6 height 6
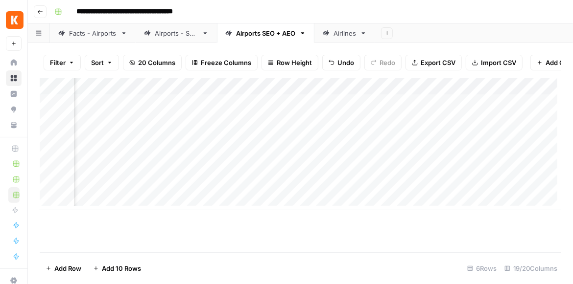
click at [495, 121] on div "Add Column" at bounding box center [300, 144] width 521 height 132
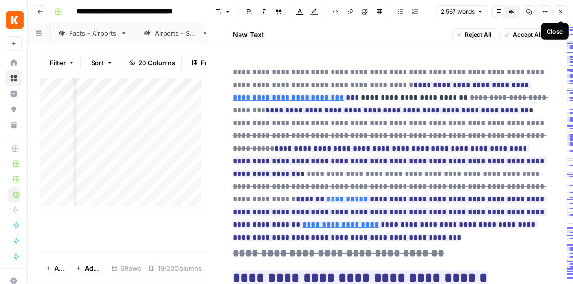
click at [561, 11] on icon "button" at bounding box center [560, 11] width 3 height 3
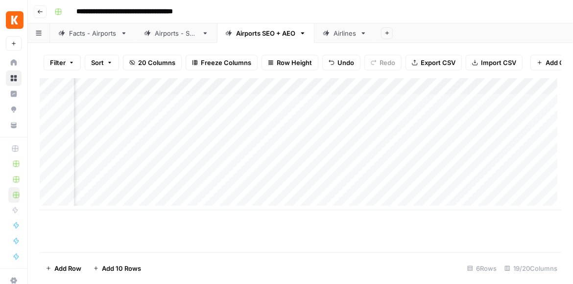
scroll to position [0, 908]
click at [446, 107] on div "Add Column" at bounding box center [300, 144] width 521 height 132
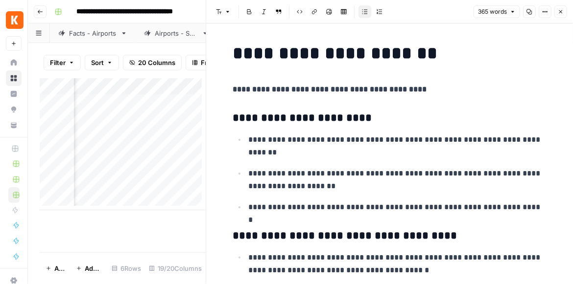
click at [261, 116] on h3 "**********" at bounding box center [389, 119] width 313 height 14
drag, startPoint x: 373, startPoint y: 122, endPoint x: 235, endPoint y: 119, distance: 138.1
click at [235, 119] on h3 "**********" at bounding box center [389, 119] width 313 height 14
click at [562, 12] on icon "button" at bounding box center [561, 12] width 6 height 6
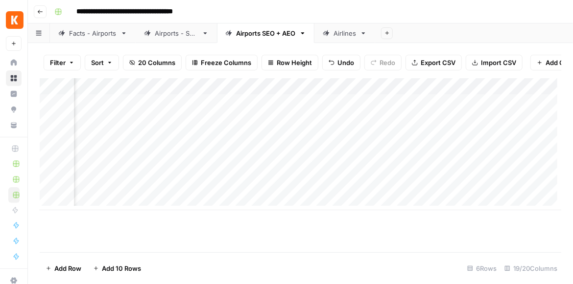
scroll to position [0, 1278]
click at [471, 104] on div "Add Column" at bounding box center [300, 144] width 521 height 132
click at [181, 109] on div "Add Column" at bounding box center [300, 144] width 521 height 132
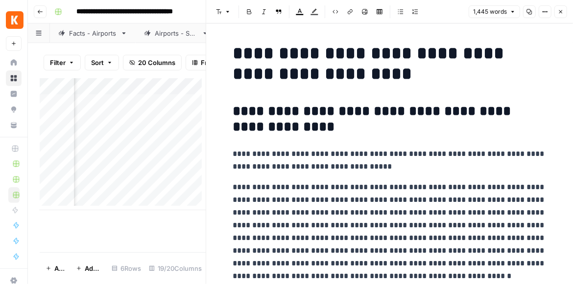
click at [559, 12] on icon "button" at bounding box center [560, 11] width 3 height 3
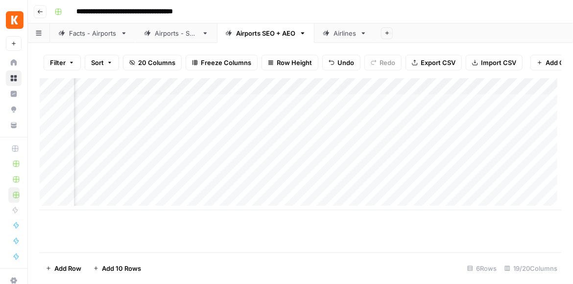
scroll to position [0, 1233]
click at [516, 105] on div "Add Column" at bounding box center [300, 144] width 521 height 132
click at [297, 106] on div "Add Column" at bounding box center [300, 144] width 521 height 132
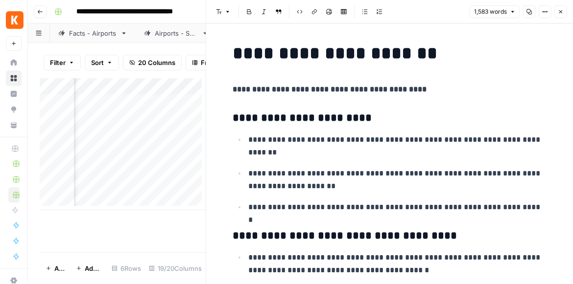
click at [561, 16] on button "Close" at bounding box center [560, 11] width 13 height 13
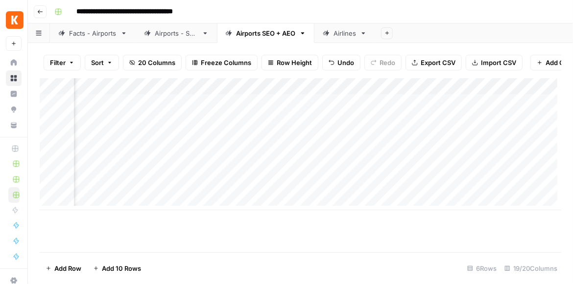
scroll to position [0, 923]
click at [241, 110] on div "Add Column" at bounding box center [300, 144] width 521 height 132
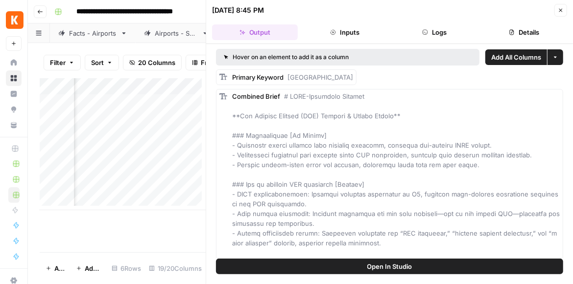
click at [373, 269] on span "Open In Studio" at bounding box center [389, 267] width 45 height 10
click at [559, 13] on icon "button" at bounding box center [561, 10] width 6 height 6
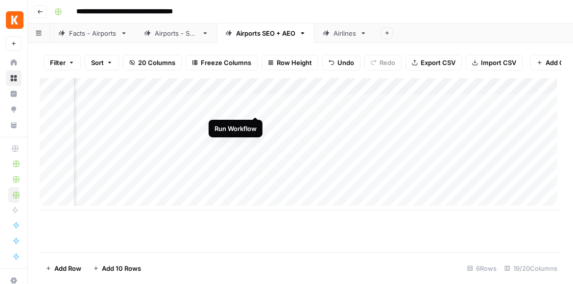
click at [255, 106] on div "Add Column" at bounding box center [300, 144] width 521 height 132
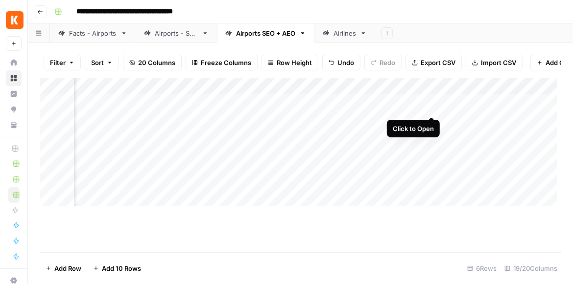
click at [431, 107] on div "Add Column" at bounding box center [300, 144] width 521 height 132
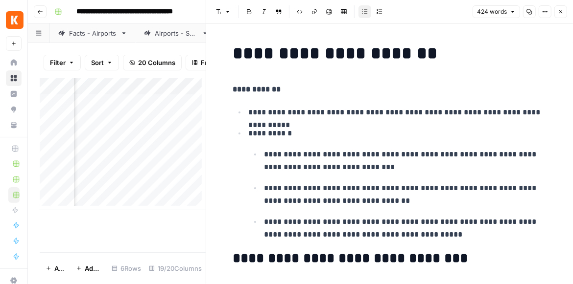
click at [559, 12] on icon "button" at bounding box center [561, 12] width 6 height 6
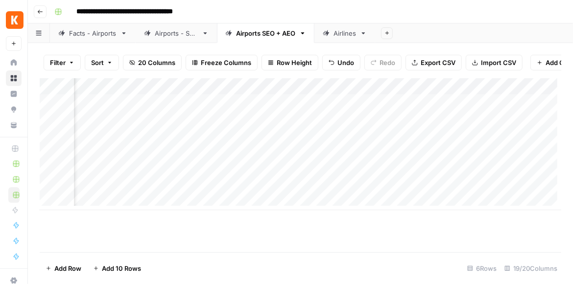
scroll to position [0, 1291]
click at [457, 107] on div "Add Column" at bounding box center [300, 144] width 521 height 132
click at [311, 123] on div "Add Column" at bounding box center [300, 144] width 521 height 132
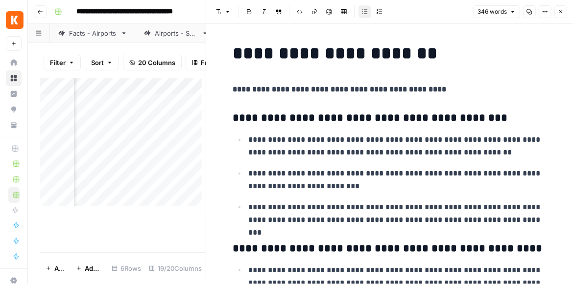
click at [559, 14] on icon "button" at bounding box center [561, 12] width 6 height 6
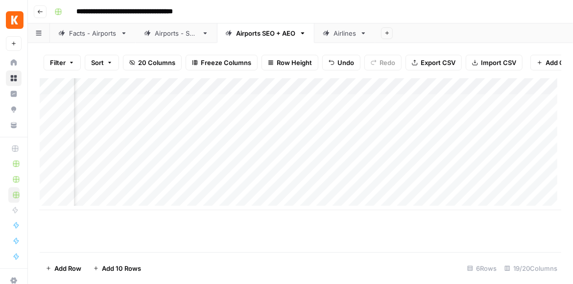
drag, startPoint x: 360, startPoint y: 214, endPoint x: 416, endPoint y: 216, distance: 55.3
click at [416, 216] on div "Add Column" at bounding box center [300, 165] width 521 height 174
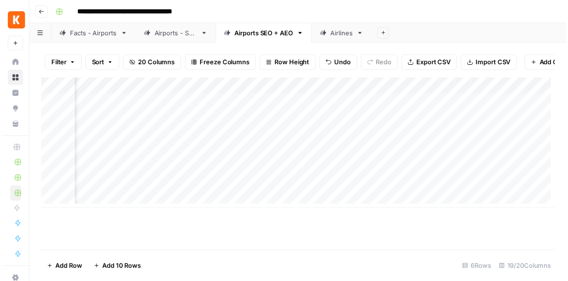
scroll to position [0, 1433]
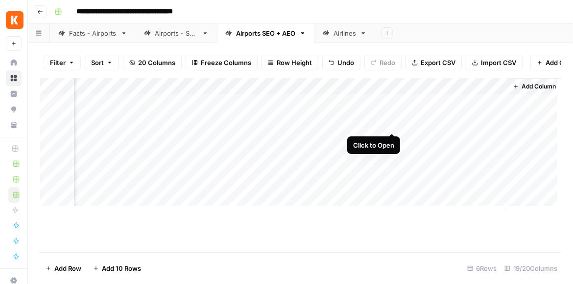
click at [391, 125] on div "Add Column" at bounding box center [300, 144] width 521 height 132
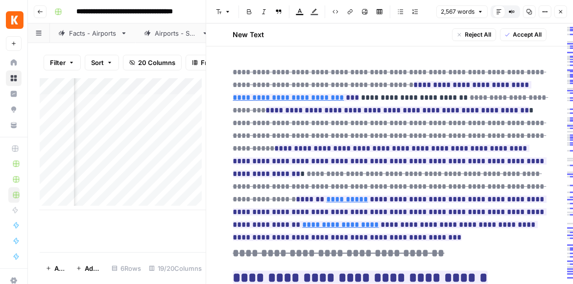
click at [556, 15] on button "Close" at bounding box center [560, 11] width 13 height 13
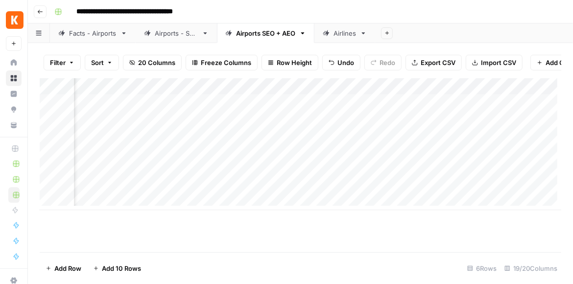
scroll to position [0, 567]
click at [237, 121] on div "Add Column" at bounding box center [300, 144] width 521 height 132
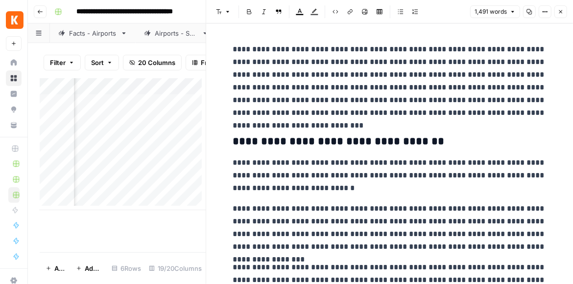
click at [562, 10] on icon "button" at bounding box center [560, 11] width 3 height 3
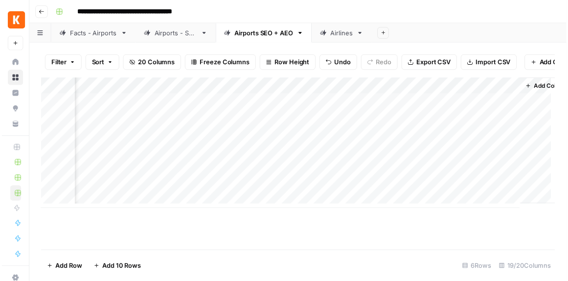
scroll to position [0, 1433]
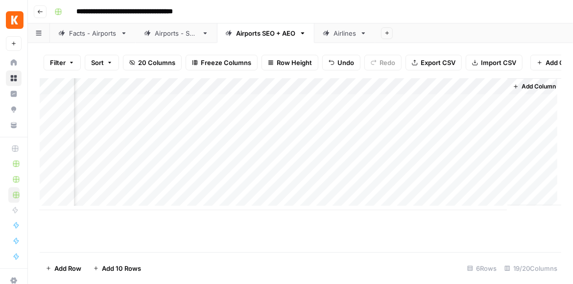
click at [313, 109] on div "Add Column" at bounding box center [300, 144] width 521 height 132
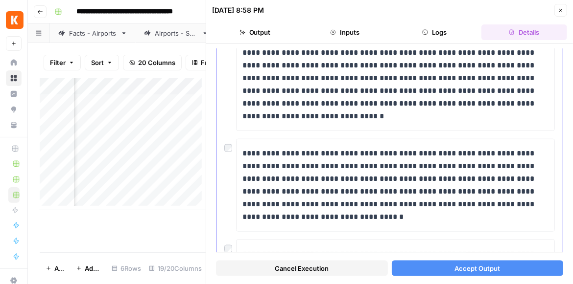
scroll to position [559, 0]
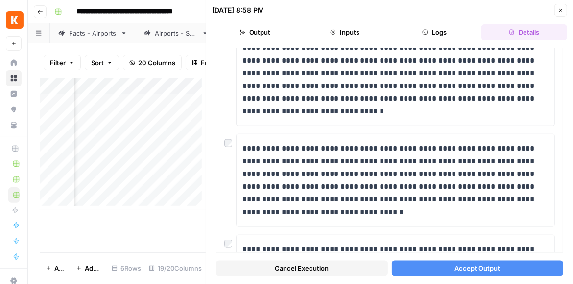
click at [435, 263] on button "Accept Output" at bounding box center [478, 269] width 172 height 16
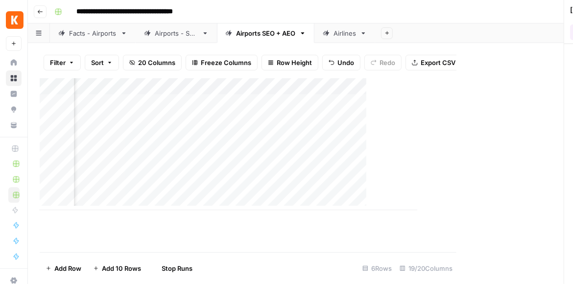
scroll to position [0, 1421]
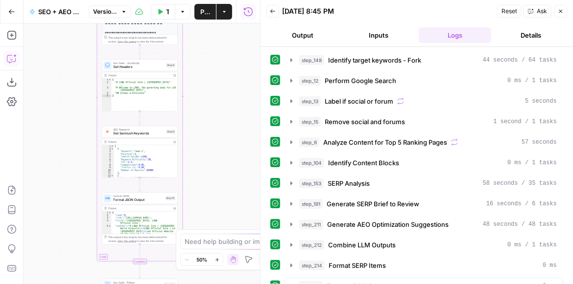
click at [9, 58] on icon "button" at bounding box center [12, 59] width 10 height 10
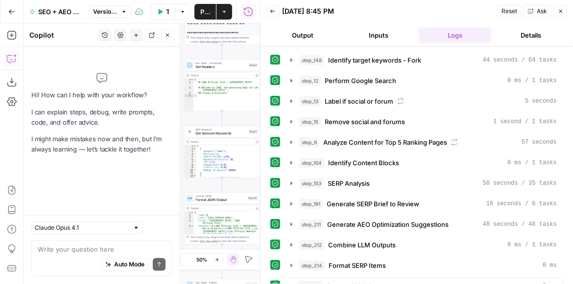
click at [58, 250] on textarea at bounding box center [102, 250] width 128 height 10
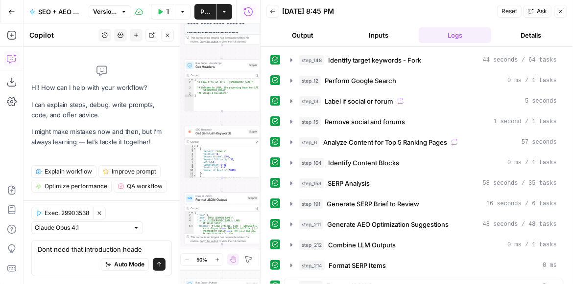
type textarea "Dont need that introduction header"
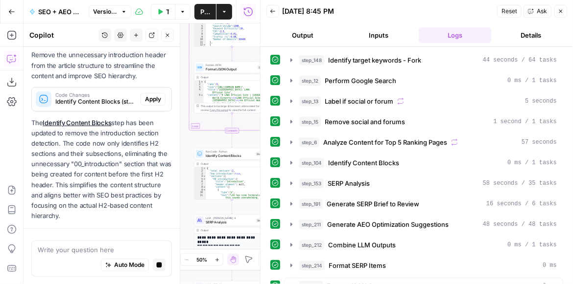
scroll to position [166, 0]
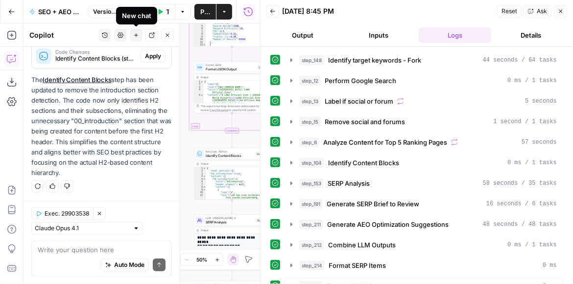
click at [134, 34] on icon "button" at bounding box center [136, 35] width 6 height 6
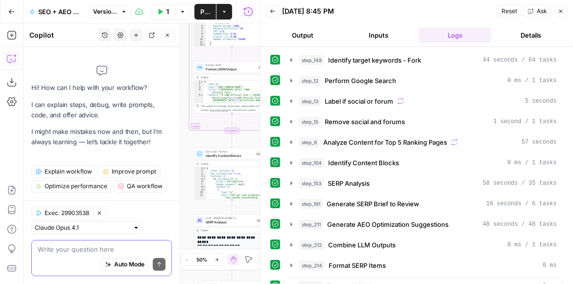
click at [75, 252] on textarea at bounding box center [102, 250] width 128 height 10
type textarea "What caused the introduction header"
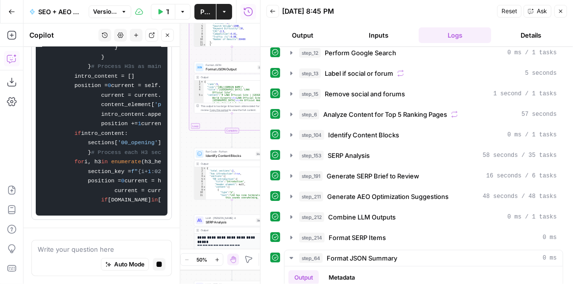
scroll to position [1052, 0]
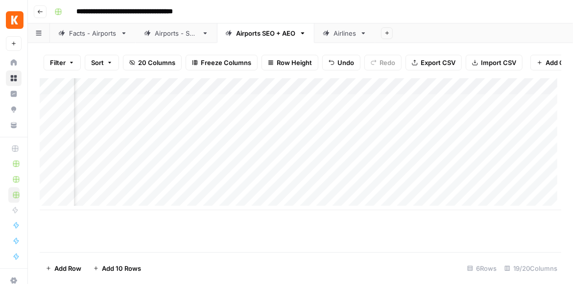
scroll to position [0, 1421]
click at [503, 102] on div "Add Column" at bounding box center [300, 144] width 521 height 132
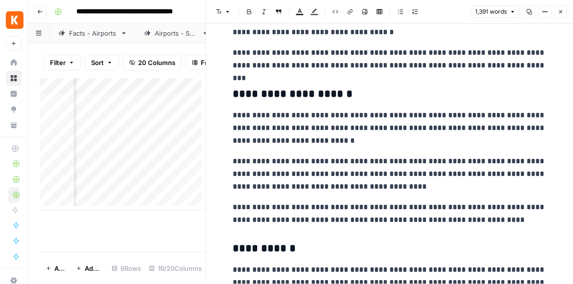
scroll to position [392, 0]
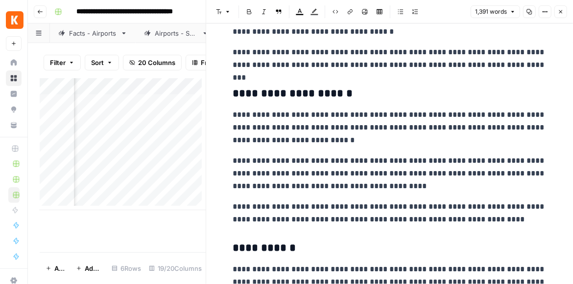
click at [558, 16] on button "Close" at bounding box center [560, 11] width 13 height 13
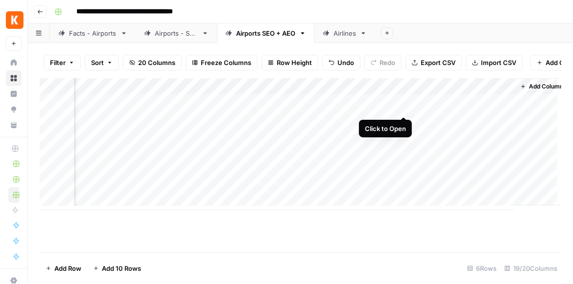
click at [401, 105] on div "Add Column" at bounding box center [300, 144] width 521 height 132
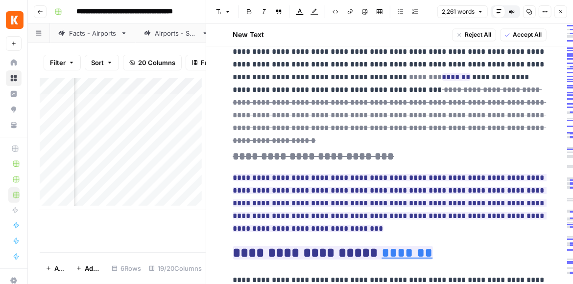
scroll to position [1080, 0]
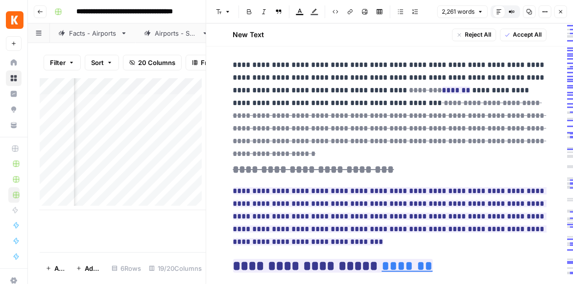
click at [560, 14] on icon "button" at bounding box center [561, 12] width 6 height 6
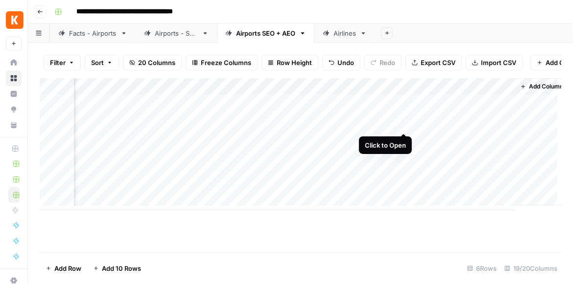
click at [401, 122] on div "Add Column" at bounding box center [300, 144] width 521 height 132
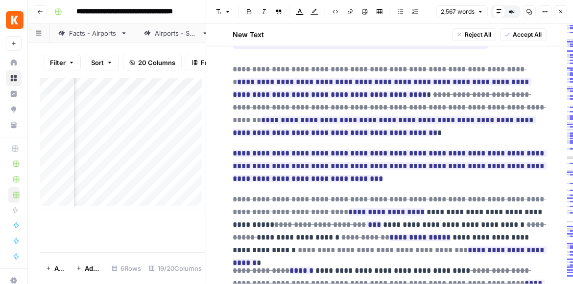
scroll to position [252, 0]
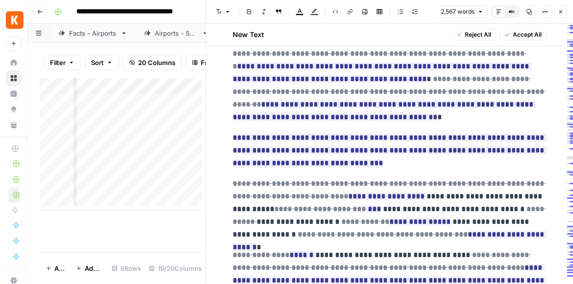
click at [554, 14] on button "Close" at bounding box center [560, 11] width 13 height 13
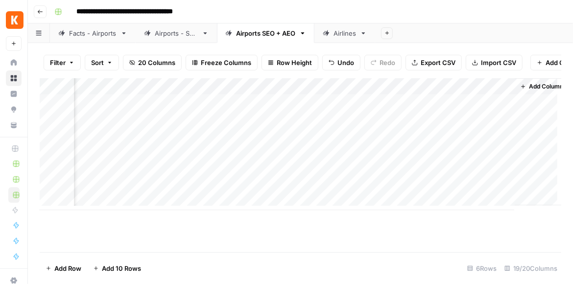
click at [402, 107] on div "Add Column" at bounding box center [300, 144] width 521 height 132
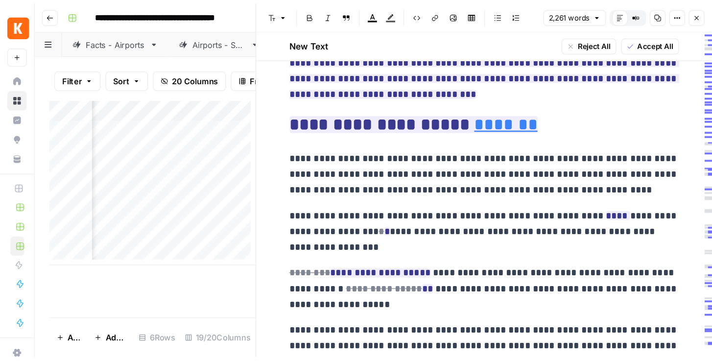
scroll to position [1248, 0]
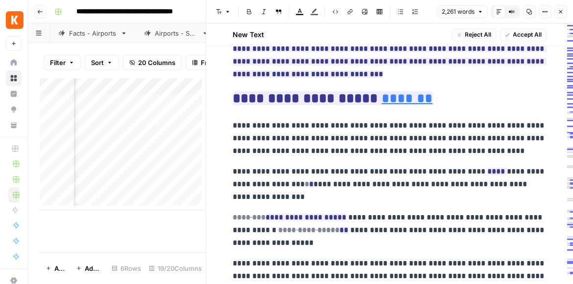
click at [559, 14] on icon "button" at bounding box center [561, 12] width 6 height 6
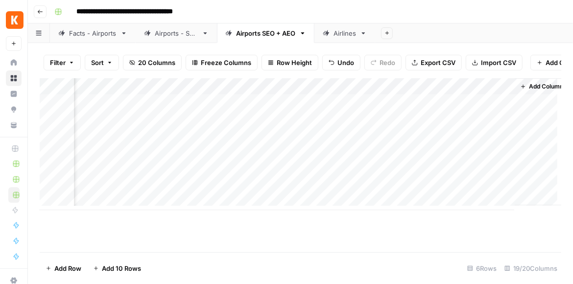
click at [314, 107] on div "Add Column" at bounding box center [300, 144] width 521 height 132
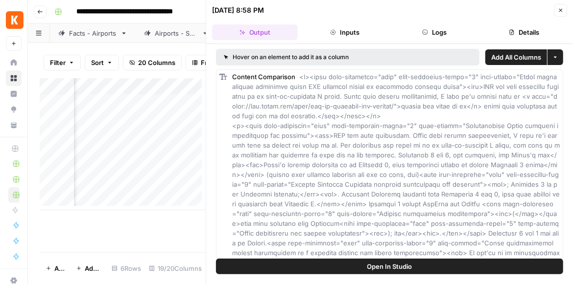
click at [365, 262] on button "Open In Studio" at bounding box center [389, 267] width 347 height 16
click at [400, 264] on span "Open In Studio" at bounding box center [389, 267] width 45 height 10
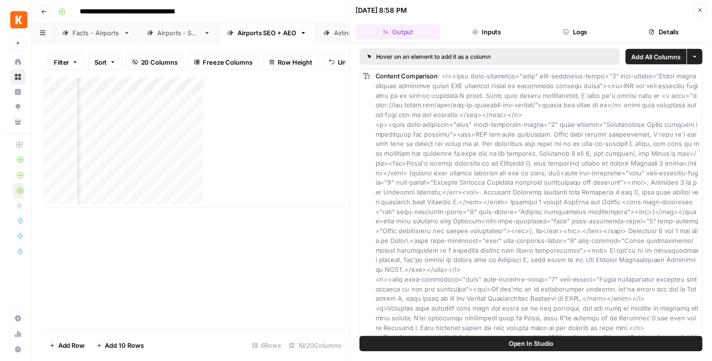
scroll to position [0, 1421]
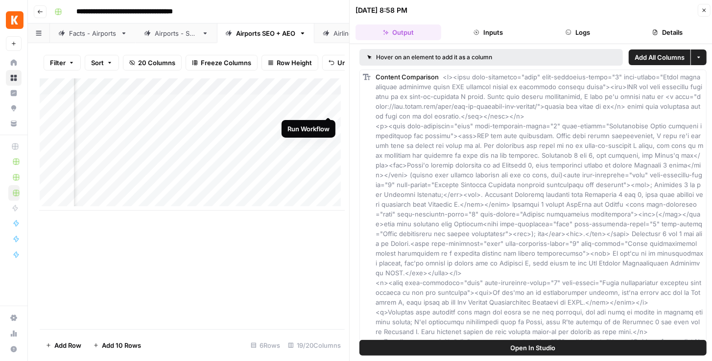
click at [327, 104] on div "Add Column" at bounding box center [192, 144] width 305 height 132
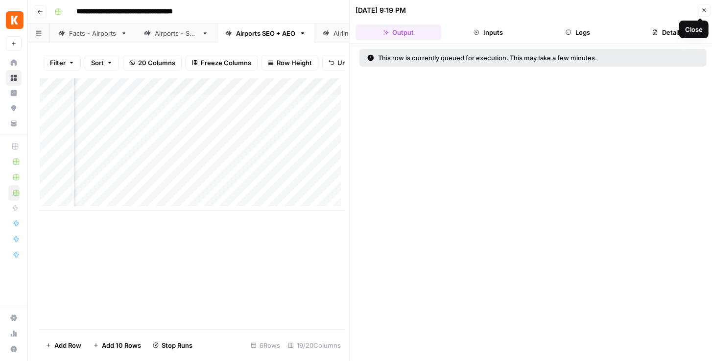
click at [572, 12] on icon "button" at bounding box center [704, 10] width 6 height 6
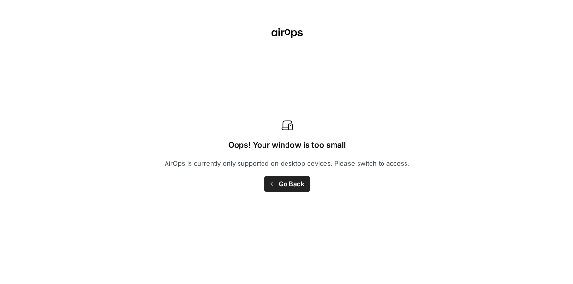
scroll to position [0, 1278]
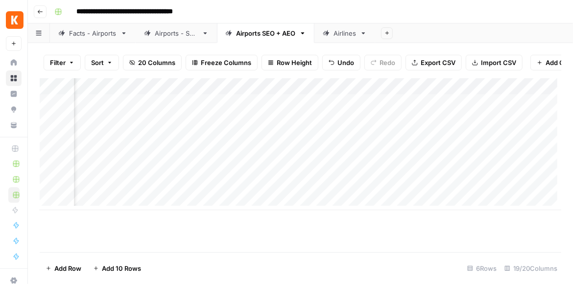
click at [468, 104] on div "Add Column" at bounding box center [300, 144] width 521 height 132
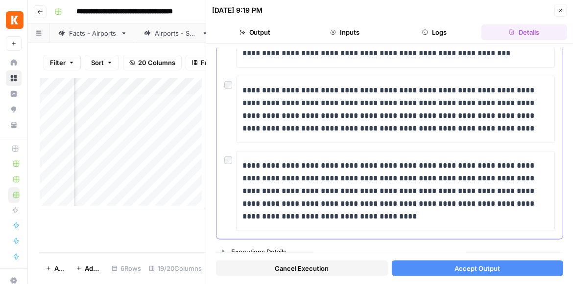
scroll to position [559, 0]
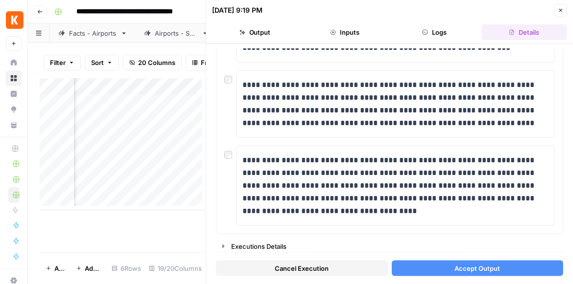
click at [454, 269] on span "Accept Output" at bounding box center [477, 269] width 46 height 10
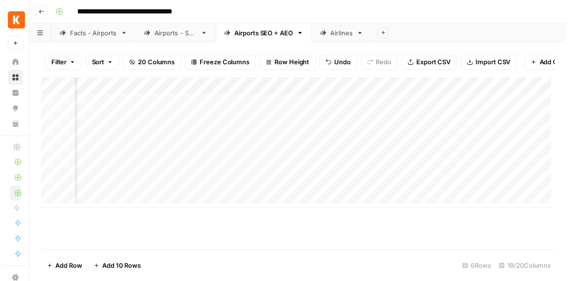
scroll to position [0, 1433]
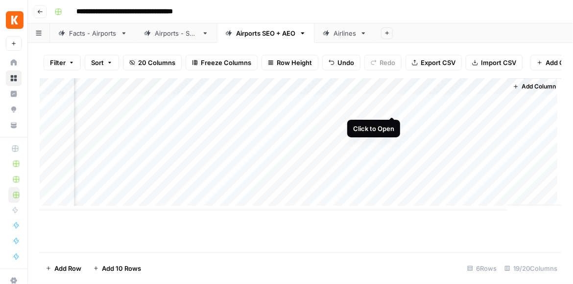
click at [392, 105] on div "Add Column" at bounding box center [300, 144] width 521 height 132
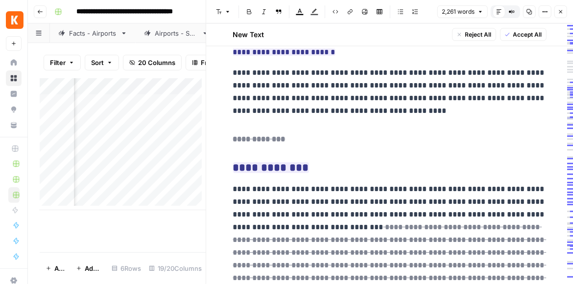
scroll to position [3007, 0]
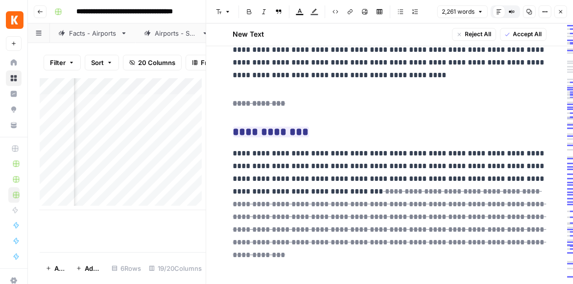
click at [561, 11] on icon "button" at bounding box center [560, 11] width 3 height 3
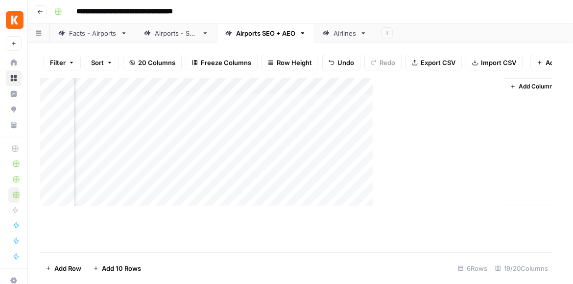
scroll to position [0, 1421]
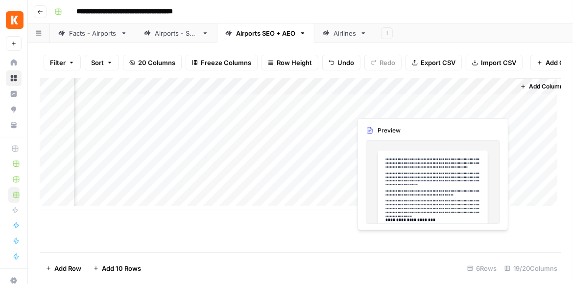
click at [504, 106] on div "Add Column" at bounding box center [300, 144] width 521 height 132
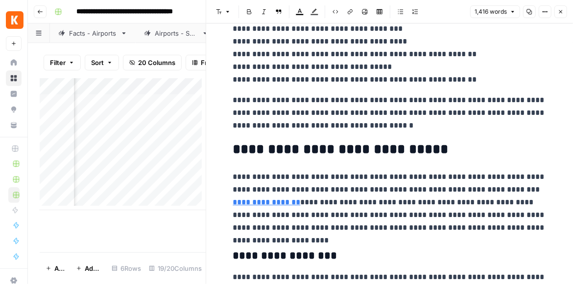
scroll to position [1779, 0]
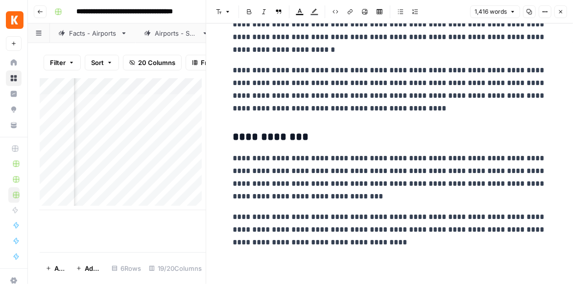
click at [564, 14] on button "Close" at bounding box center [560, 11] width 13 height 13
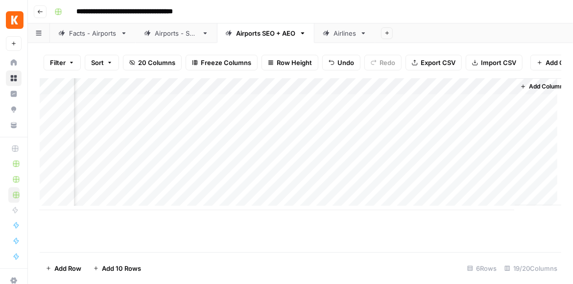
click at [501, 104] on div "Add Column" at bounding box center [300, 144] width 521 height 132
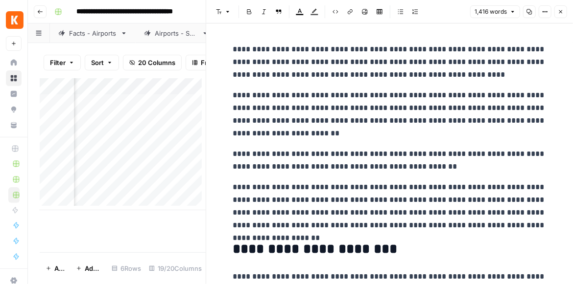
click at [561, 14] on icon "button" at bounding box center [561, 12] width 6 height 6
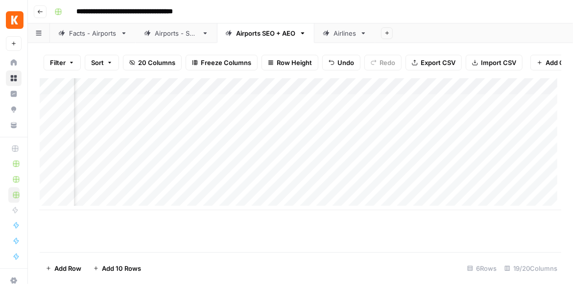
scroll to position [0, 1011]
click at [344, 105] on div "Add Column" at bounding box center [300, 144] width 521 height 132
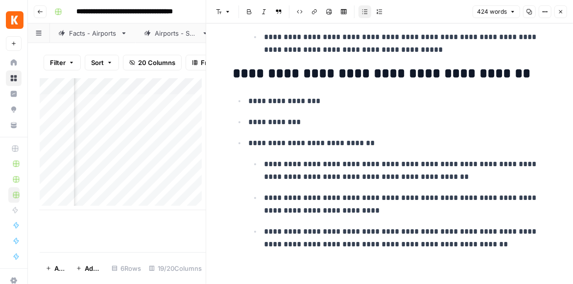
scroll to position [1167, 0]
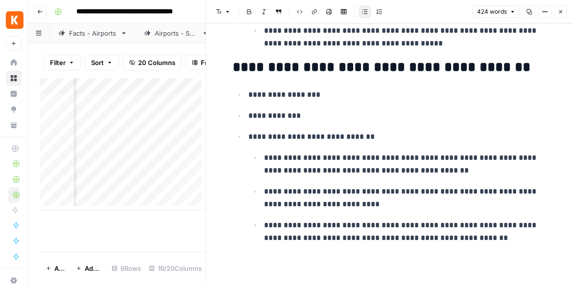
click at [558, 13] on icon "button" at bounding box center [561, 12] width 6 height 6
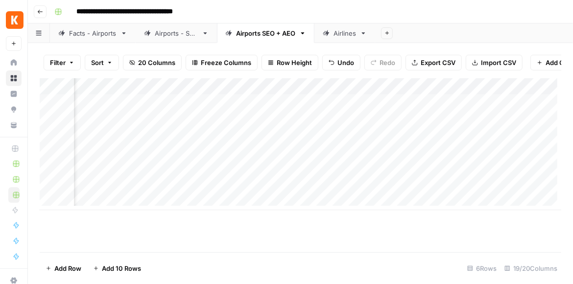
click at [342, 124] on div "Add Column" at bounding box center [300, 144] width 521 height 132
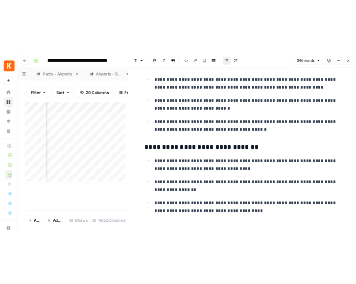
scroll to position [634, 0]
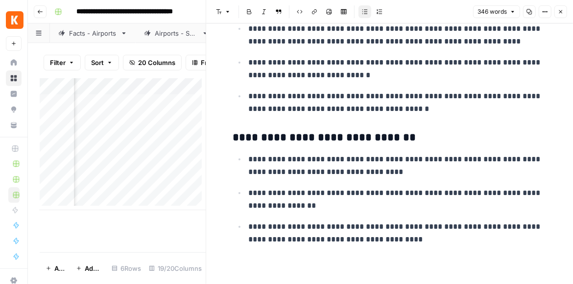
click at [561, 12] on icon "button" at bounding box center [561, 12] width 6 height 6
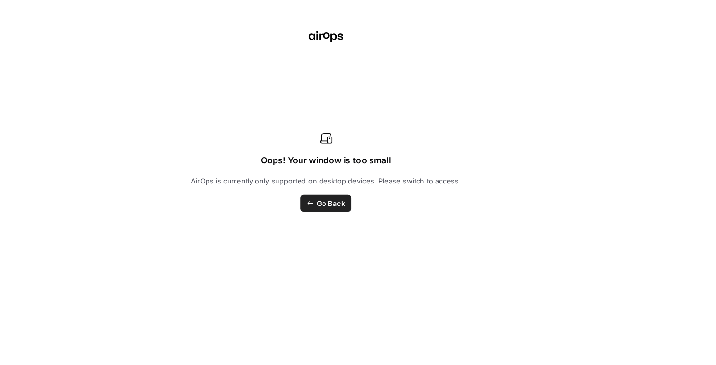
scroll to position [0, 1011]
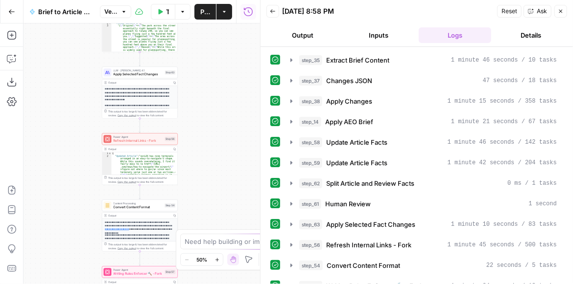
click at [139, 145] on div "Power Agent Refresh Internal Links - Fork Step 56 Output Copy 1 2 { "Updated Ar…" at bounding box center [140, 159] width 76 height 52
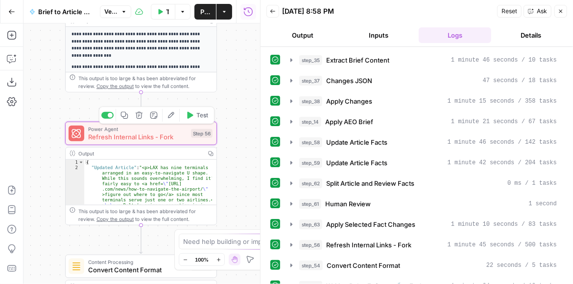
click at [138, 138] on span "Refresh Internal Links - Fork" at bounding box center [137, 137] width 99 height 10
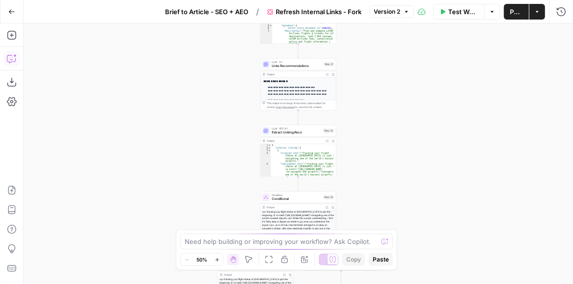
click at [13, 55] on icon "button" at bounding box center [12, 59] width 10 height 10
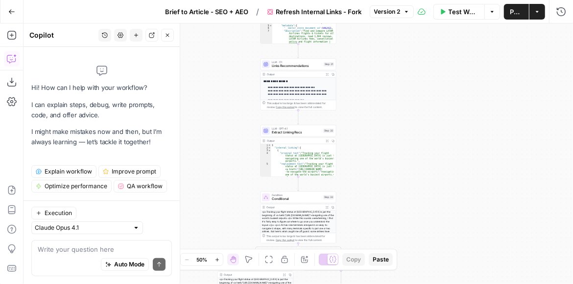
click at [54, 251] on textarea at bounding box center [102, 250] width 128 height 10
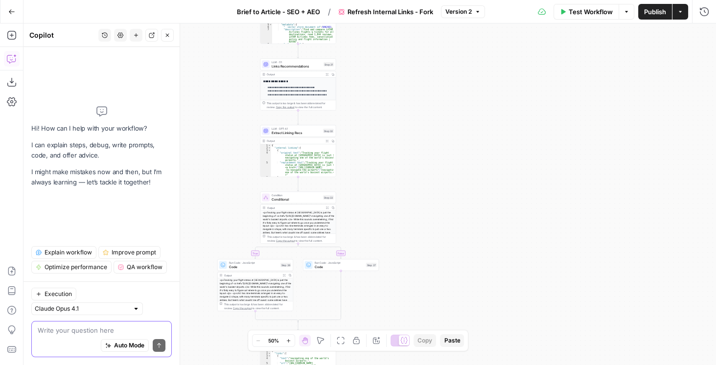
click at [68, 284] on textarea at bounding box center [102, 331] width 128 height 10
type textarea "Do not put links in Headers"
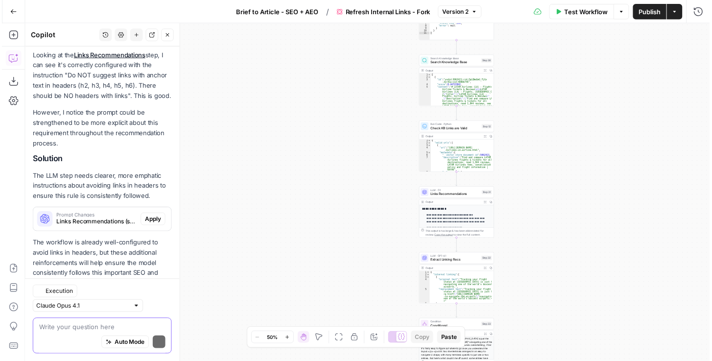
scroll to position [165, 0]
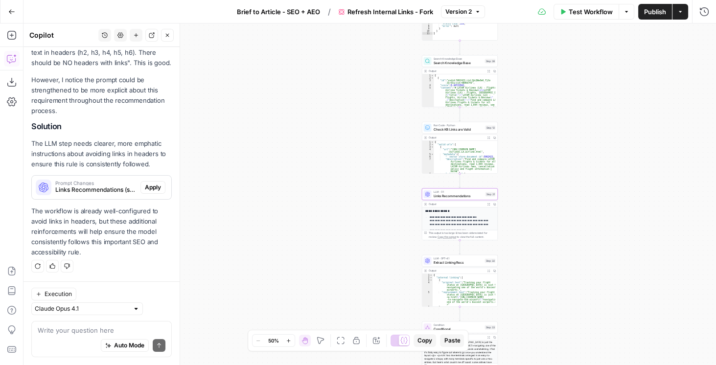
click at [152, 191] on span "Apply" at bounding box center [153, 187] width 16 height 9
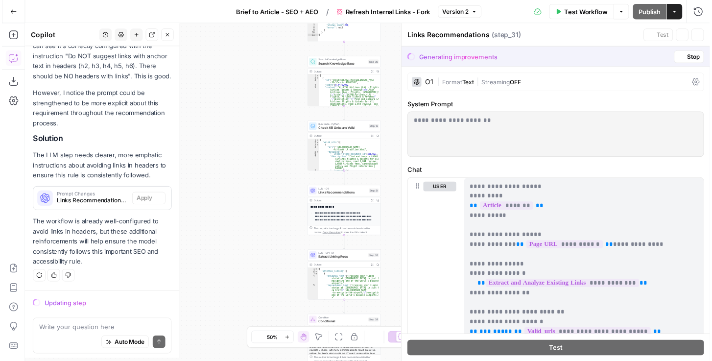
scroll to position [151, 0]
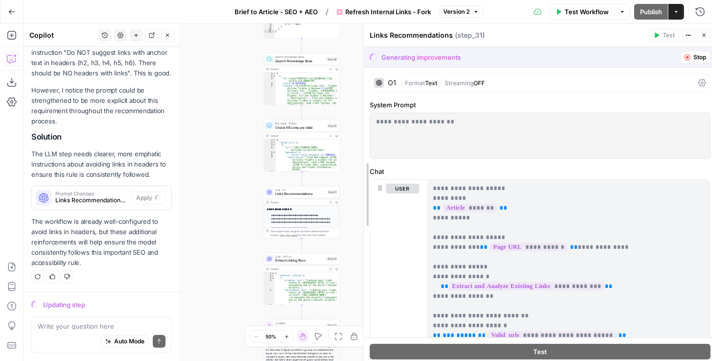
drag, startPoint x: 408, startPoint y: 168, endPoint x: 365, endPoint y: 164, distance: 42.8
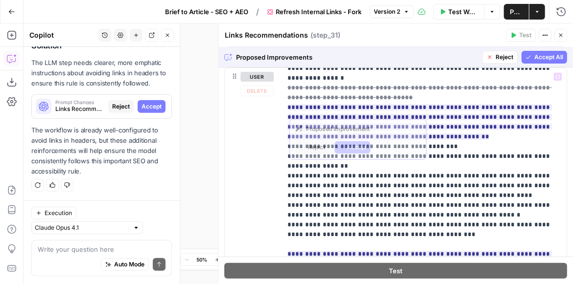
scroll to position [441, 0]
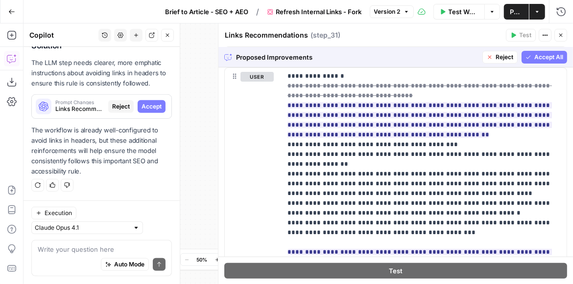
click at [541, 55] on span "Accept All" at bounding box center [548, 57] width 29 height 9
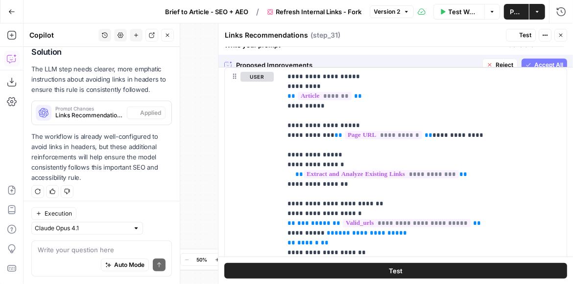
scroll to position [0, 0]
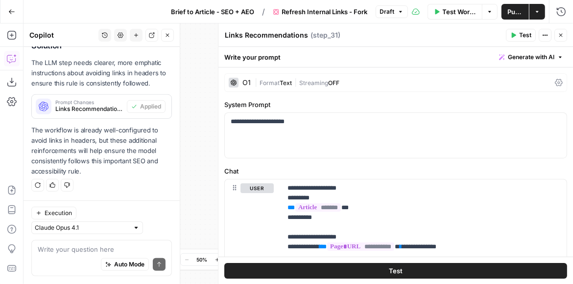
click at [504, 13] on button "Publish" at bounding box center [514, 12] width 27 height 16
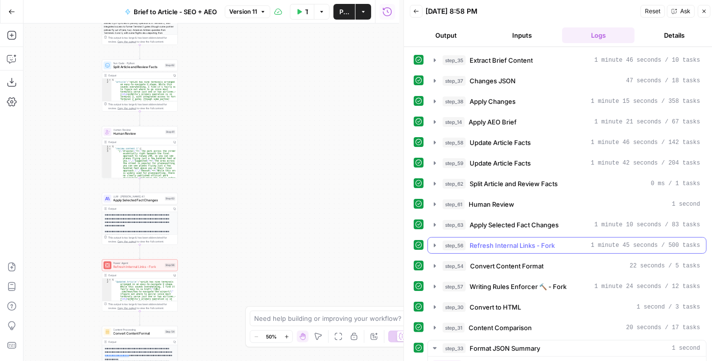
click at [435, 243] on icon "button" at bounding box center [435, 244] width 2 height 3
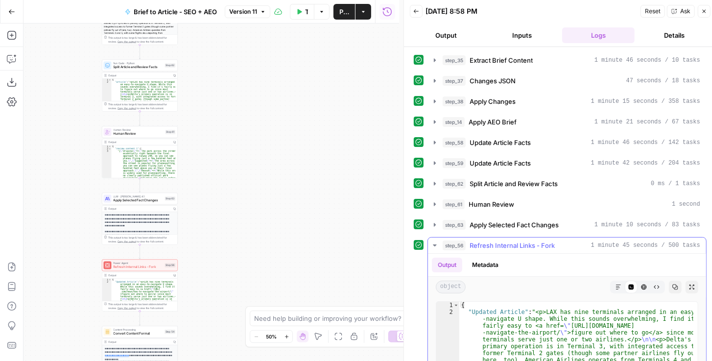
click at [572, 284] on button "Expand Output" at bounding box center [691, 287] width 13 height 13
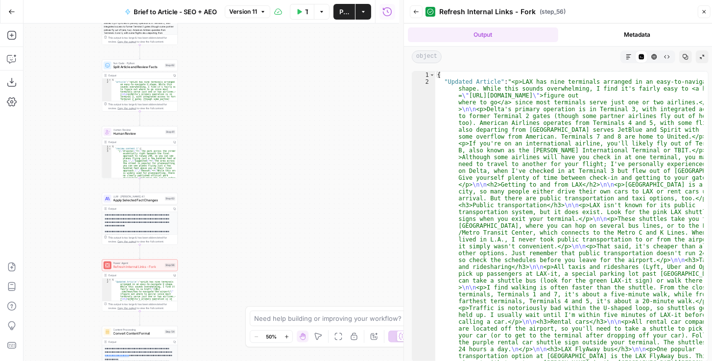
click at [572, 57] on icon "button" at bounding box center [629, 57] width 6 height 6
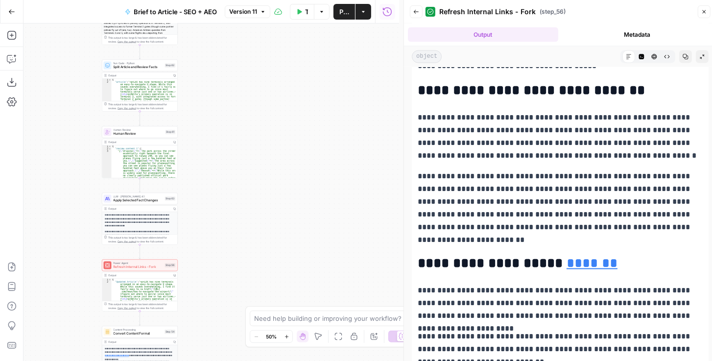
scroll to position [1007, 0]
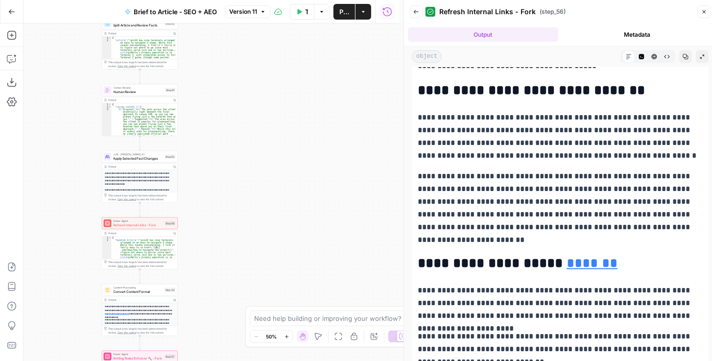
click at [416, 13] on icon "button" at bounding box center [416, 12] width 6 height 6
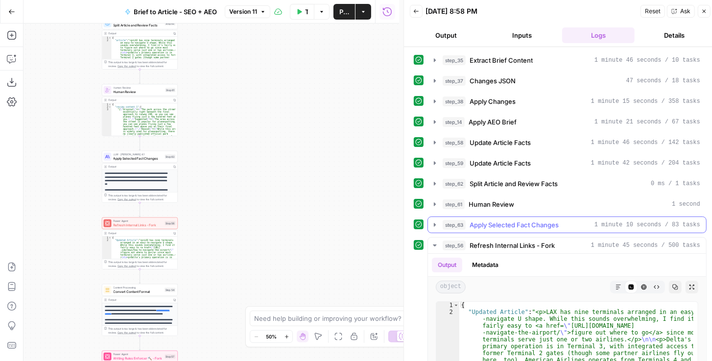
click at [434, 223] on icon "button" at bounding box center [435, 224] width 2 height 3
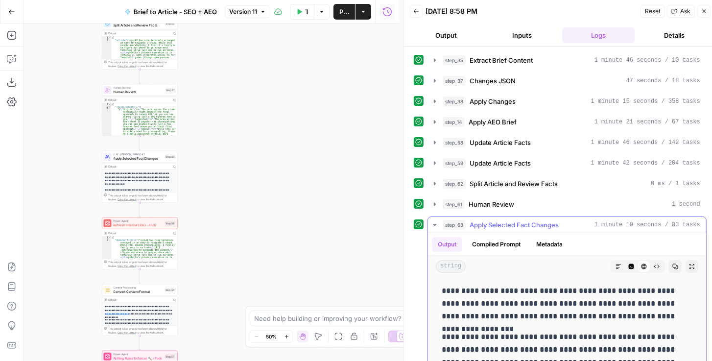
click at [572, 264] on button "Expand Output" at bounding box center [691, 266] width 13 height 13
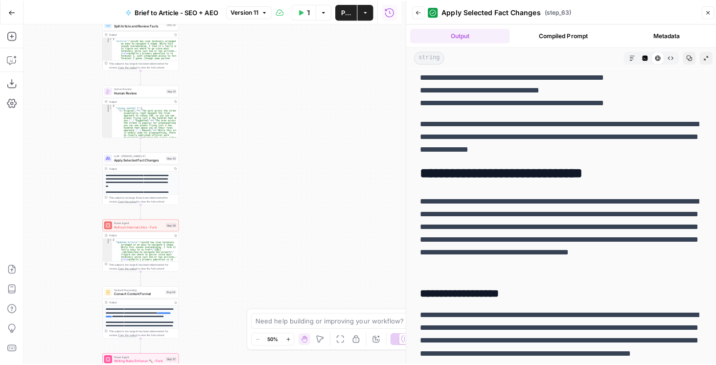
scroll to position [1508, 0]
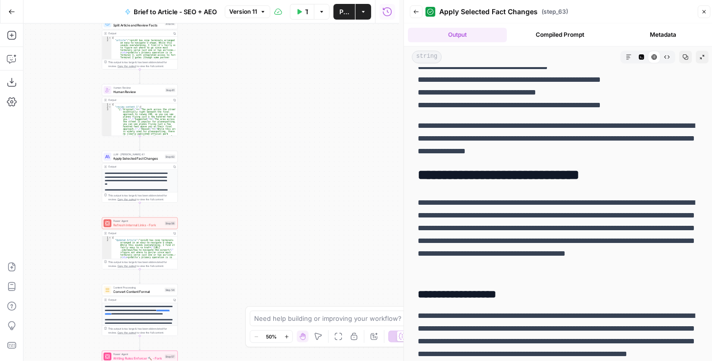
click at [572, 8] on button "Close" at bounding box center [704, 11] width 13 height 13
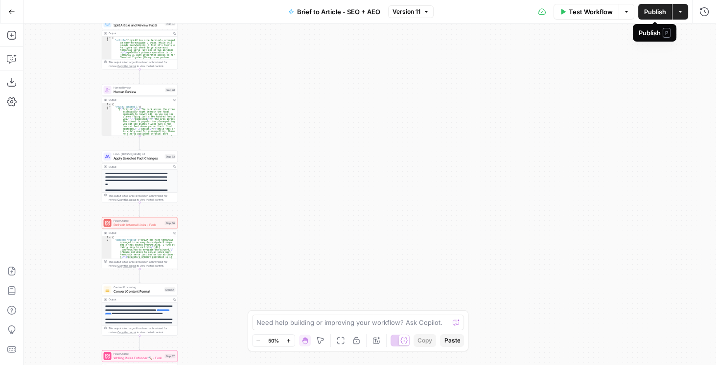
click at [572, 15] on span "Publish" at bounding box center [655, 12] width 22 height 10
